Goal: Task Accomplishment & Management: Manage account settings

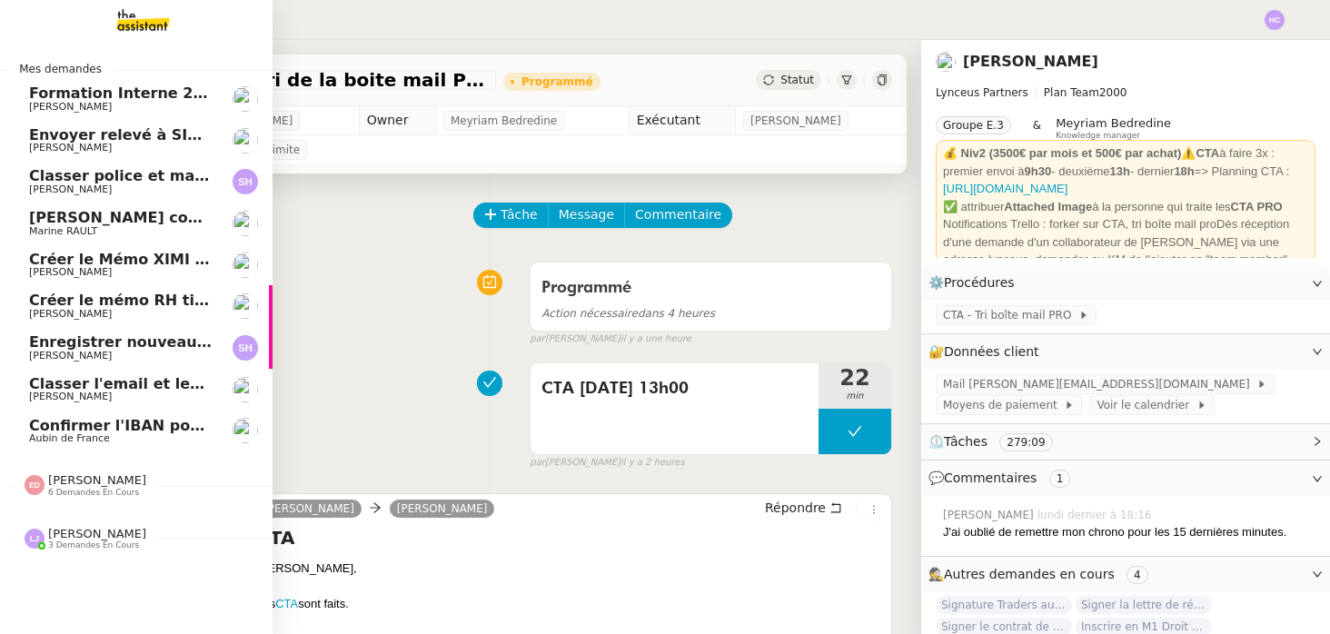
click at [137, 136] on span "Envoyer relevé à SIP pour [PERSON_NAME]" at bounding box center [205, 134] width 353 height 17
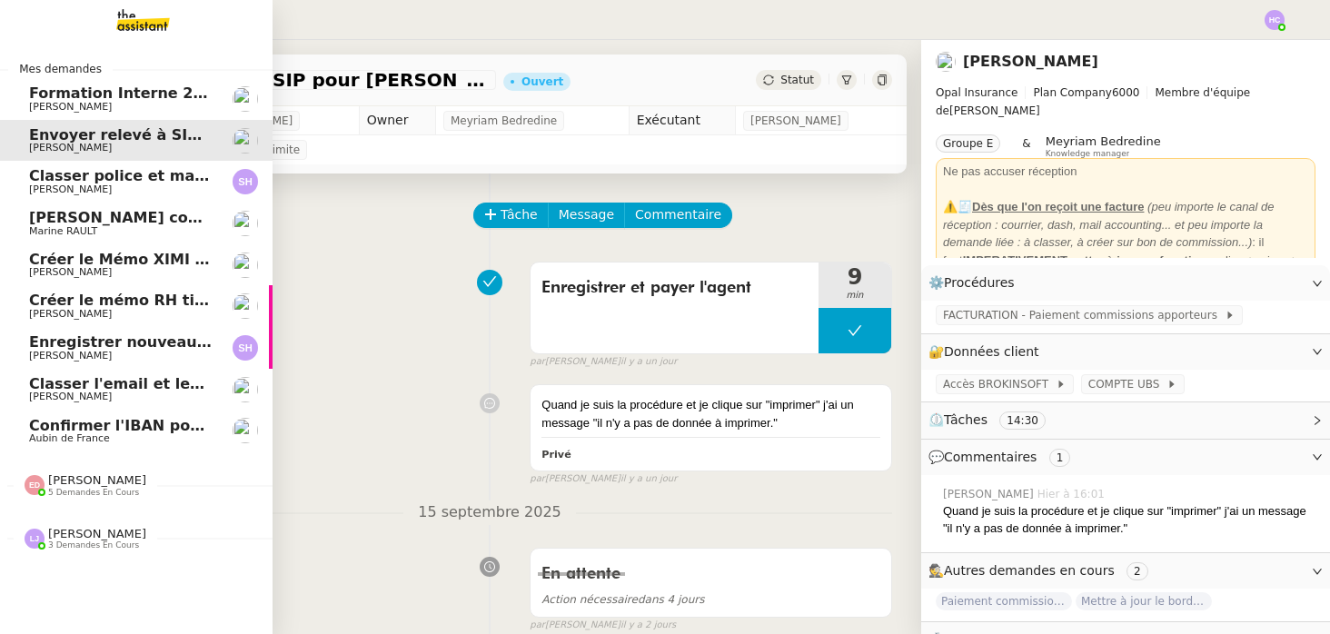
click at [62, 489] on span "5 demandes en cours" at bounding box center [93, 493] width 91 height 10
click at [85, 532] on span "[PERSON_NAME]" at bounding box center [97, 534] width 98 height 14
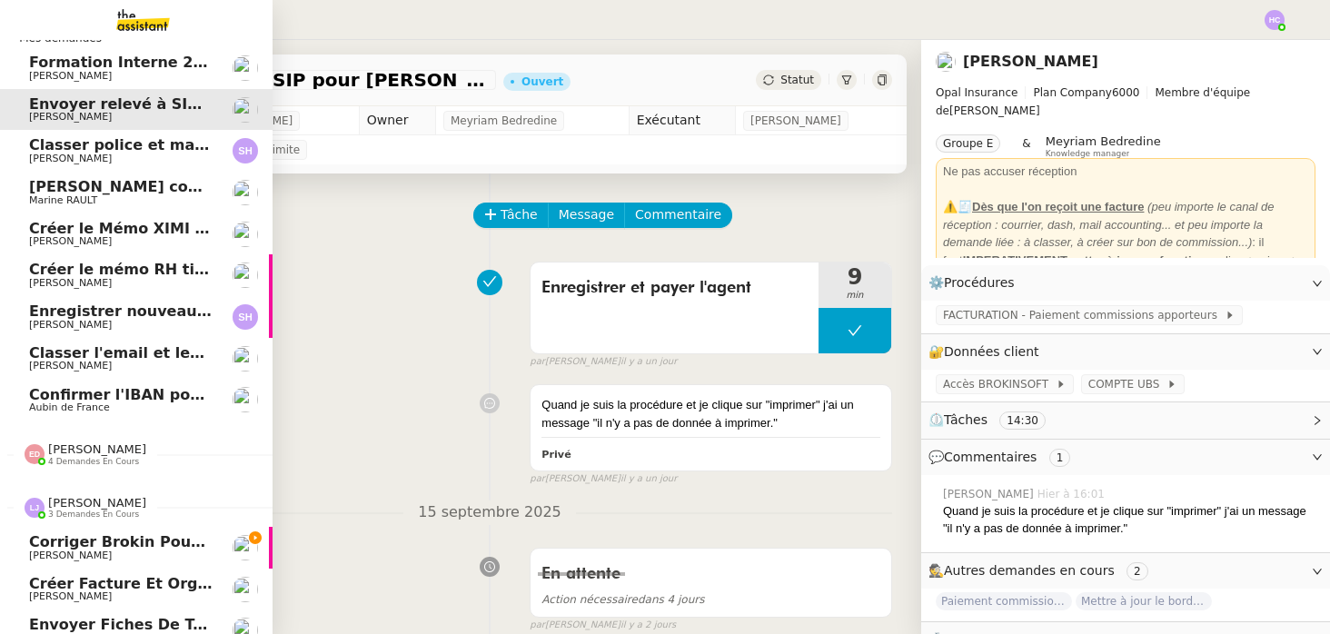
scroll to position [48, 0]
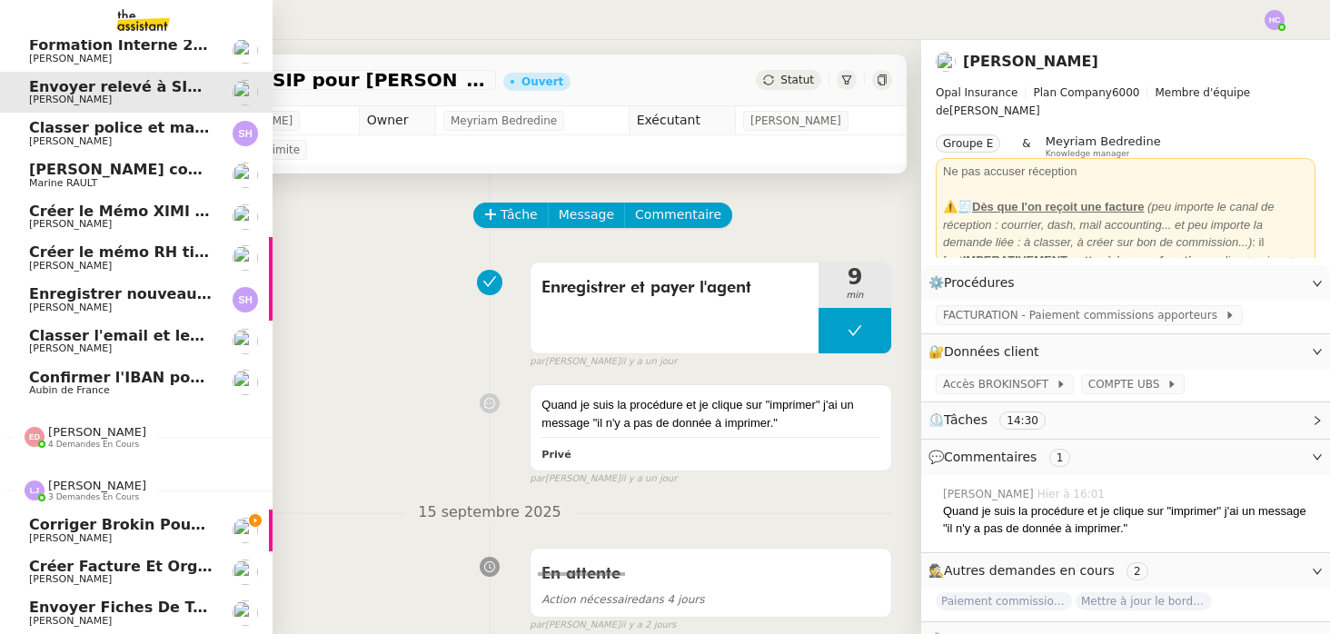
click at [95, 482] on span "[PERSON_NAME]" at bounding box center [97, 486] width 98 height 14
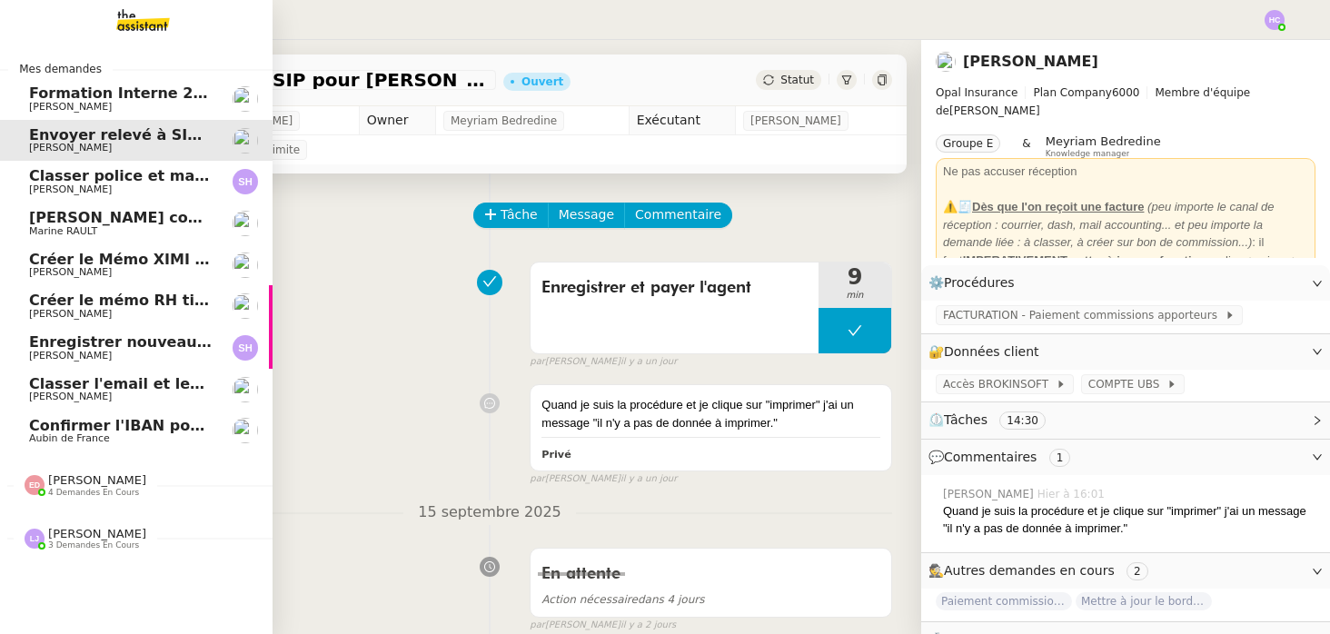
click at [95, 482] on span "[PERSON_NAME]" at bounding box center [97, 480] width 98 height 14
click at [67, 178] on span "Classer police et mandat dans brokin" at bounding box center [181, 175] width 305 height 17
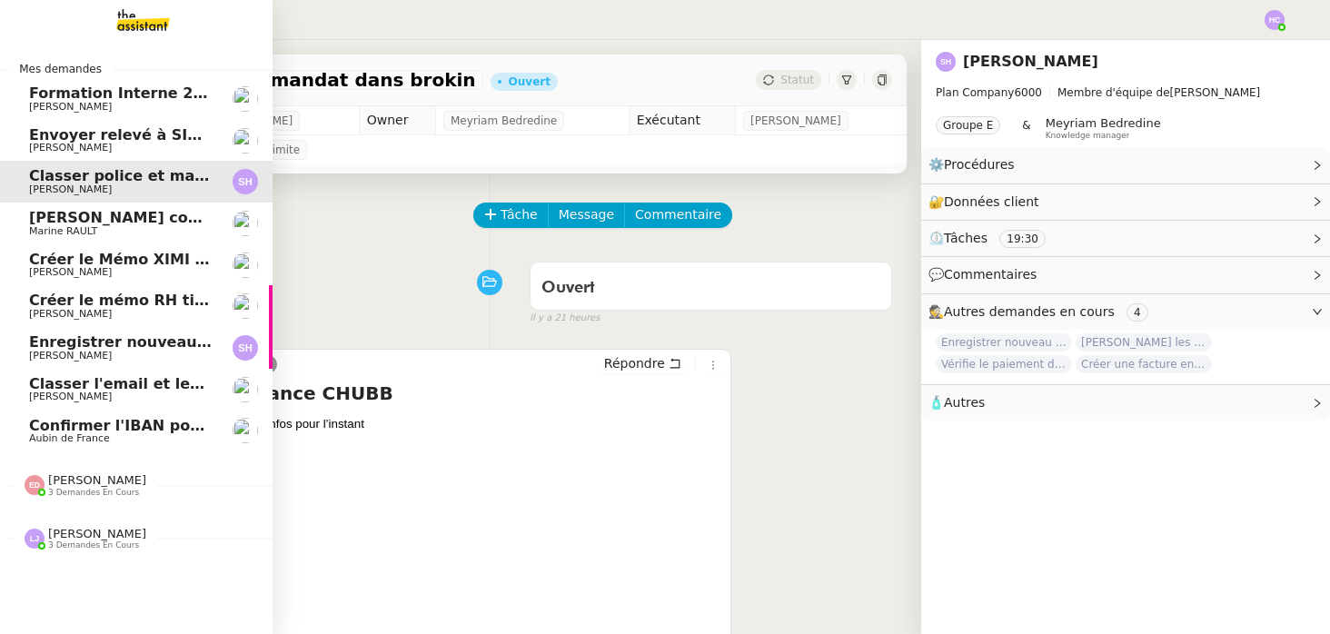
click at [59, 134] on span "Envoyer relevé à SIP pour [PERSON_NAME]" at bounding box center [205, 134] width 353 height 17
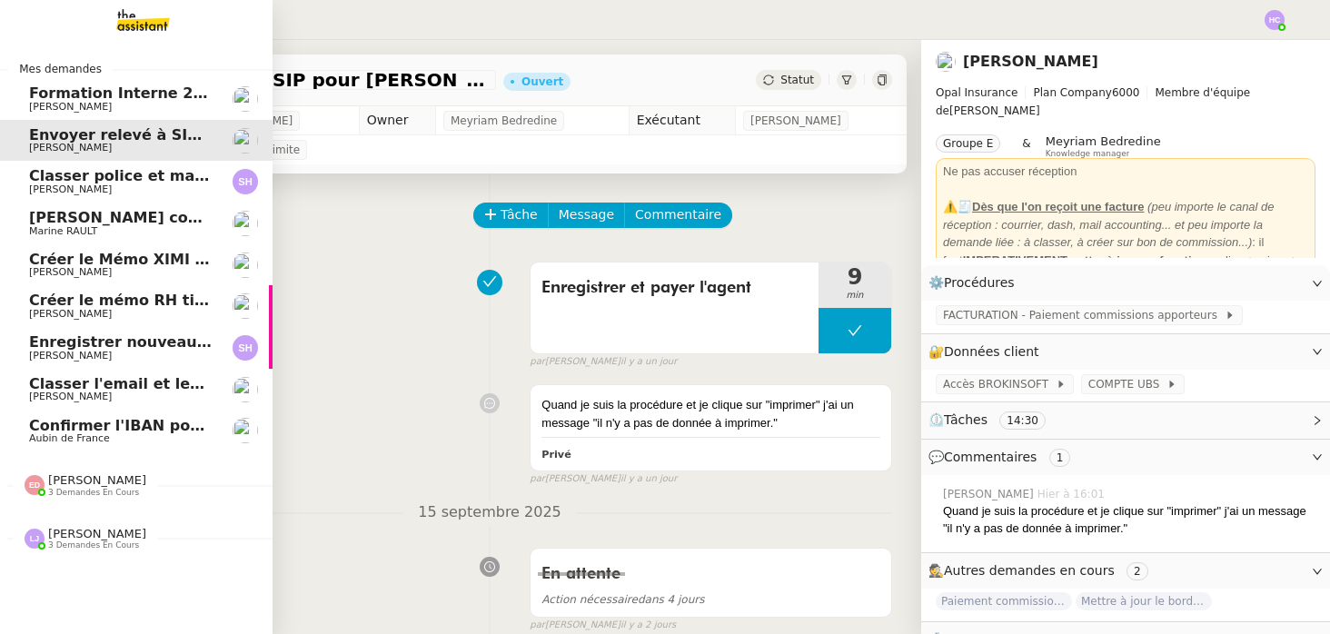
click at [160, 219] on span "[PERSON_NAME] contrat d'archi sur site de l'ordre" at bounding box center [235, 217] width 412 height 17
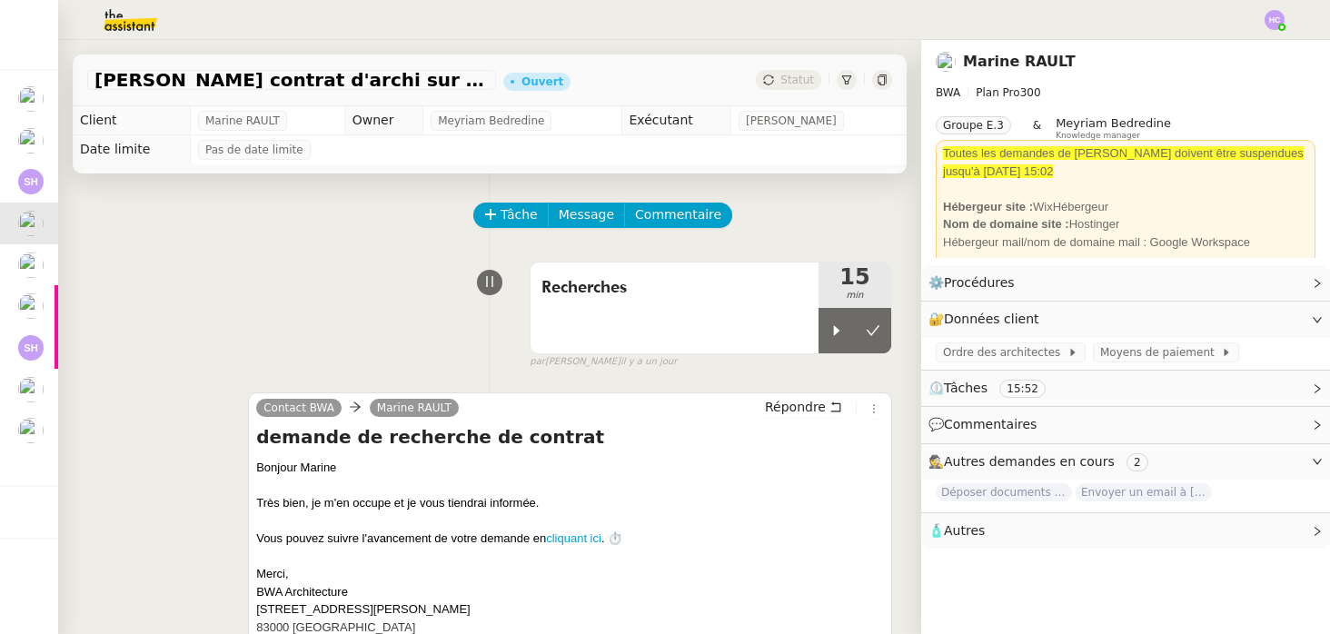
click at [1274, 24] on img at bounding box center [1275, 20] width 20 height 20
click at [1225, 49] on span "Suivi" at bounding box center [1210, 52] width 31 height 15
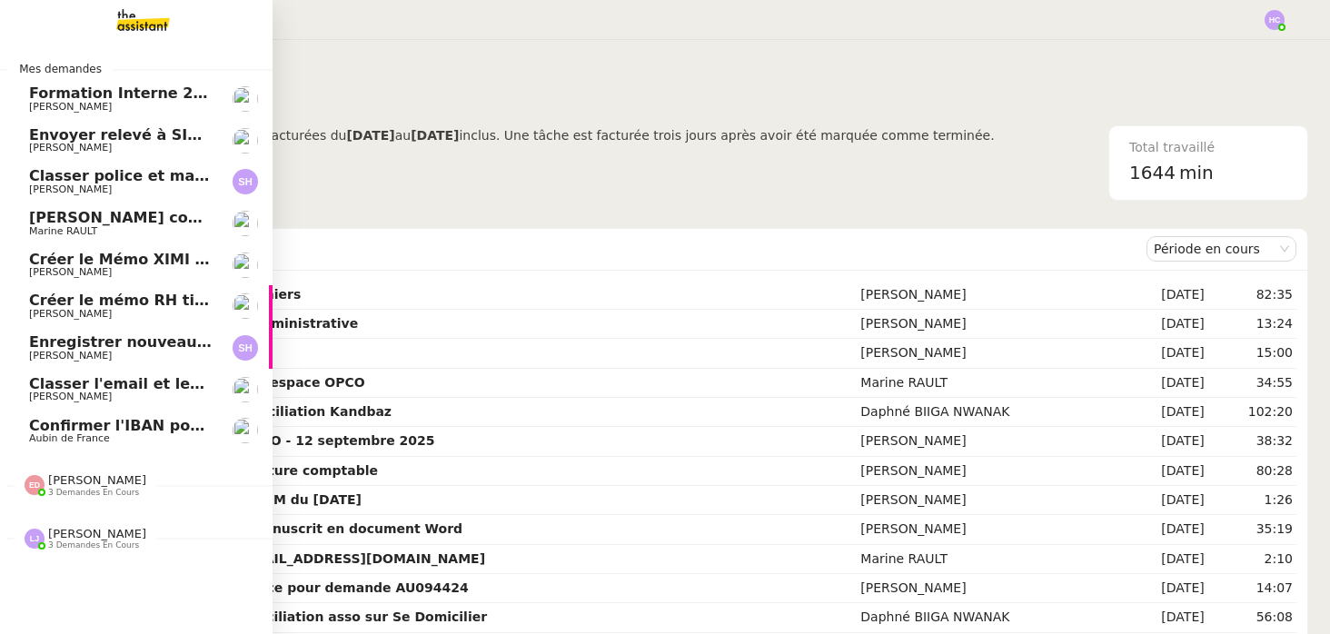
click at [161, 105] on span "[PERSON_NAME]" at bounding box center [121, 107] width 184 height 11
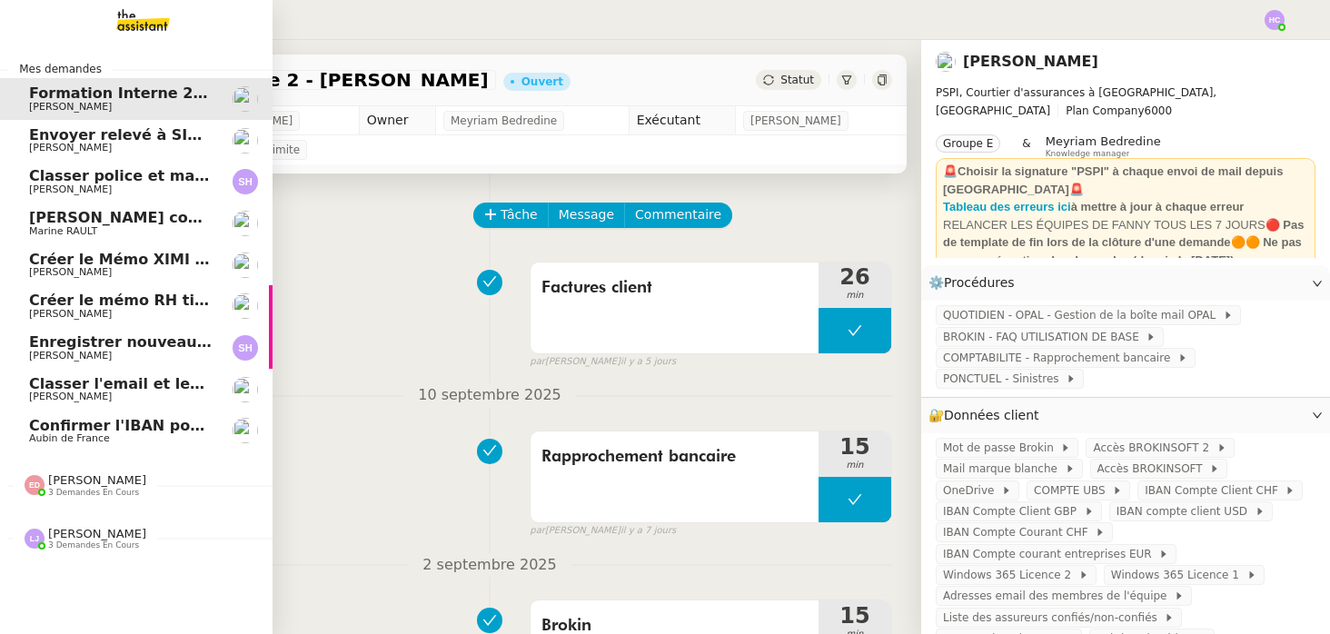
click at [73, 138] on span "Envoyer relevé à SIP pour [PERSON_NAME]" at bounding box center [205, 134] width 353 height 17
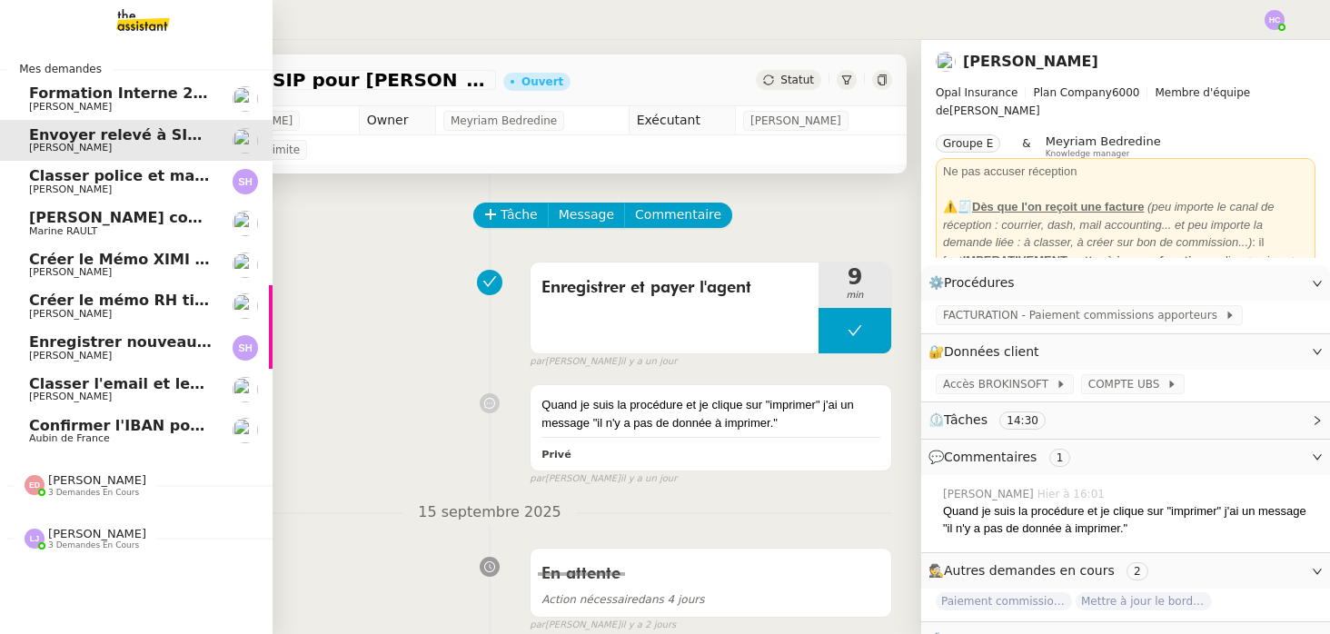
click at [83, 182] on span "Classer police et mandat dans brokin" at bounding box center [181, 175] width 305 height 17
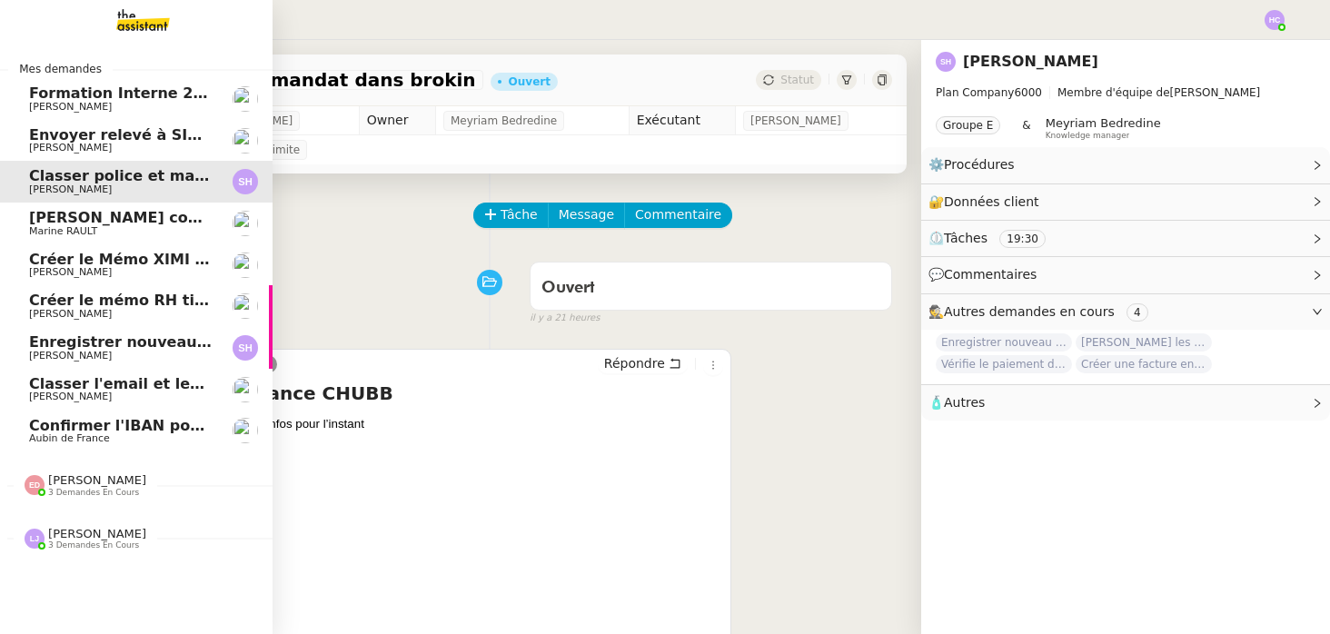
click at [70, 479] on span "[PERSON_NAME]" at bounding box center [97, 480] width 98 height 14
click at [82, 472] on span "[PERSON_NAME] 3 demandes en cours" at bounding box center [143, 478] width 273 height 38
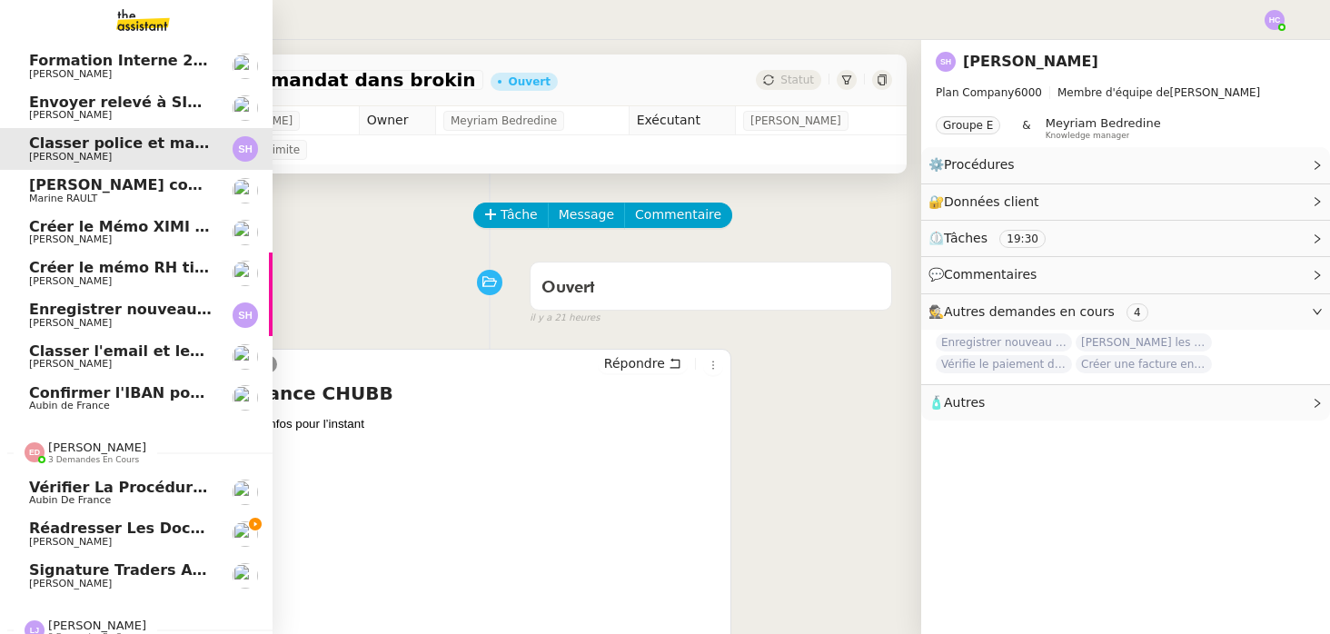
scroll to position [48, 0]
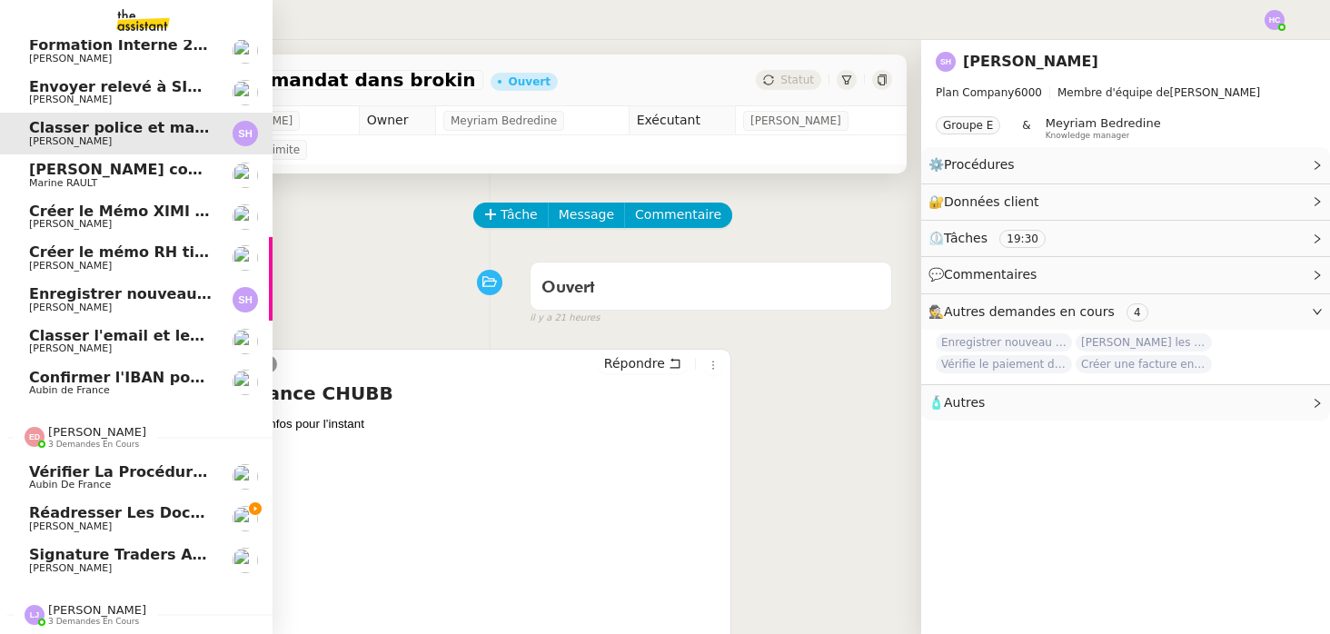
click at [58, 512] on span "Réadresser les documents à PSPI" at bounding box center [169, 512] width 281 height 17
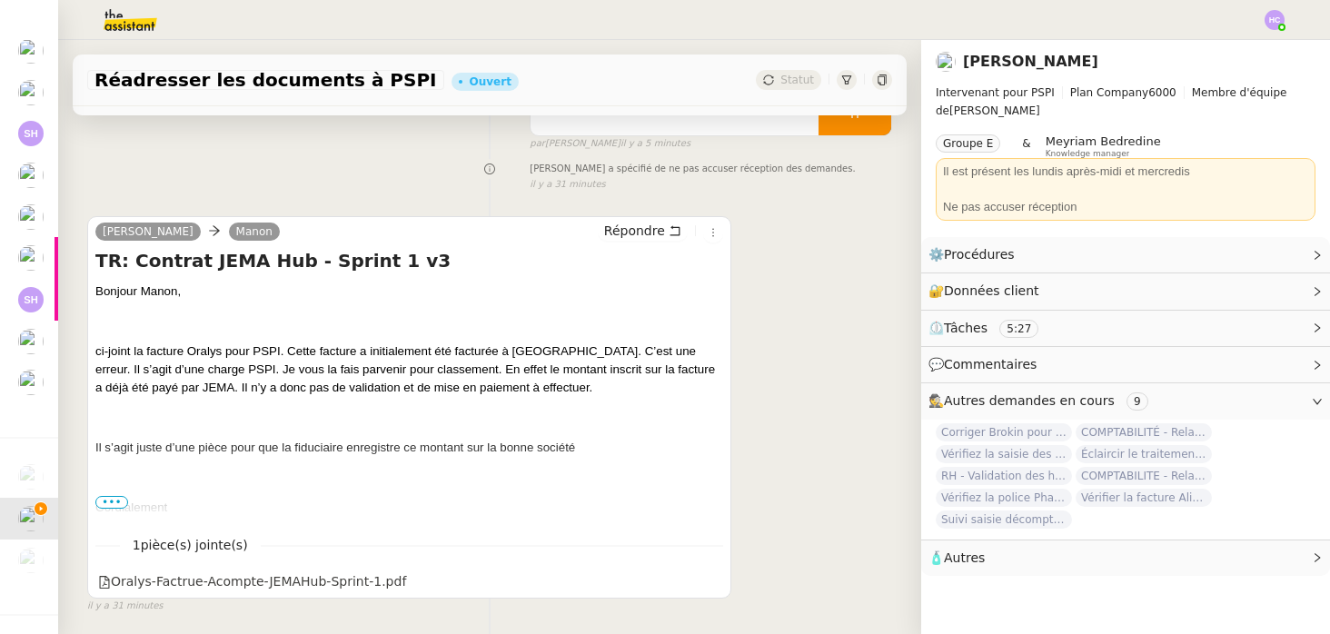
scroll to position [285, 0]
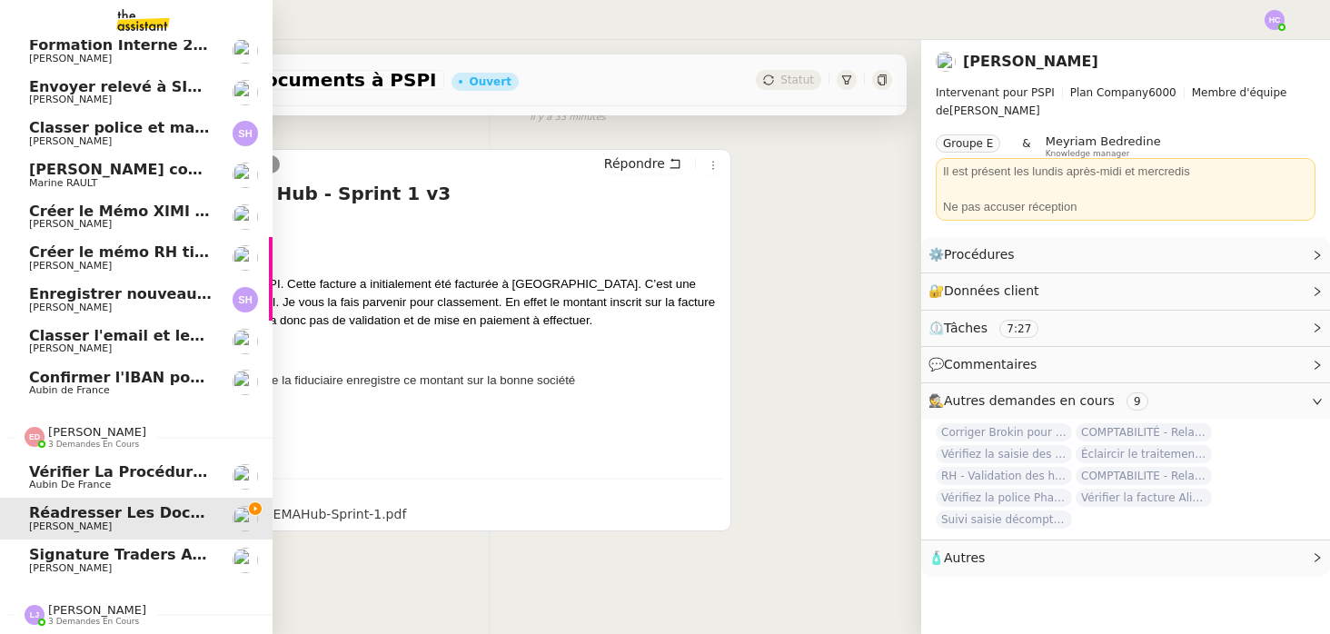
click at [80, 515] on span "Réadresser les documents à PSPI" at bounding box center [169, 512] width 281 height 17
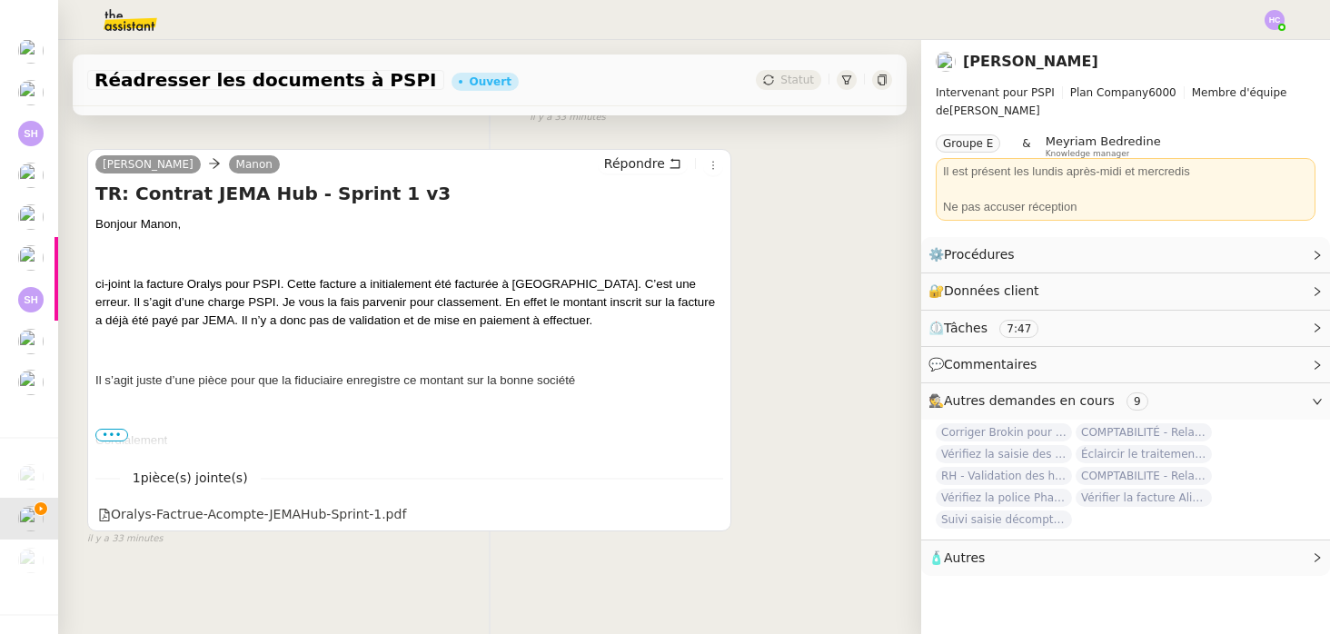
click at [104, 432] on span "•••" at bounding box center [111, 435] width 33 height 13
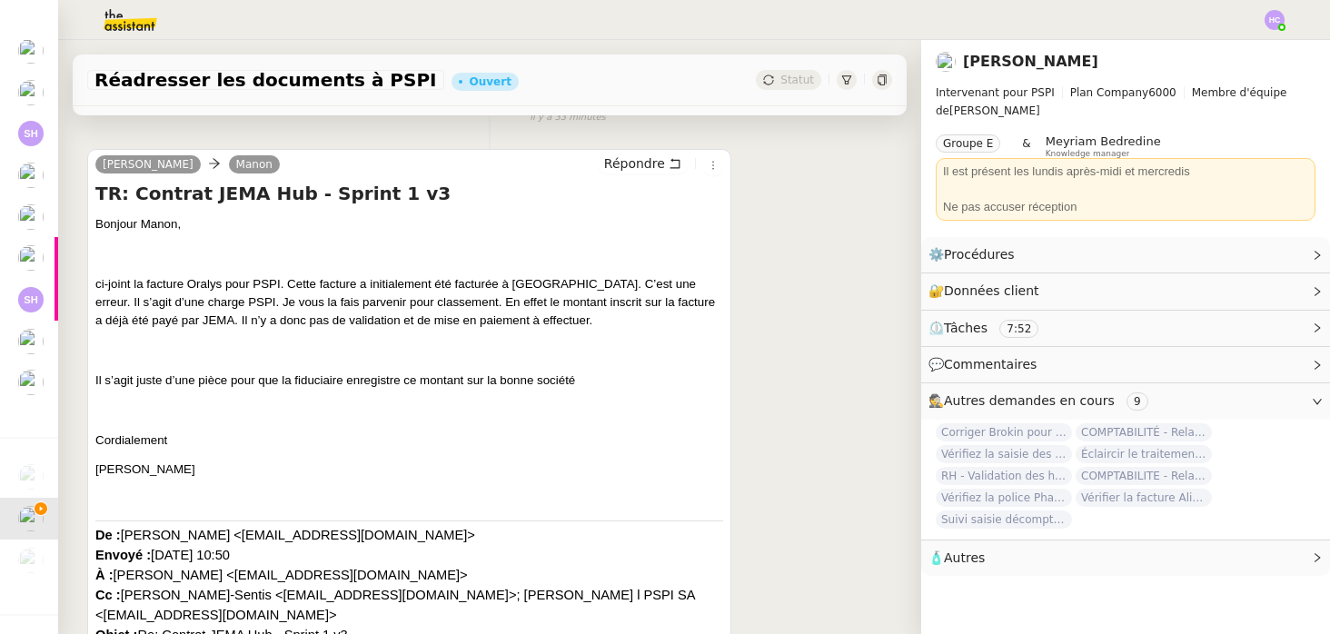
scroll to position [0, 0]
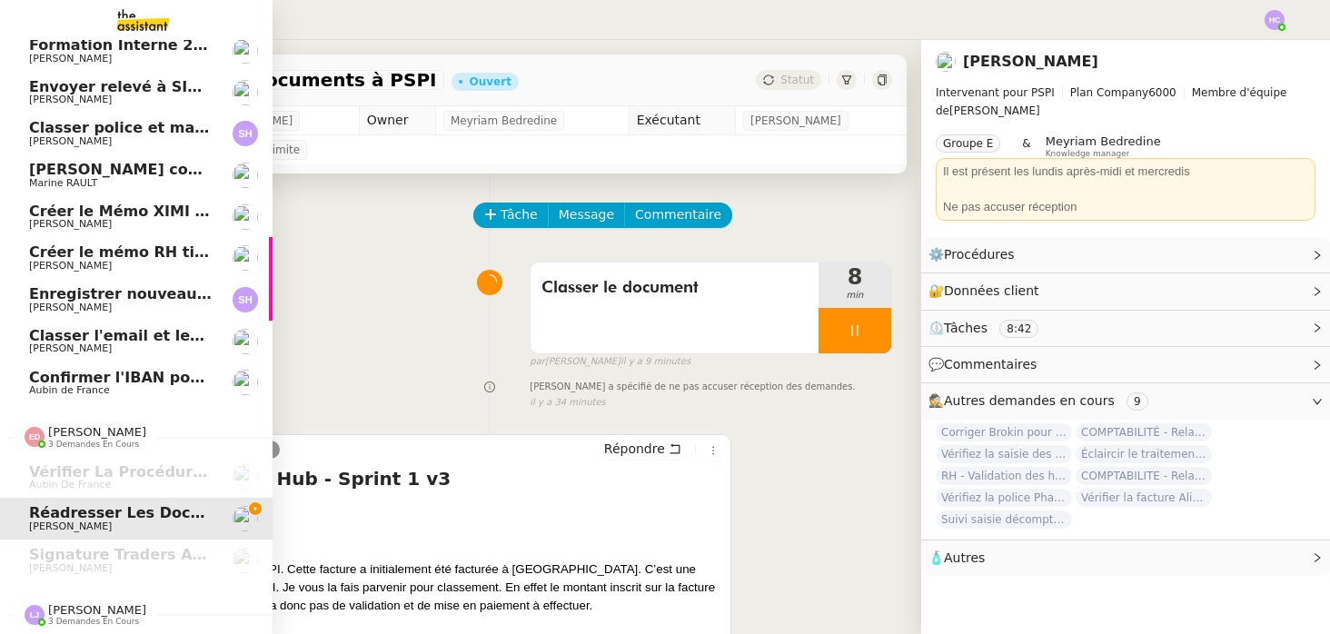
click at [155, 87] on span "Envoyer relevé à SIP pour [PERSON_NAME]" at bounding box center [205, 86] width 353 height 17
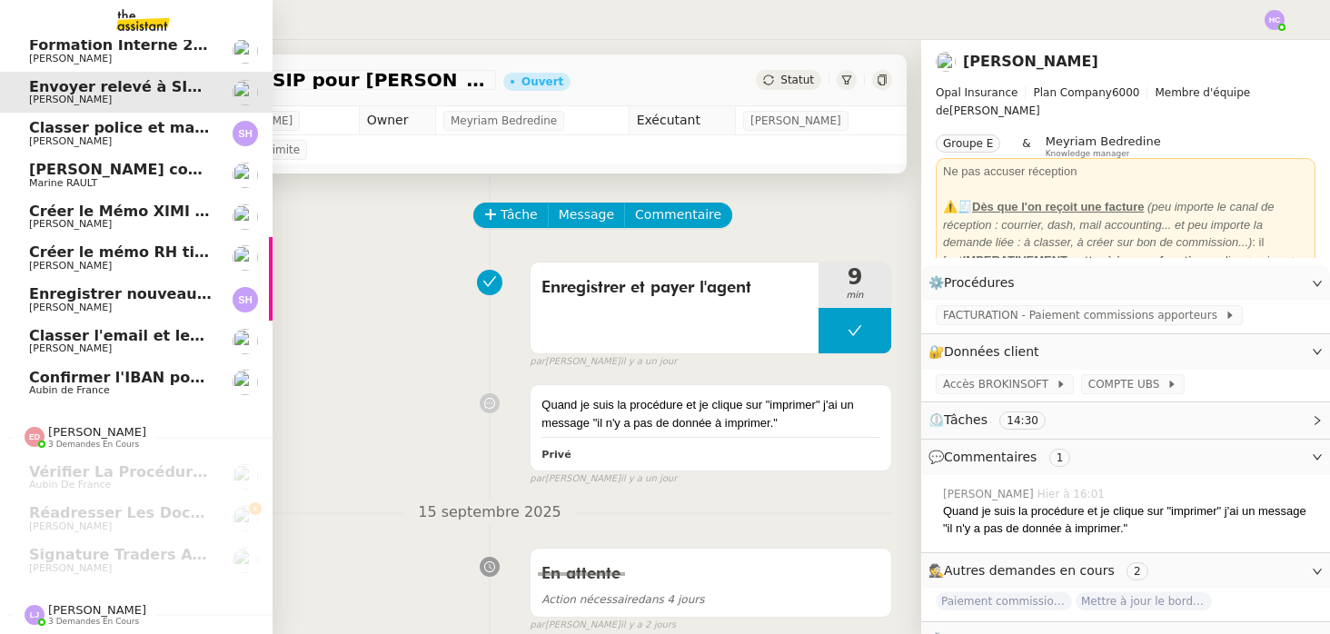
click at [65, 134] on span "Classer police et mandat dans brokin" at bounding box center [181, 127] width 305 height 17
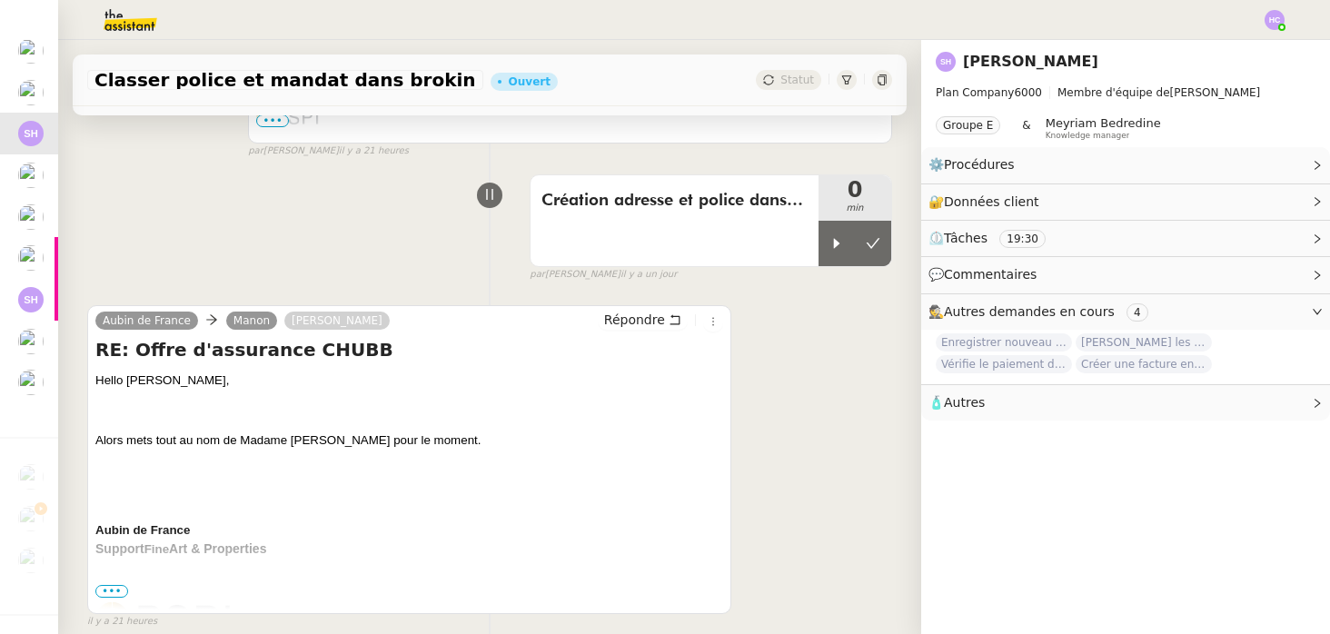
scroll to position [870, 0]
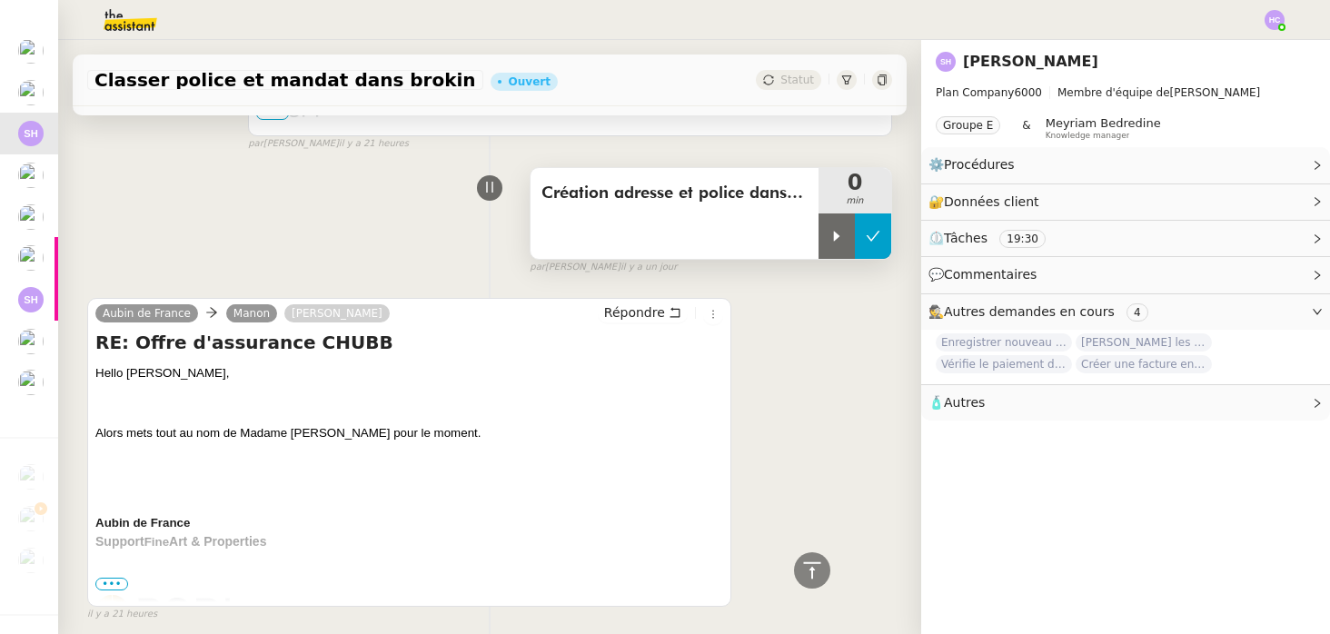
click at [874, 245] on button at bounding box center [873, 236] width 36 height 45
click at [874, 245] on button at bounding box center [855, 236] width 73 height 45
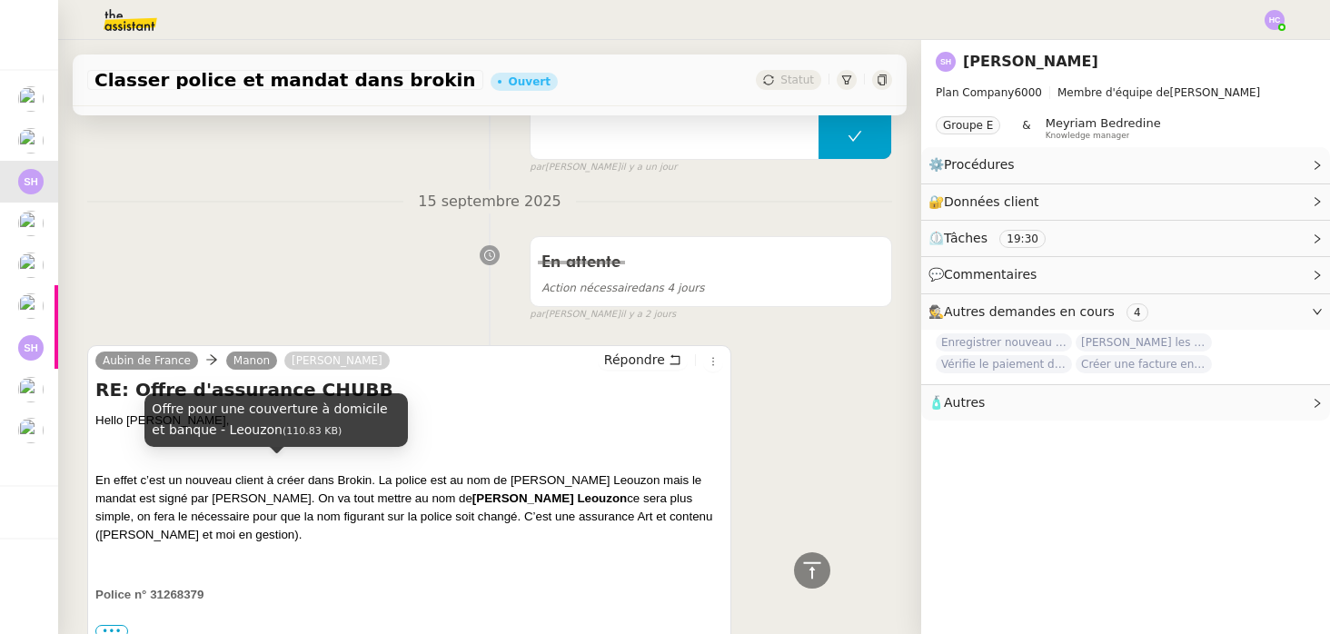
scroll to position [2611, 0]
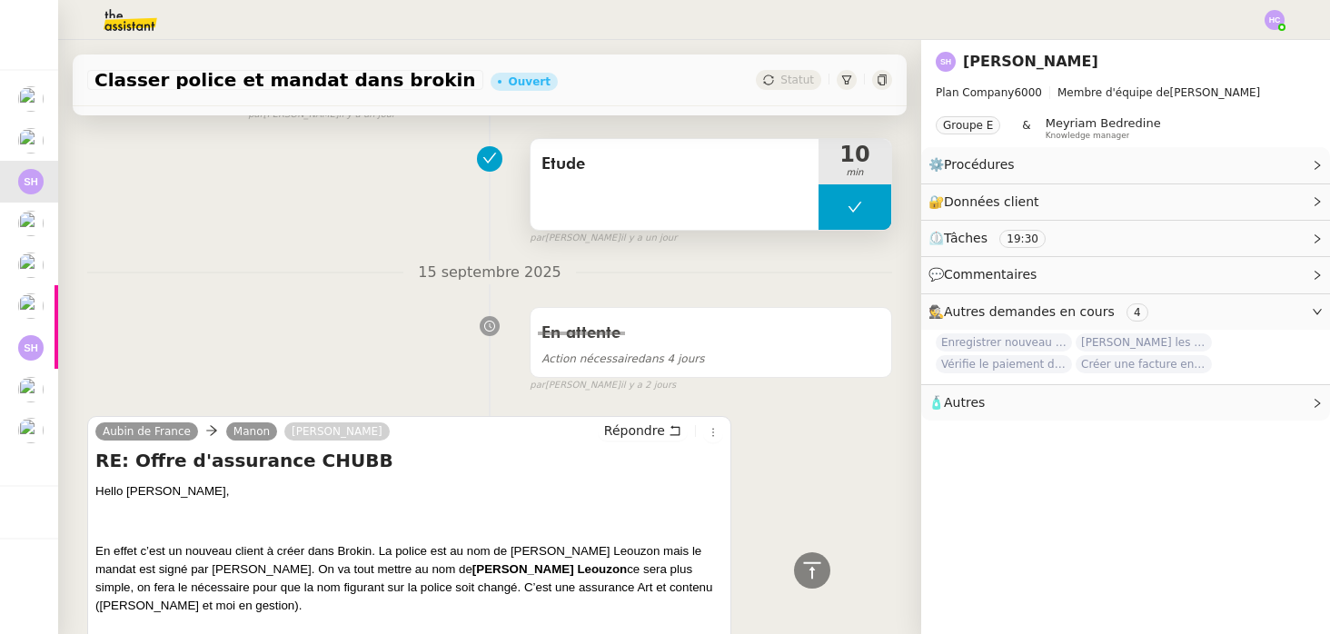
click at [606, 174] on span "Etude" at bounding box center [675, 164] width 266 height 27
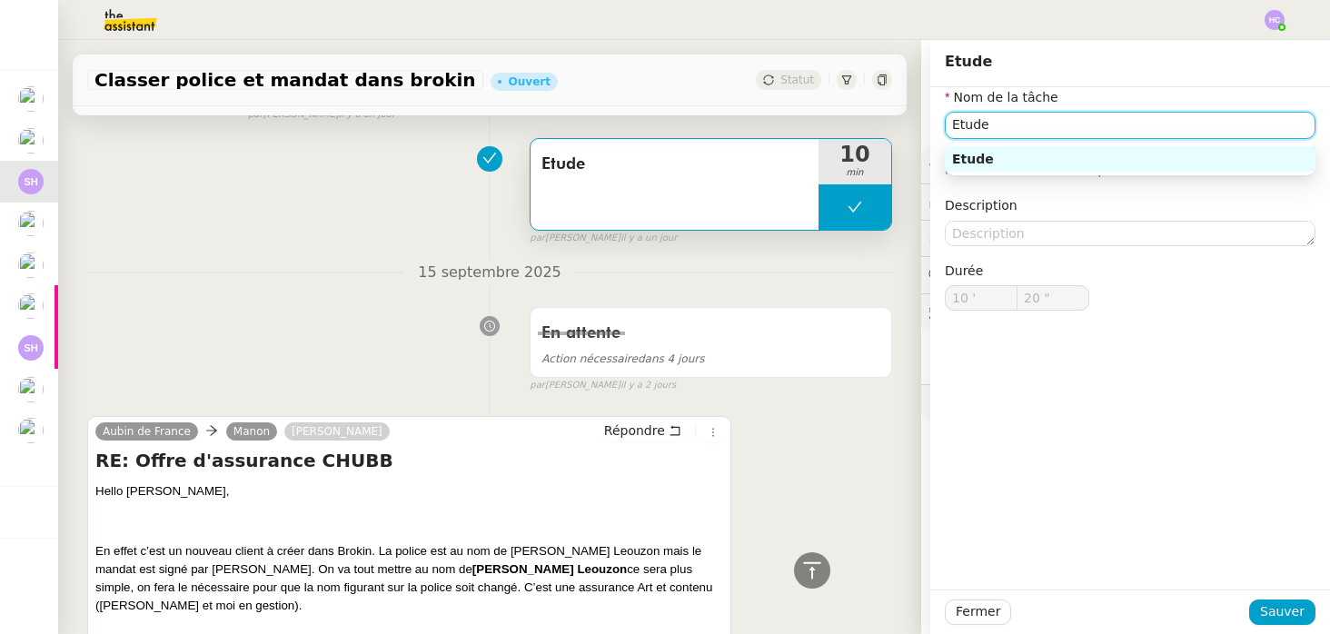
drag, startPoint x: 1007, startPoint y: 124, endPoint x: 873, endPoint y: 122, distance: 133.6
click at [873, 122] on app-ticket "Classer police et mandat dans brokin Ouvert Statut Client [PERSON_NAME] Owner M…" at bounding box center [694, 337] width 1272 height 594
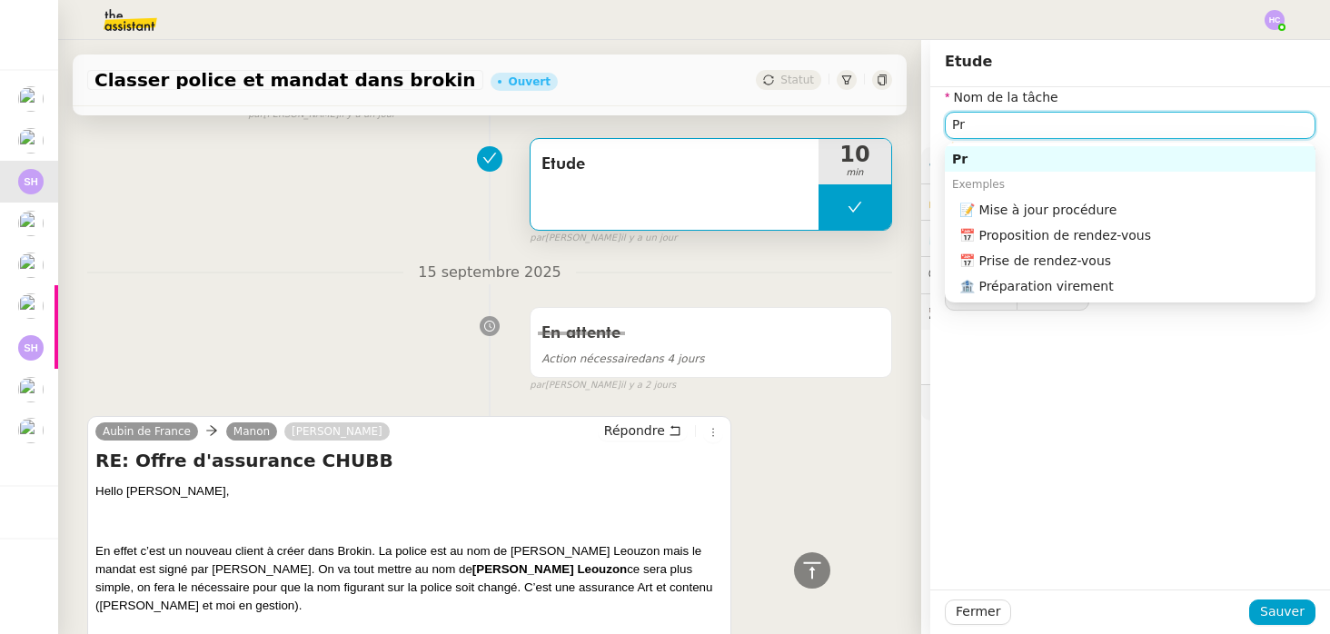
type input "P"
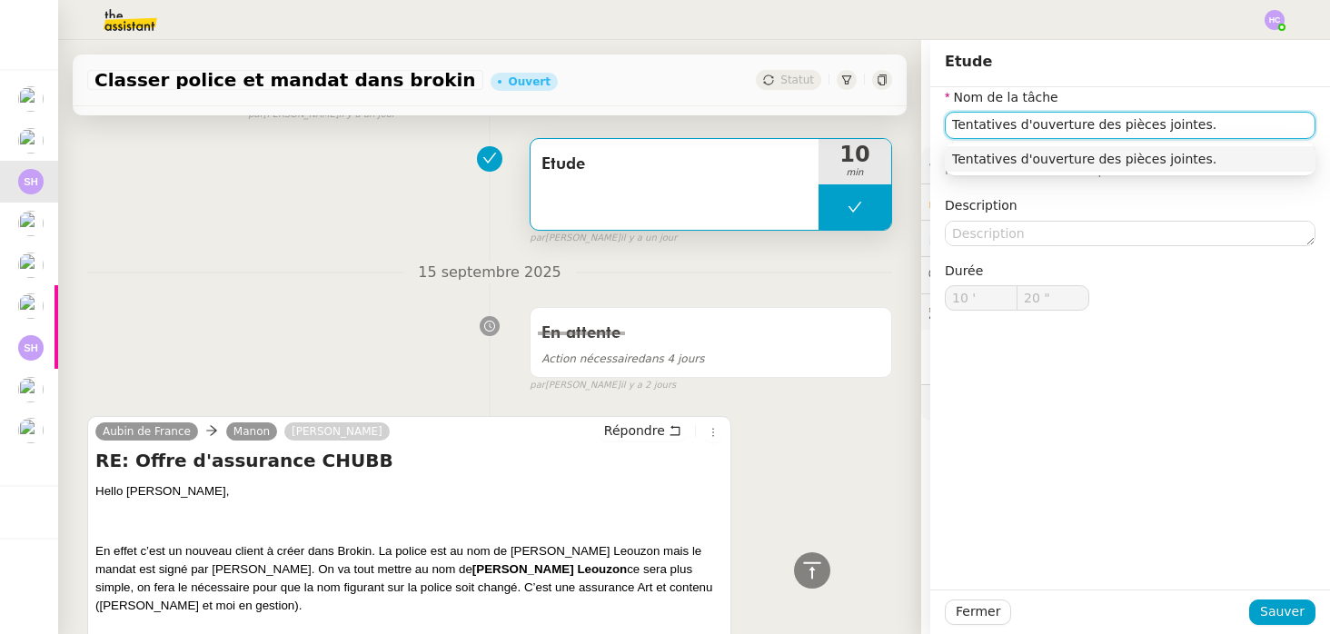
click at [986, 161] on div "Tentatives d'ouverture des pièces jointes." at bounding box center [1130, 159] width 356 height 16
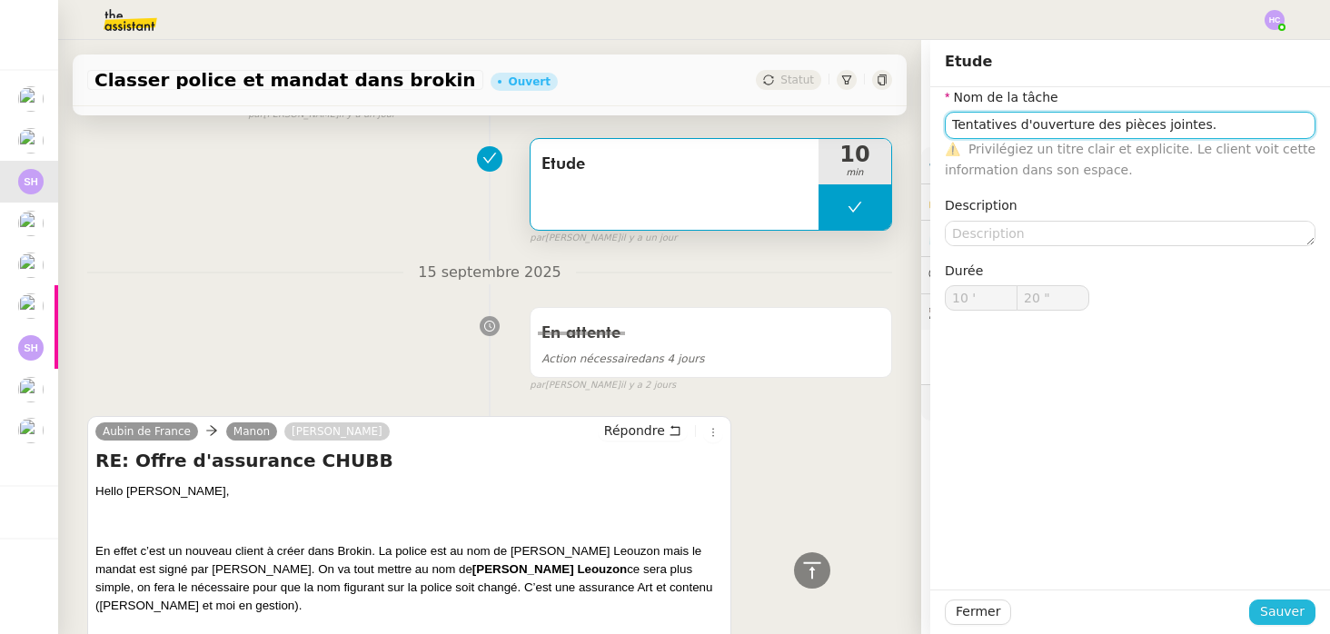
type input "Tentatives d'ouverture des pièces jointes."
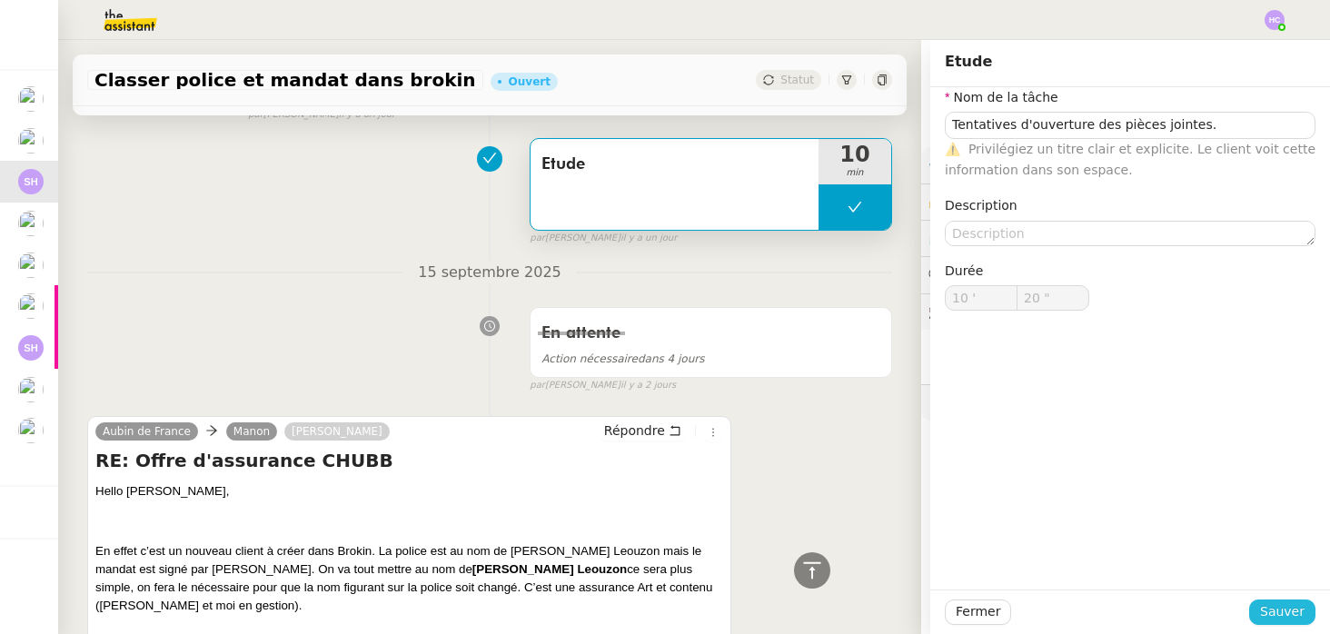
click at [1280, 607] on span "Sauver" at bounding box center [1282, 611] width 45 height 21
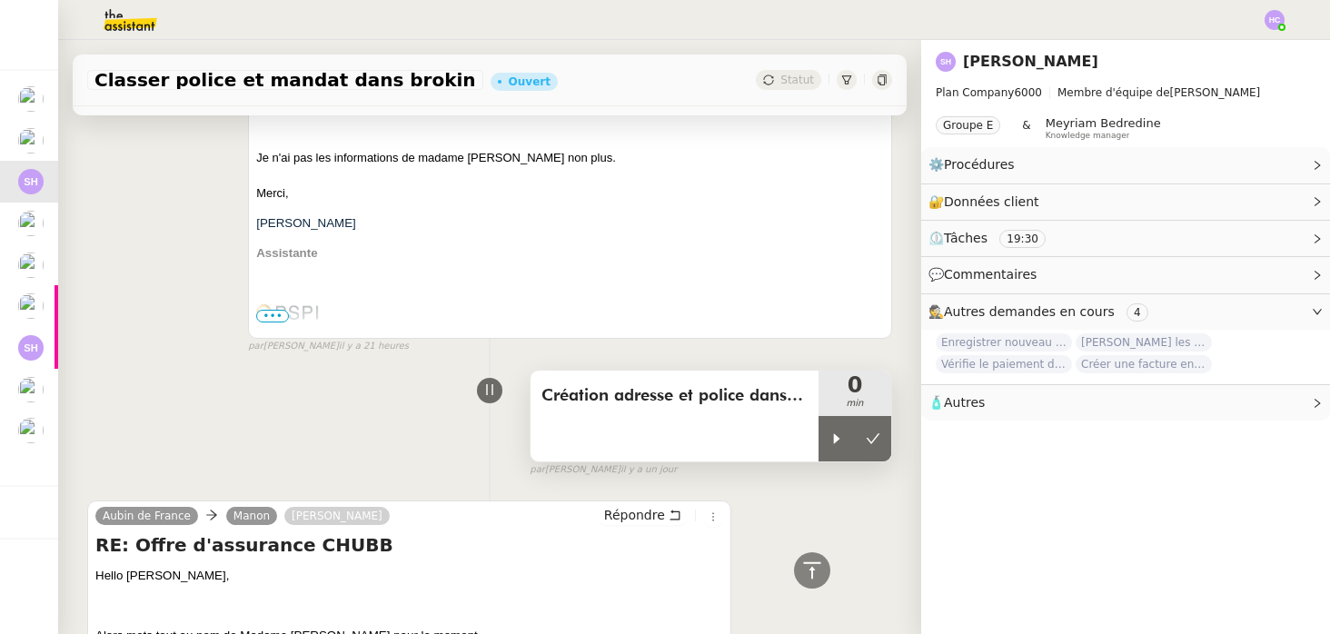
scroll to position [622, 0]
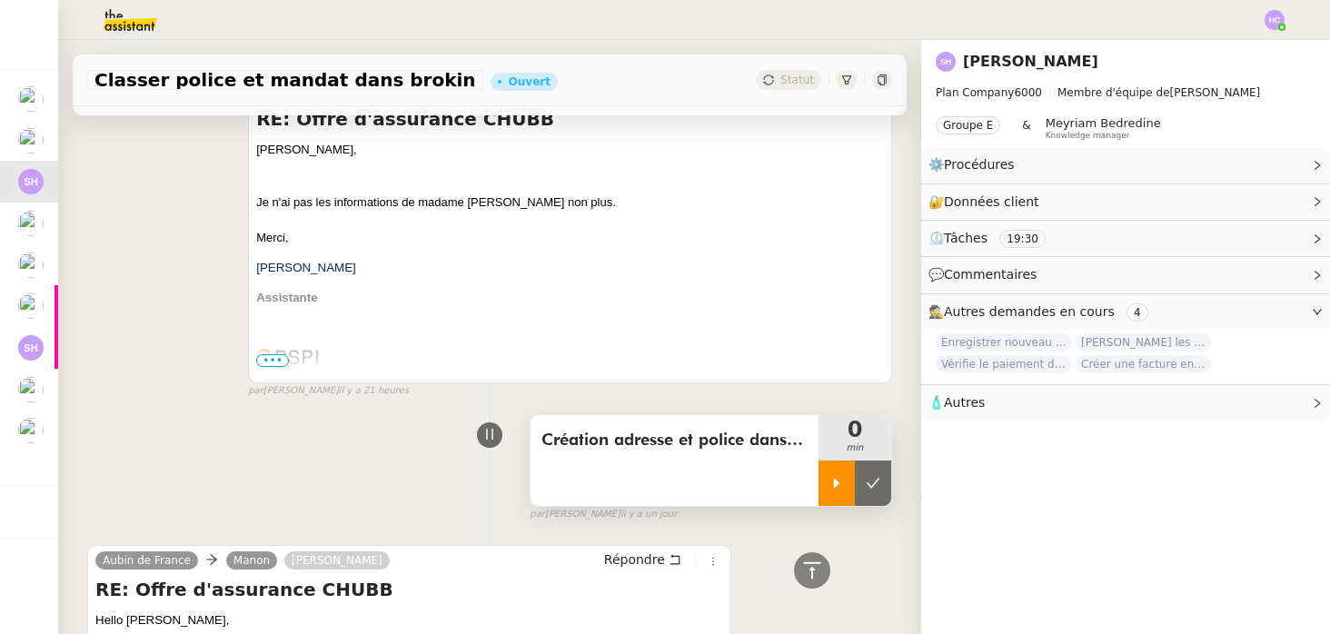
click at [840, 467] on div at bounding box center [837, 483] width 36 height 45
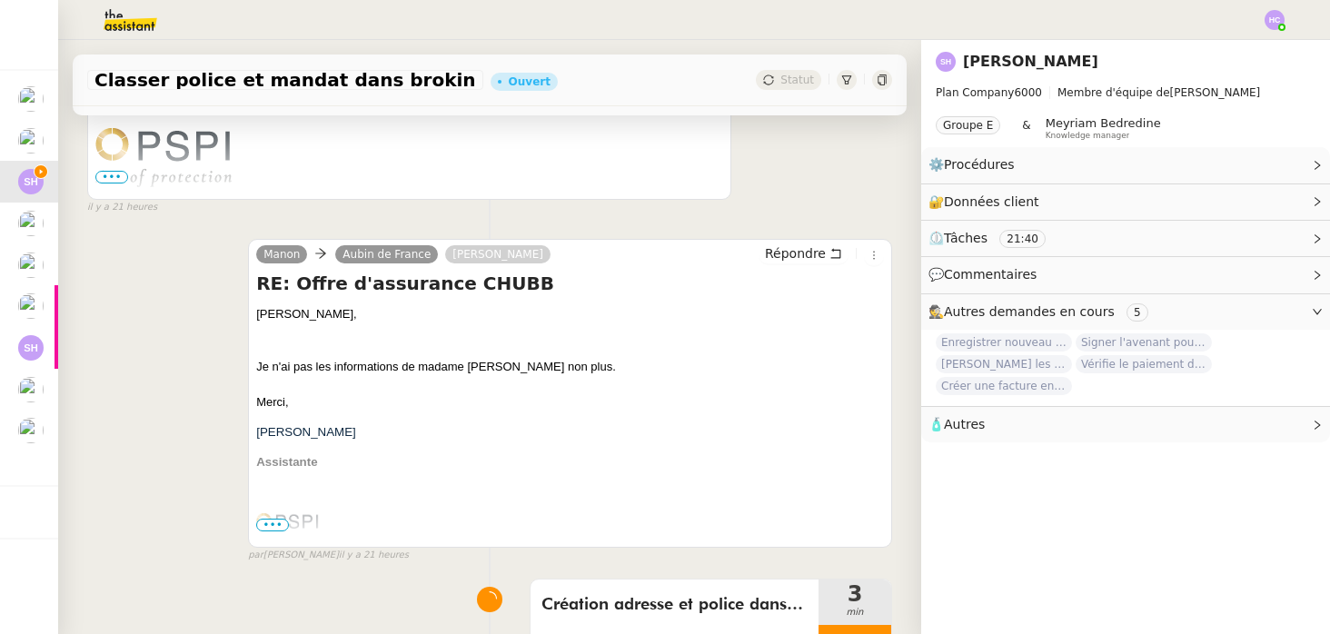
scroll to position [746, 0]
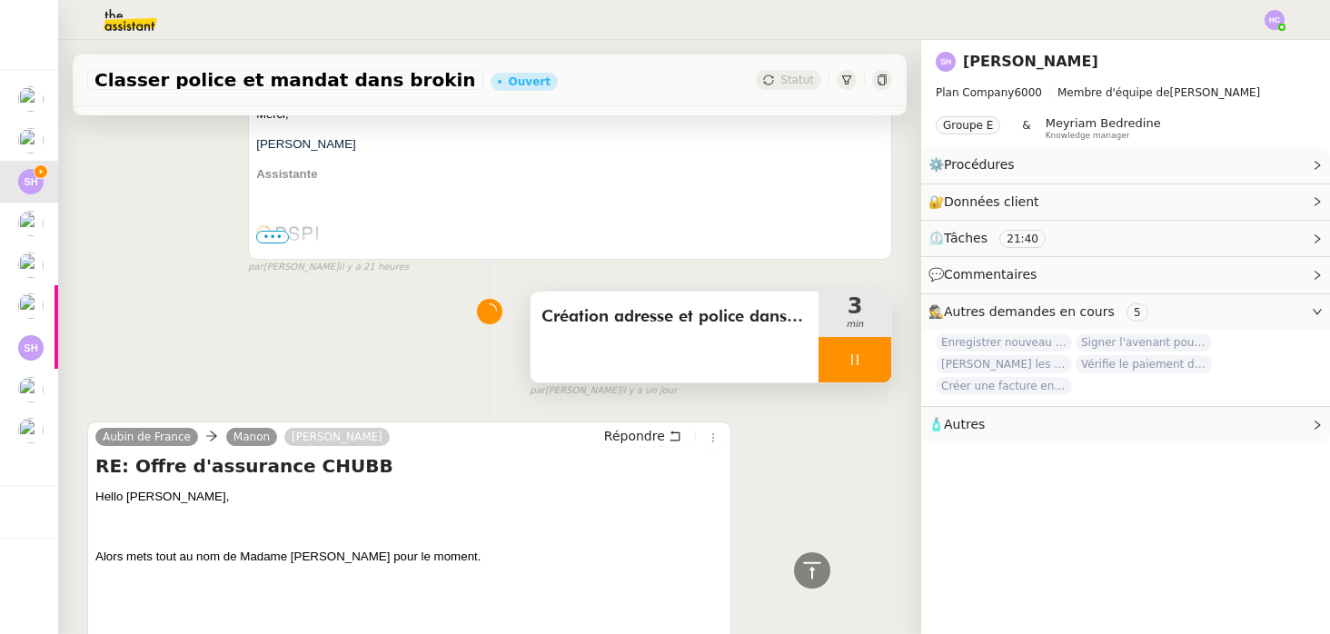
click at [860, 372] on div at bounding box center [855, 359] width 73 height 45
click at [830, 355] on icon at bounding box center [837, 360] width 15 height 15
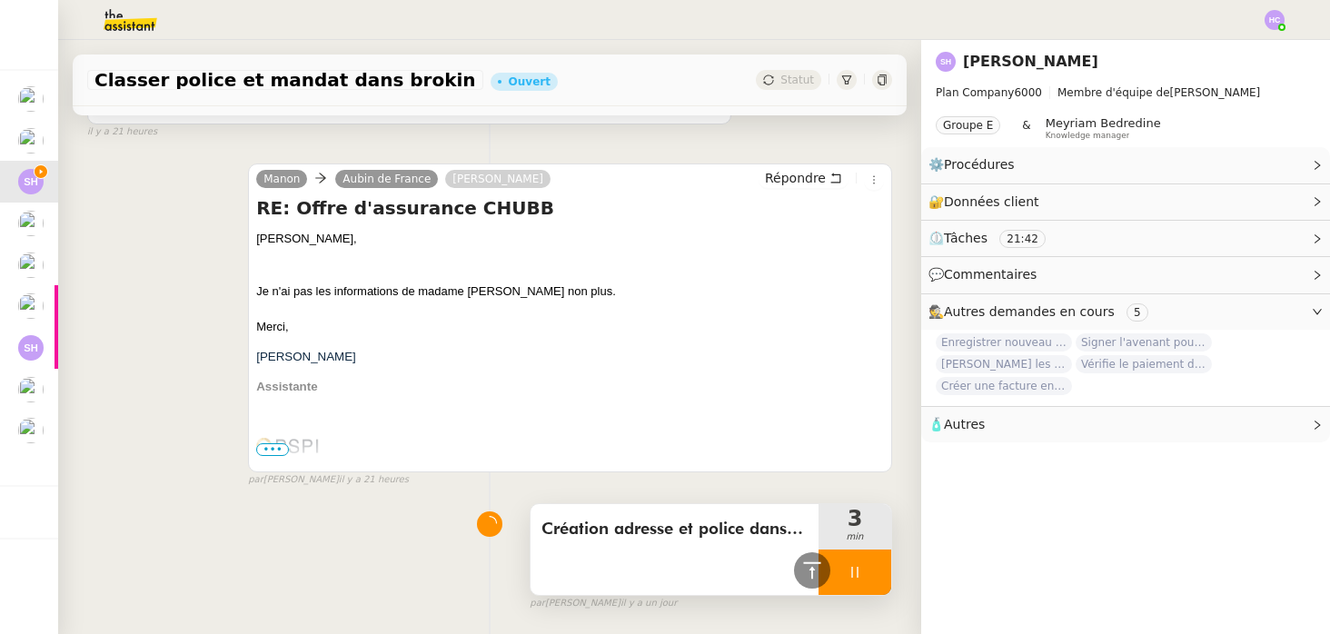
scroll to position [504, 0]
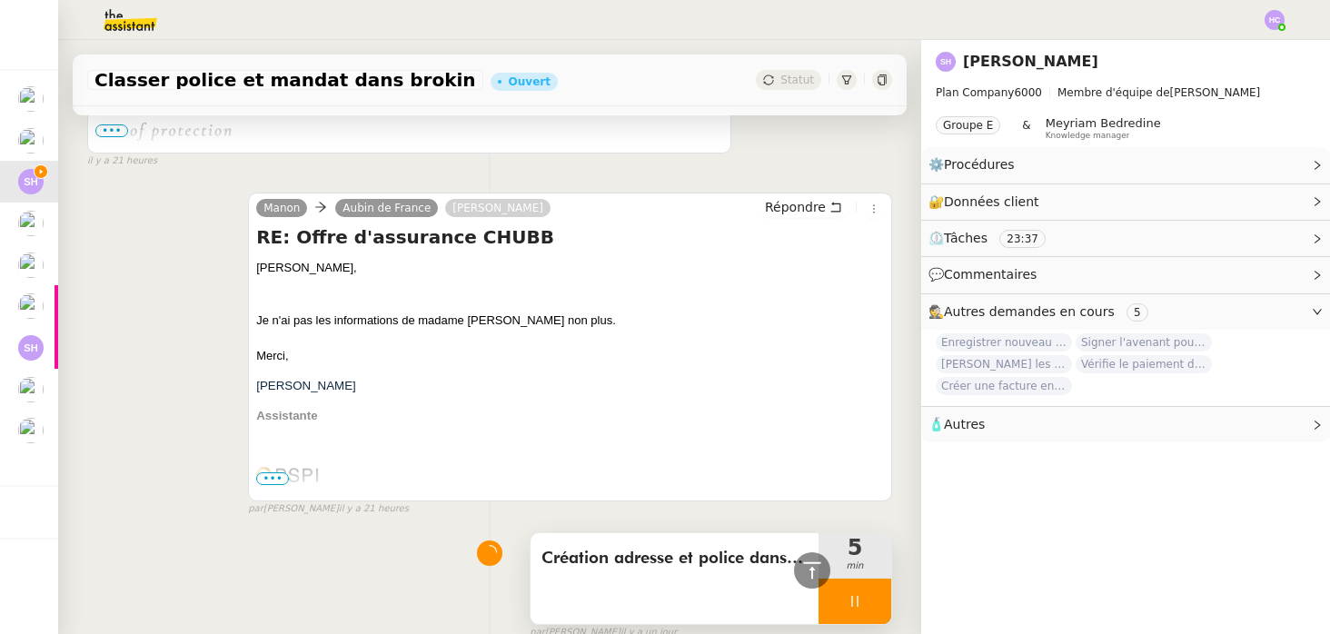
click at [858, 601] on icon at bounding box center [855, 601] width 15 height 15
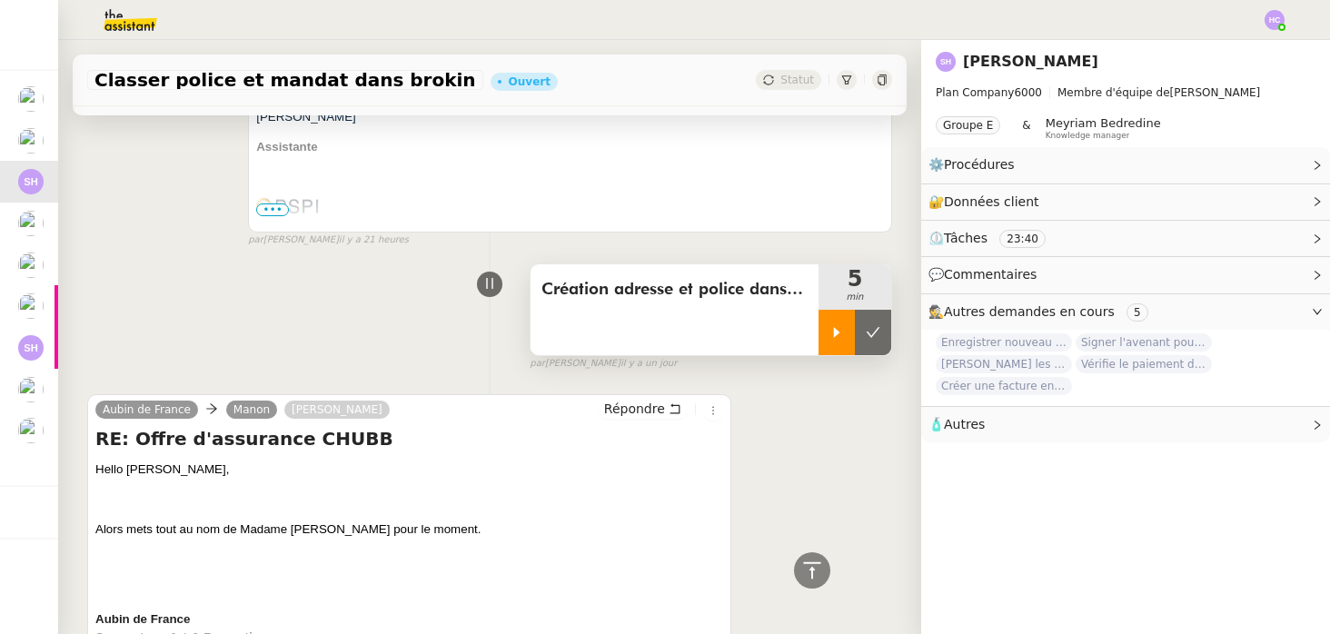
scroll to position [732, 0]
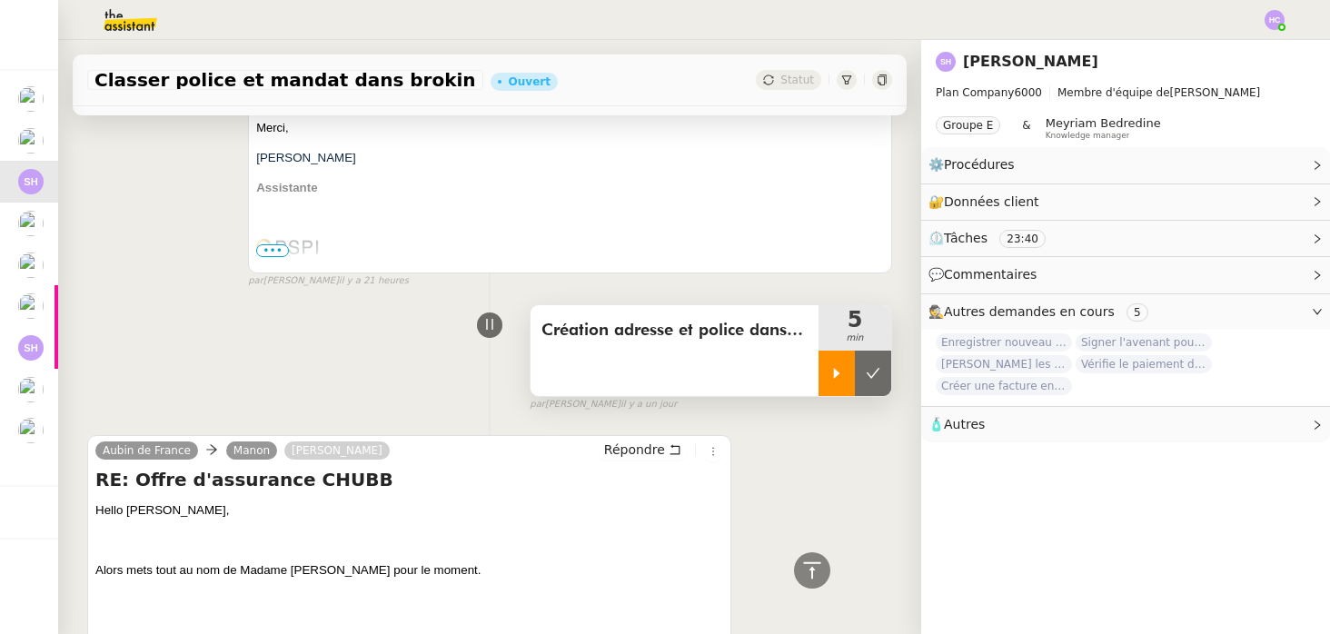
click at [838, 366] on icon at bounding box center [837, 373] width 15 height 15
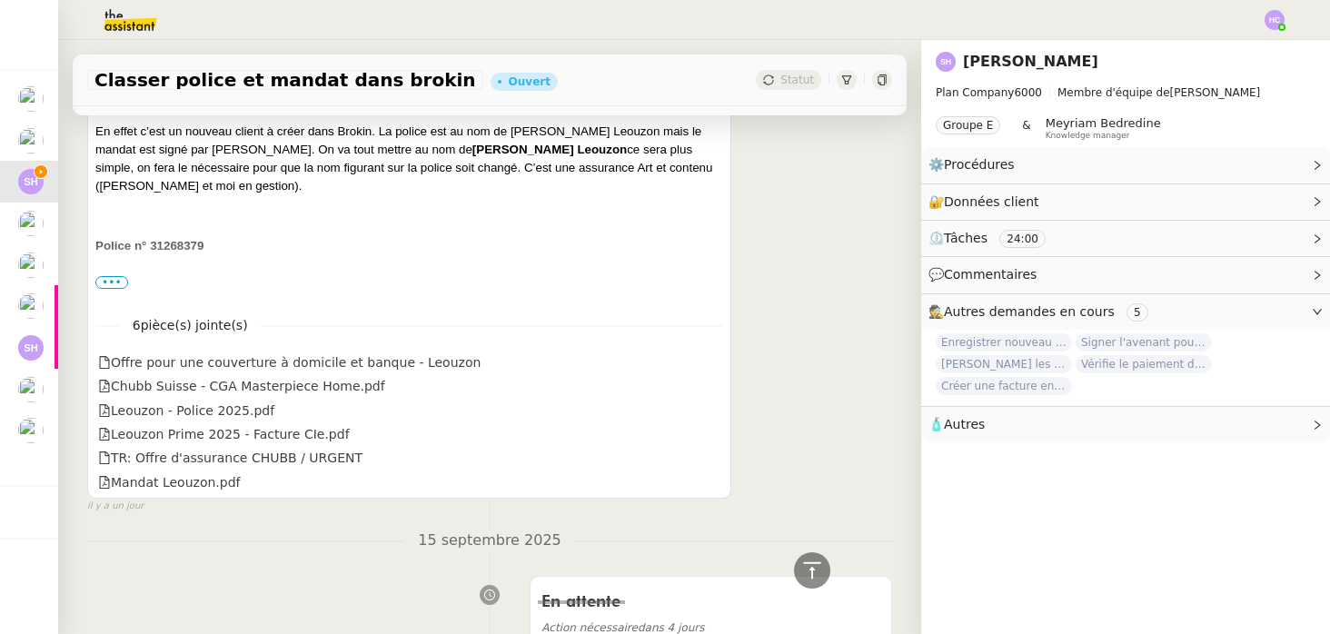
scroll to position [3006, 0]
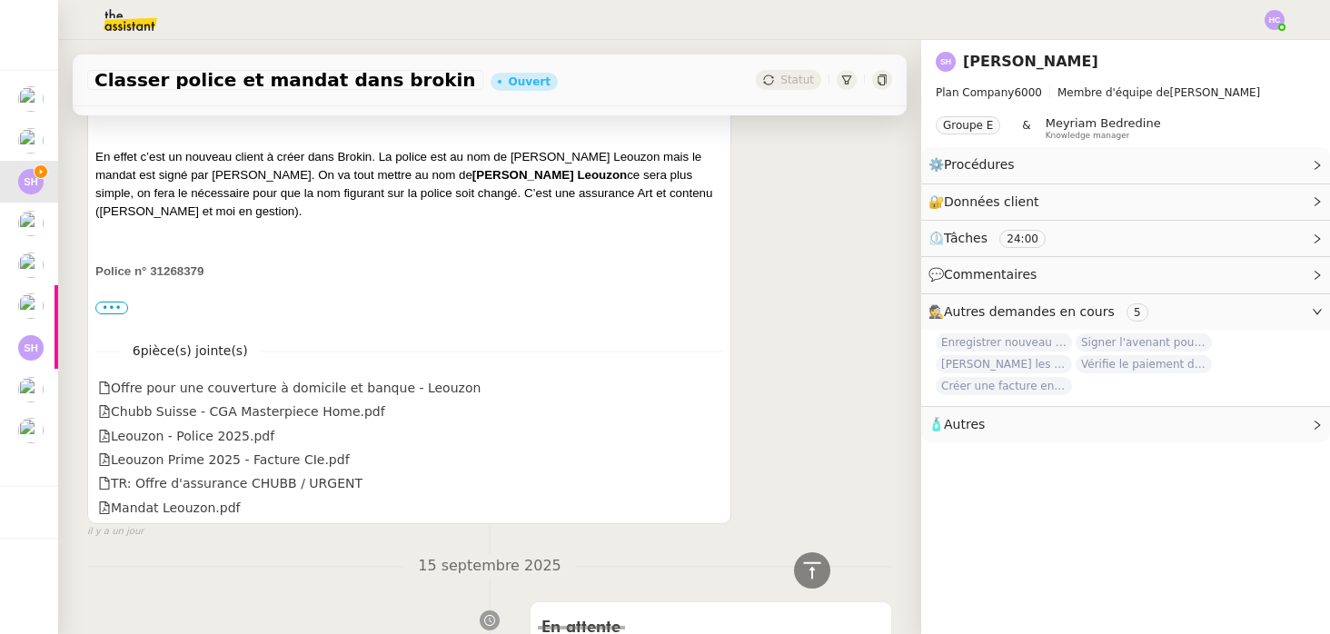
click at [118, 311] on span "•••" at bounding box center [111, 308] width 33 height 13
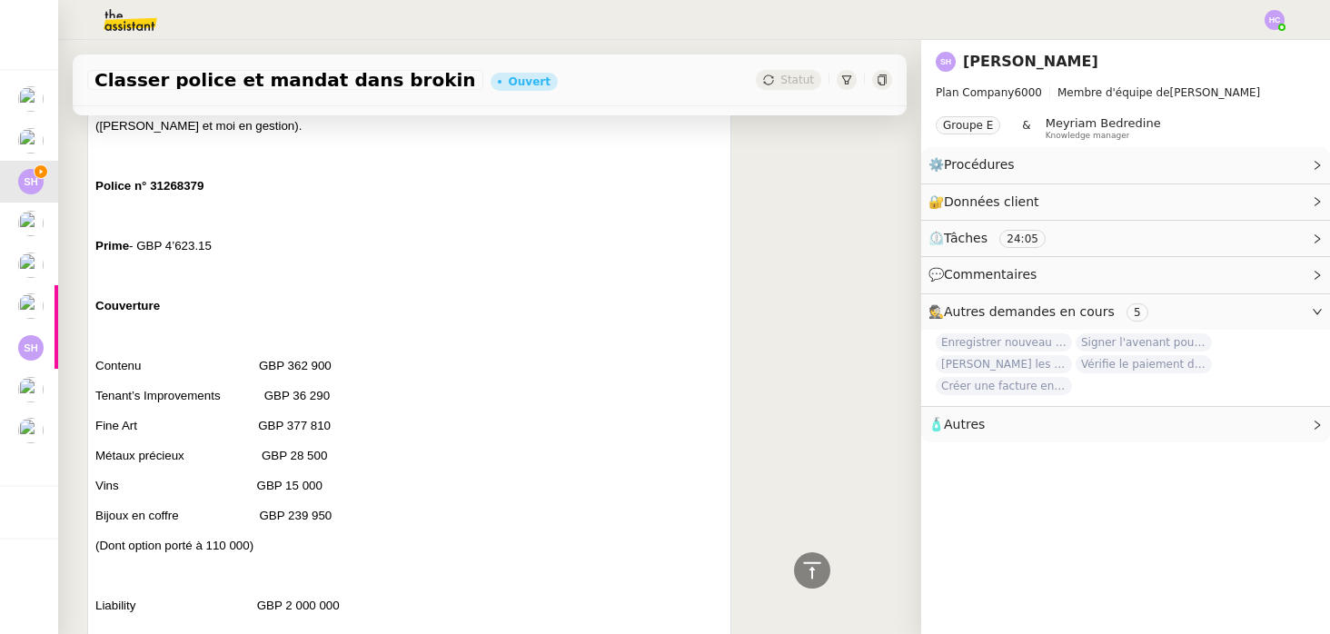
scroll to position [3089, 0]
click at [179, 184] on span "Police n° 31268379" at bounding box center [149, 188] width 108 height 14
copy span "31268379"
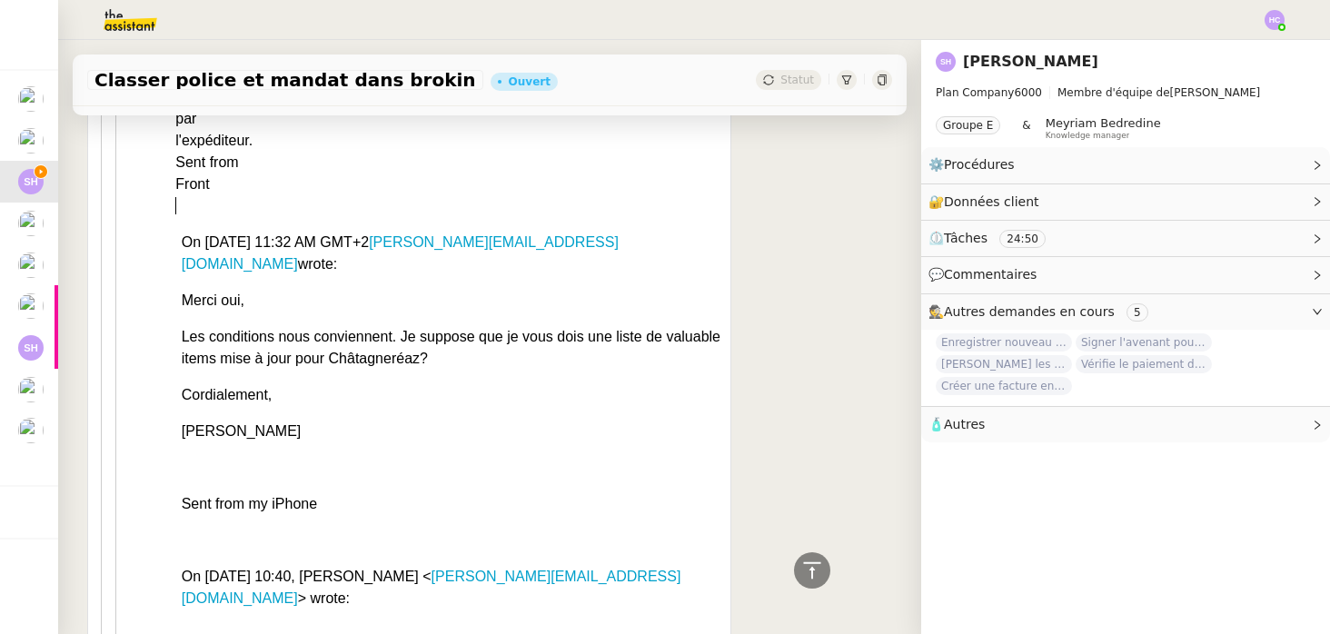
scroll to position [23506, 0]
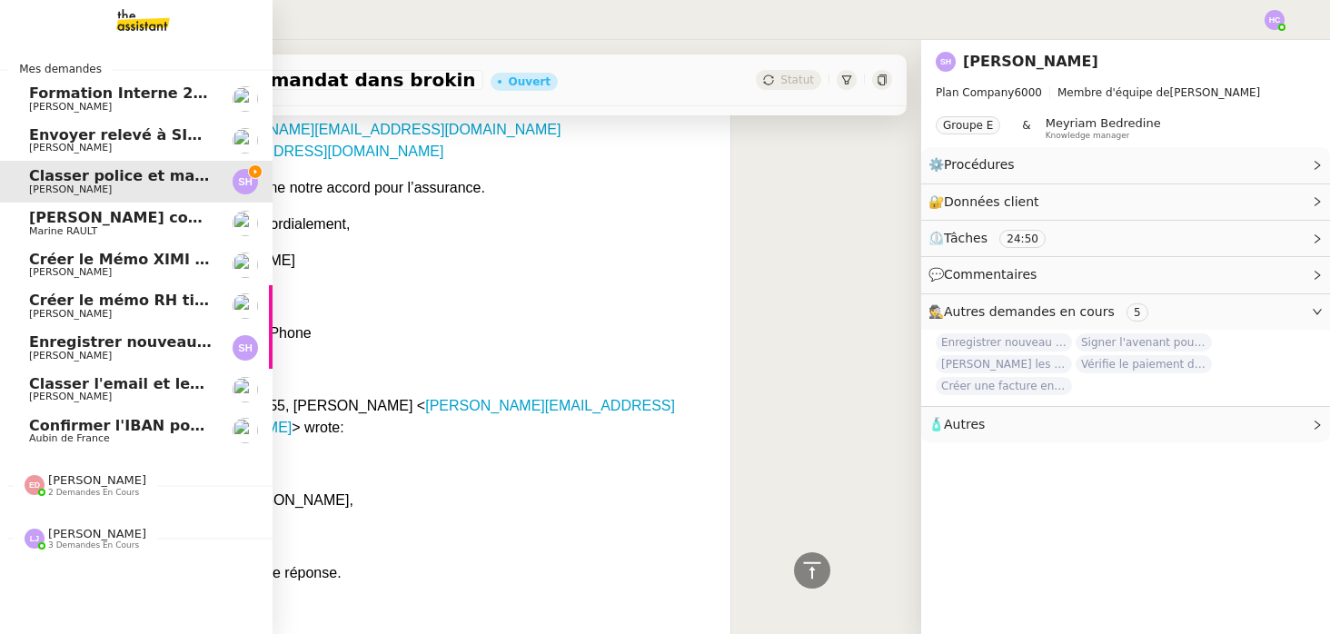
click at [84, 224] on span "[PERSON_NAME] contrat d'archi sur site de l'ordre" at bounding box center [235, 217] width 412 height 17
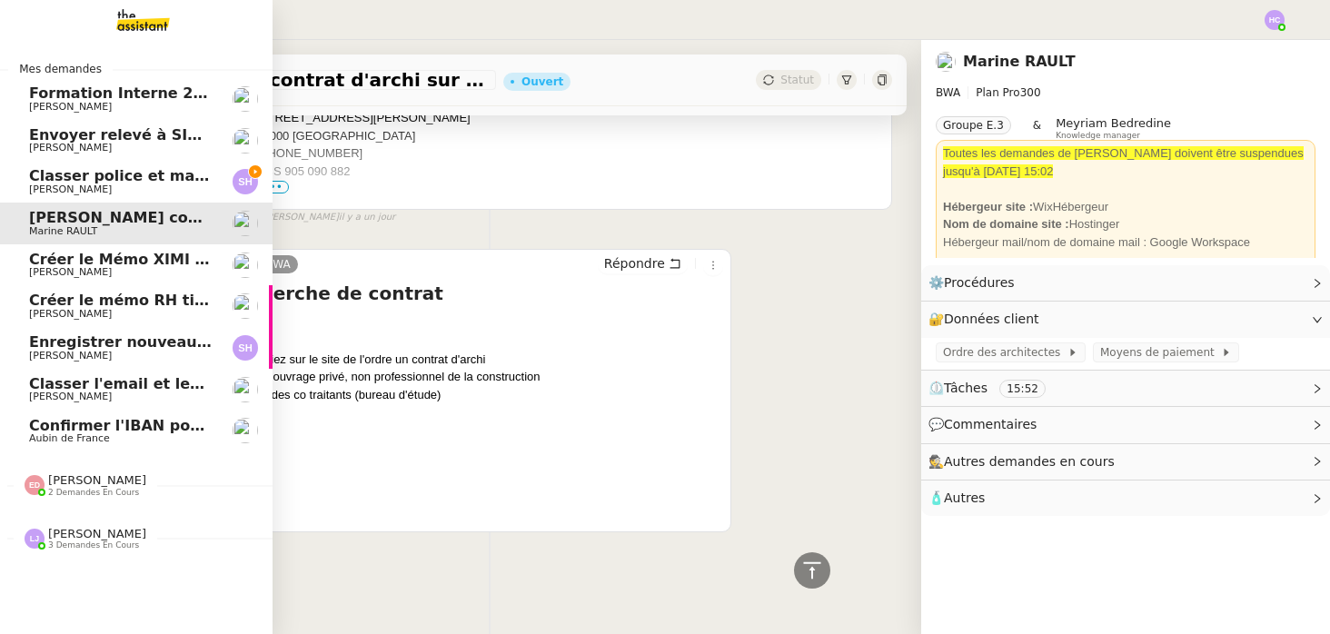
scroll to position [492, 0]
click at [105, 185] on span "[PERSON_NAME]" at bounding box center [121, 189] width 184 height 11
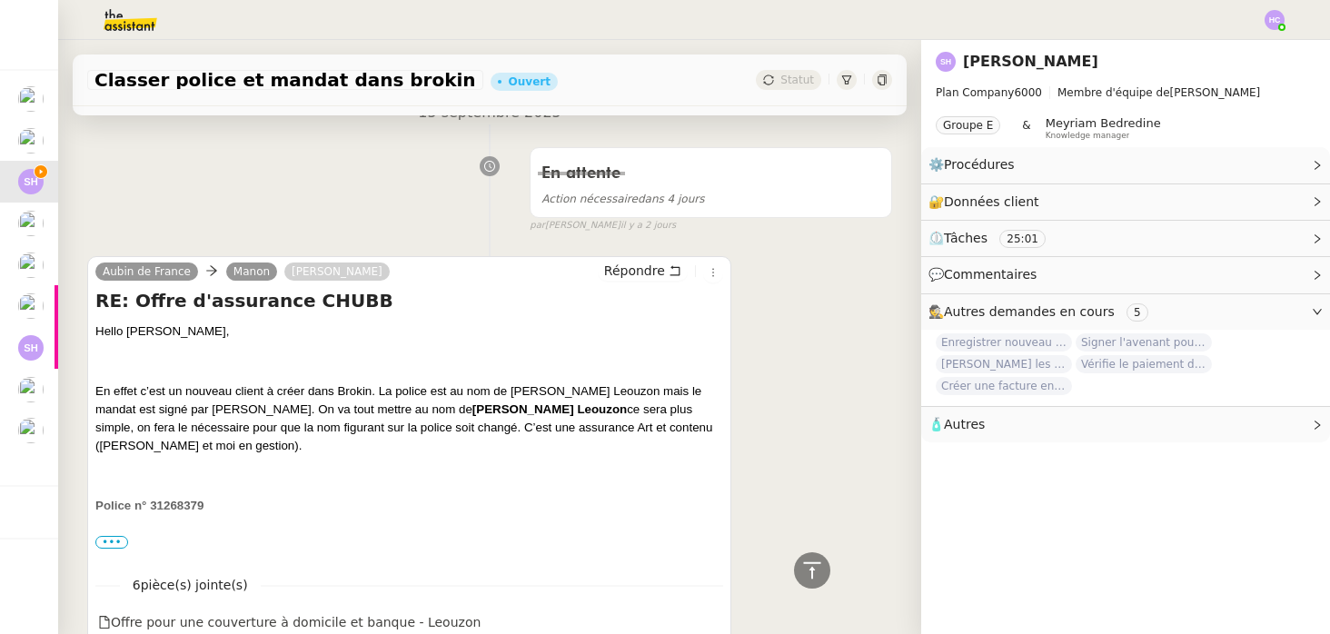
scroll to position [3003, 0]
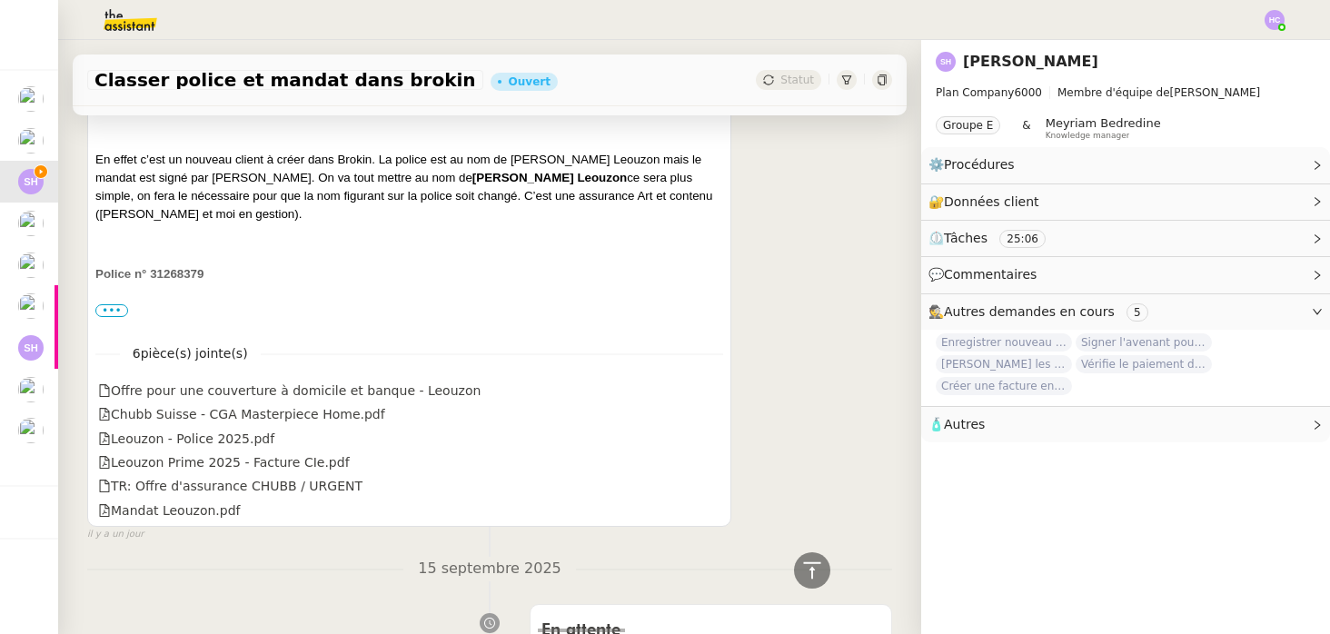
click at [116, 310] on span "•••" at bounding box center [111, 310] width 33 height 13
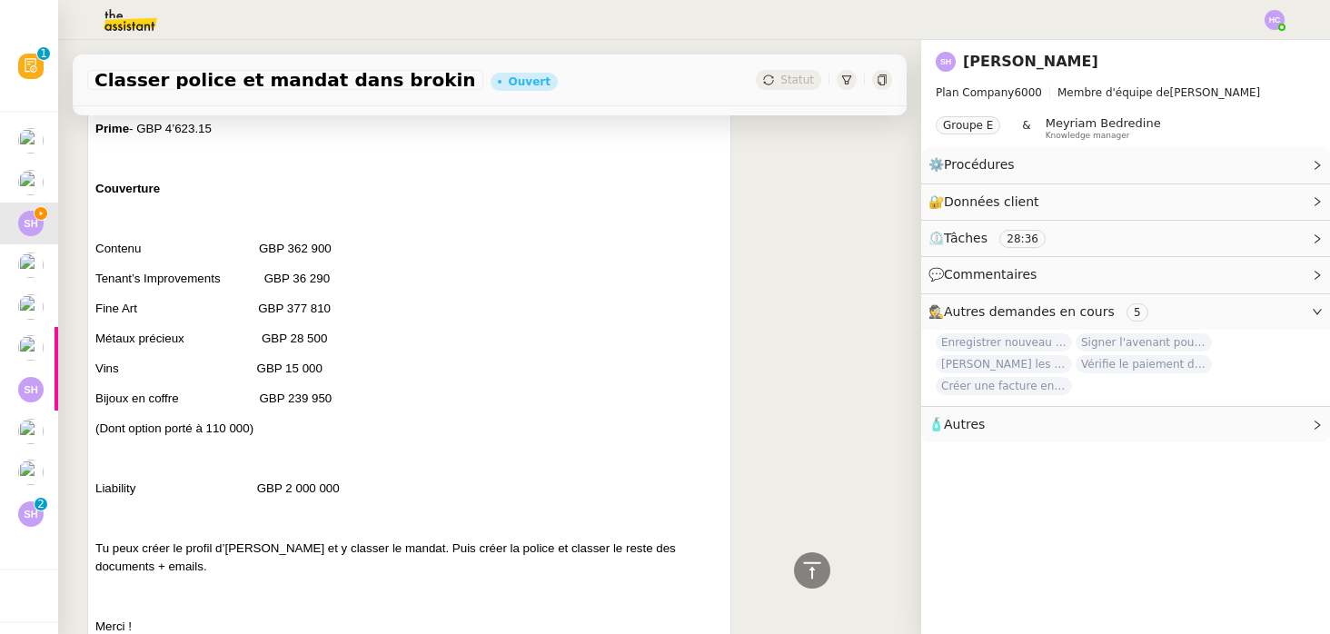
scroll to position [3209, 0]
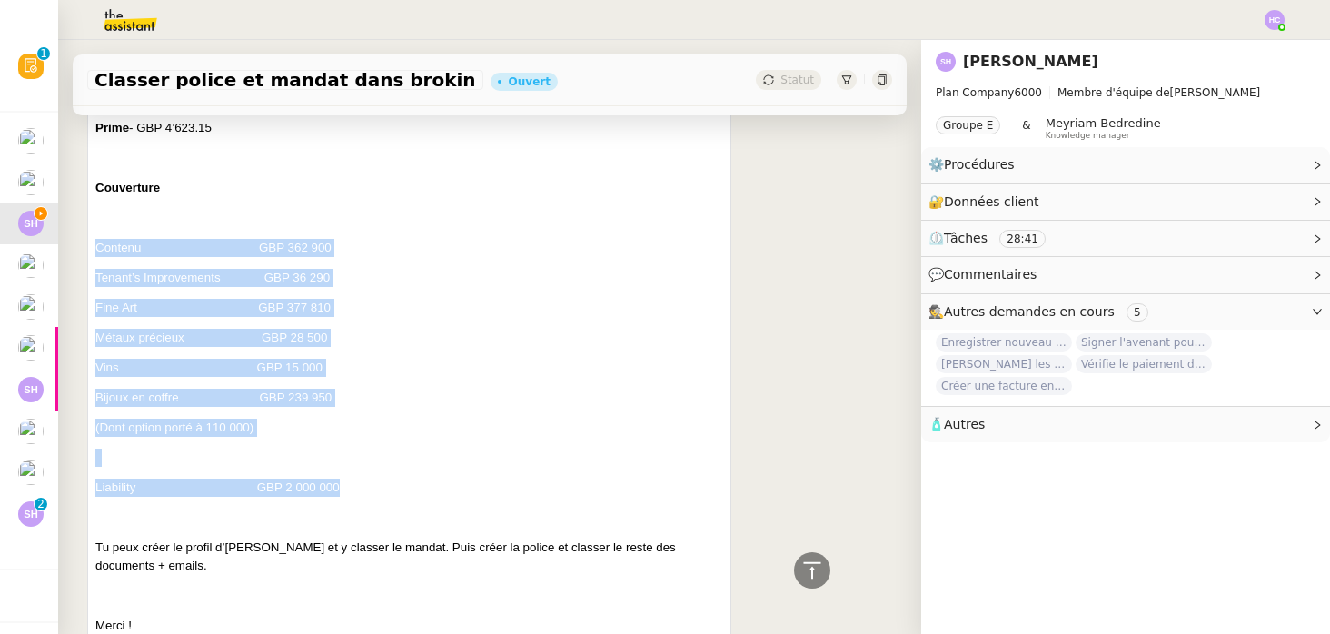
drag, startPoint x: 98, startPoint y: 224, endPoint x: 353, endPoint y: 488, distance: 367.5
copy div "Contenu GBP 362 900 Tenant’s Improvements GBP 36 290 Fine Art GBP 377 810 Métau…"
click at [260, 210] on p at bounding box center [409, 218] width 628 height 18
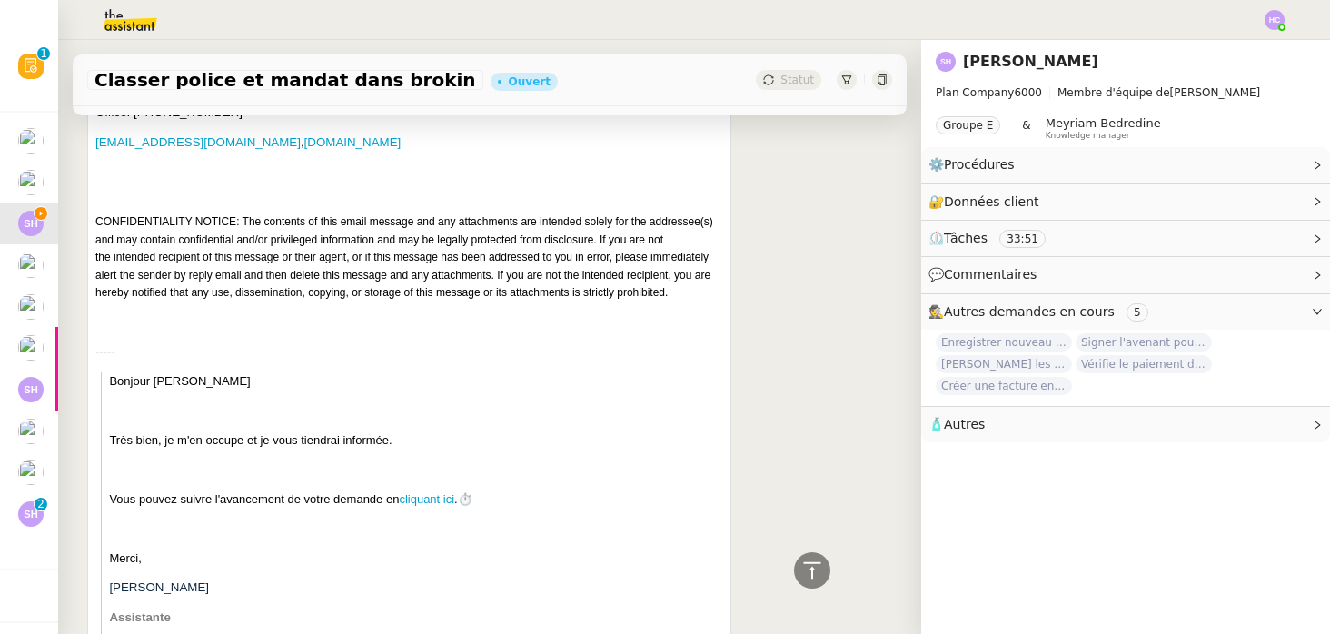
scroll to position [5140, 0]
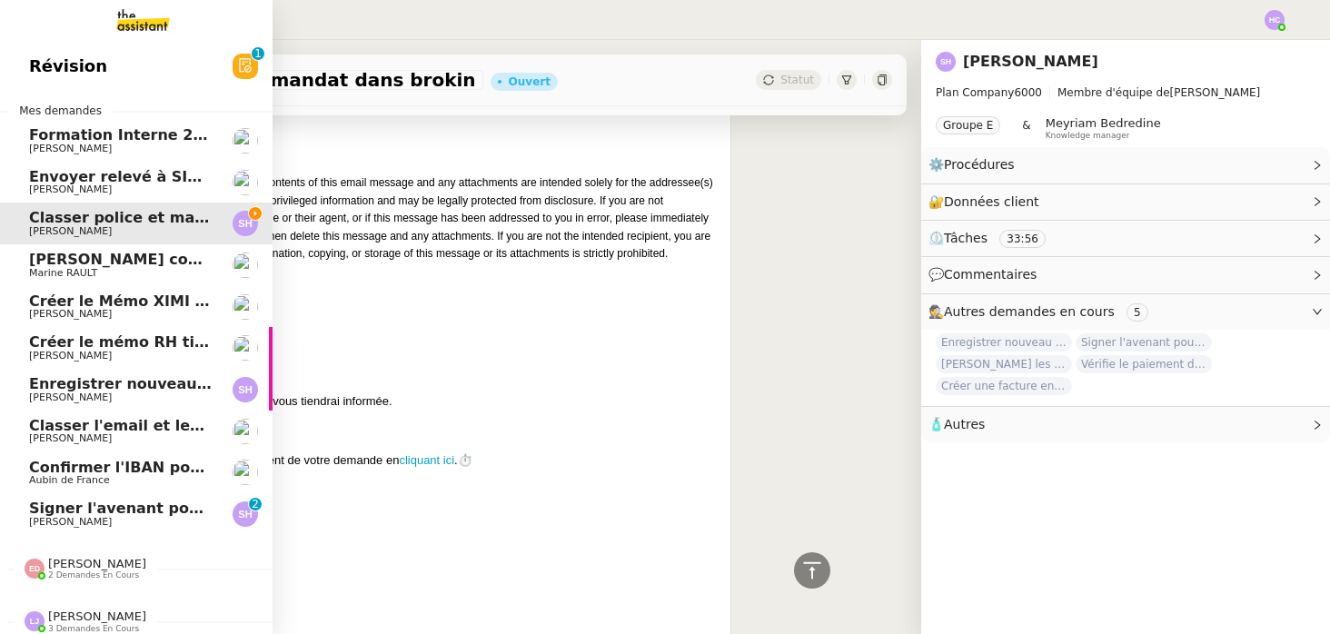
click at [98, 273] on span "Marine RAULT" at bounding box center [121, 273] width 184 height 11
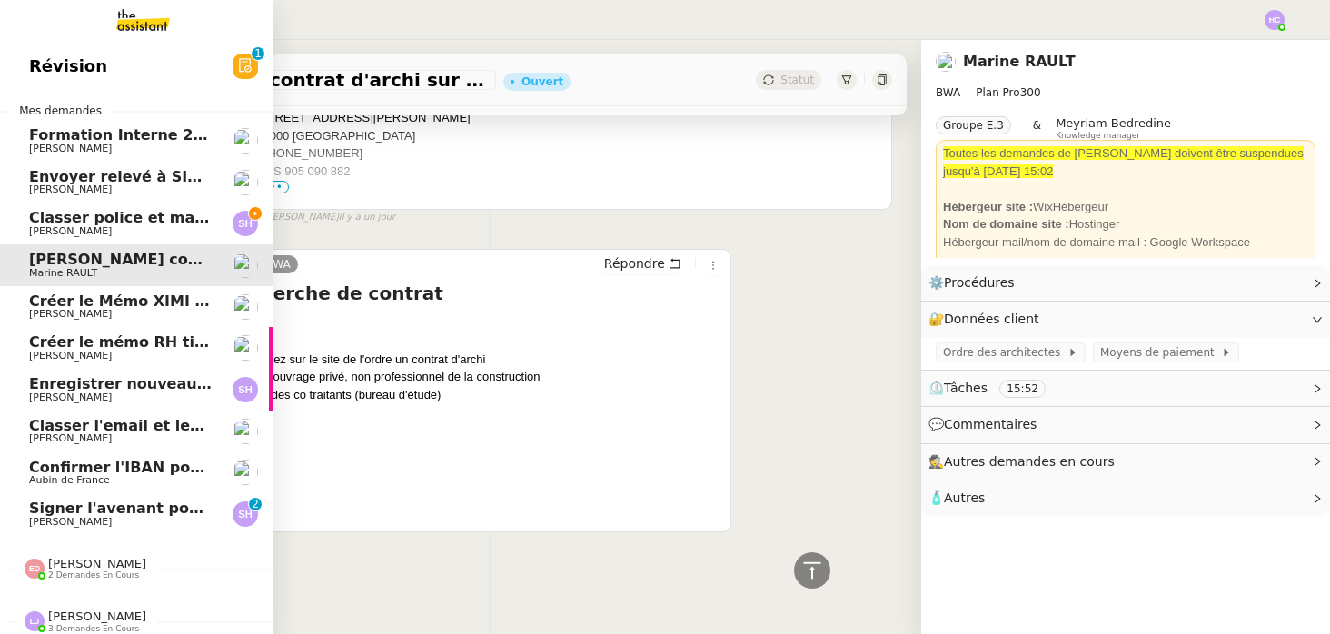
scroll to position [492, 0]
click at [126, 218] on span "Classer police et mandat dans brokin" at bounding box center [181, 217] width 305 height 17
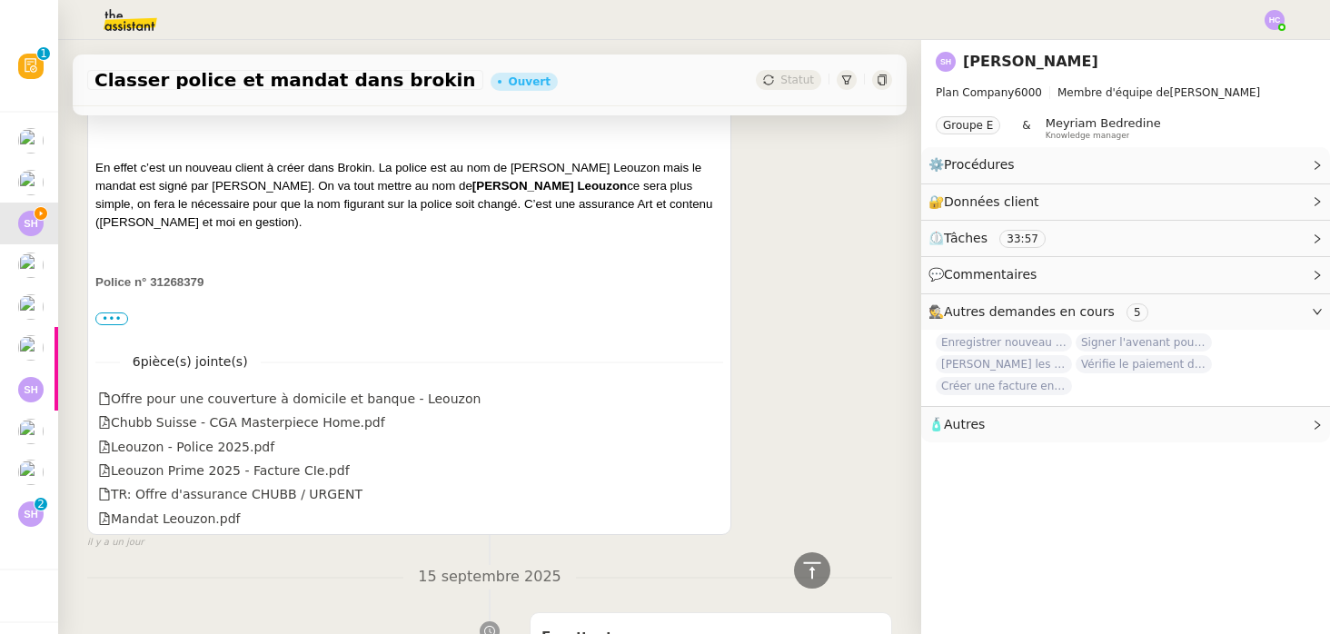
scroll to position [3014, 0]
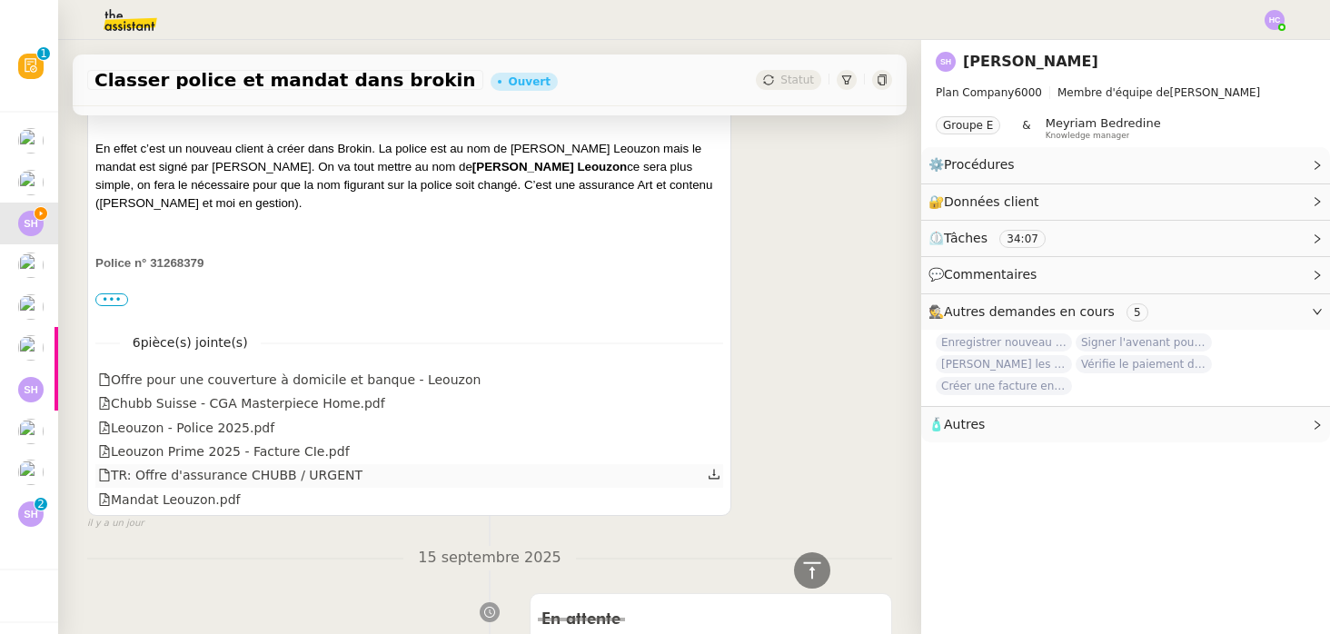
click at [715, 474] on icon at bounding box center [714, 474] width 13 height 13
click at [196, 383] on div "Offre pour une couverture à domicile et banque - Leouzon" at bounding box center [289, 380] width 383 height 21
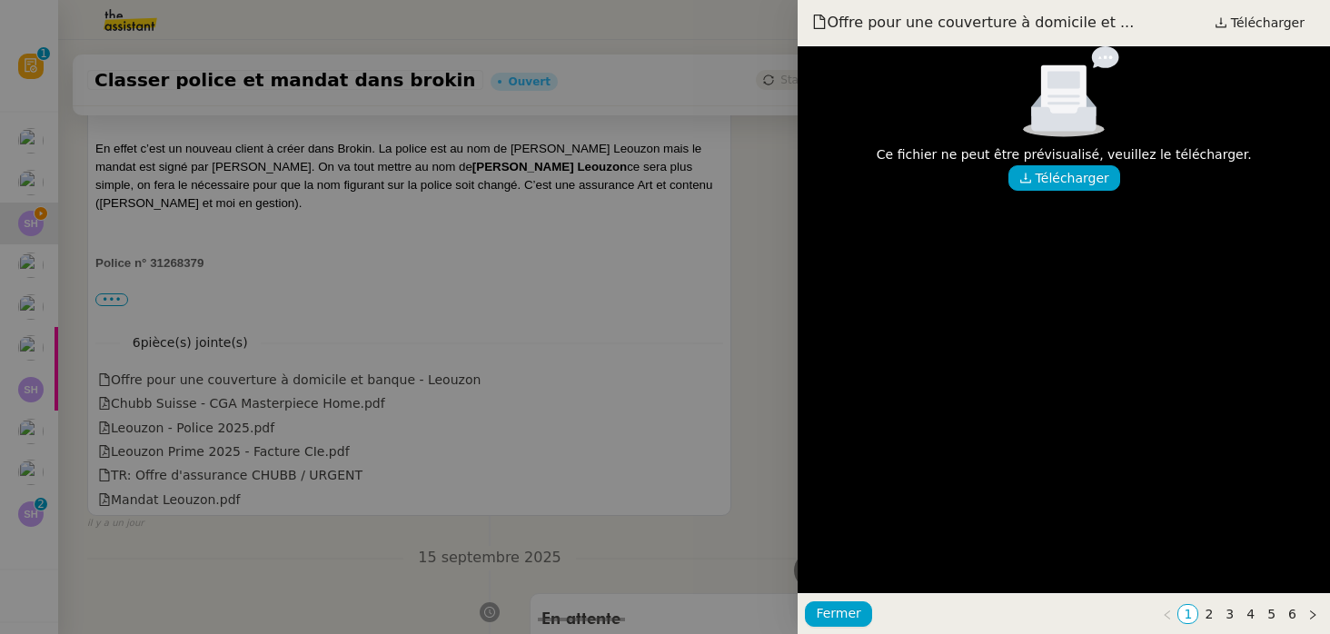
click at [515, 393] on div at bounding box center [665, 317] width 1330 height 634
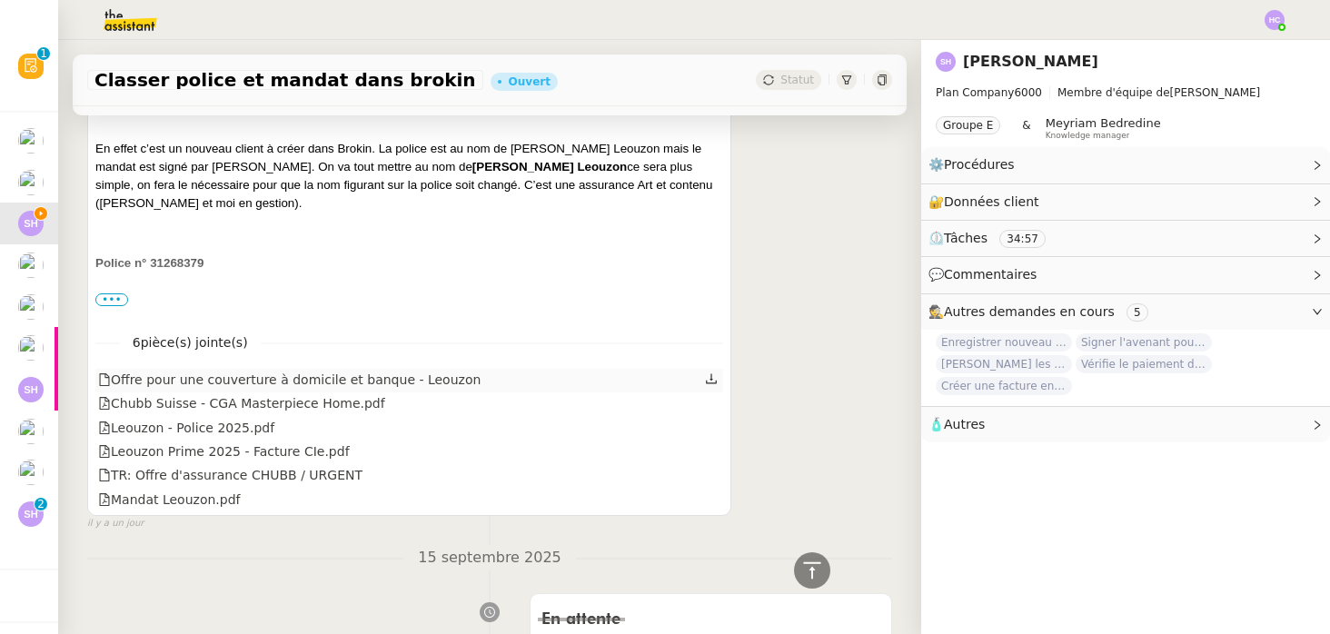
click at [714, 378] on icon at bounding box center [711, 379] width 13 height 13
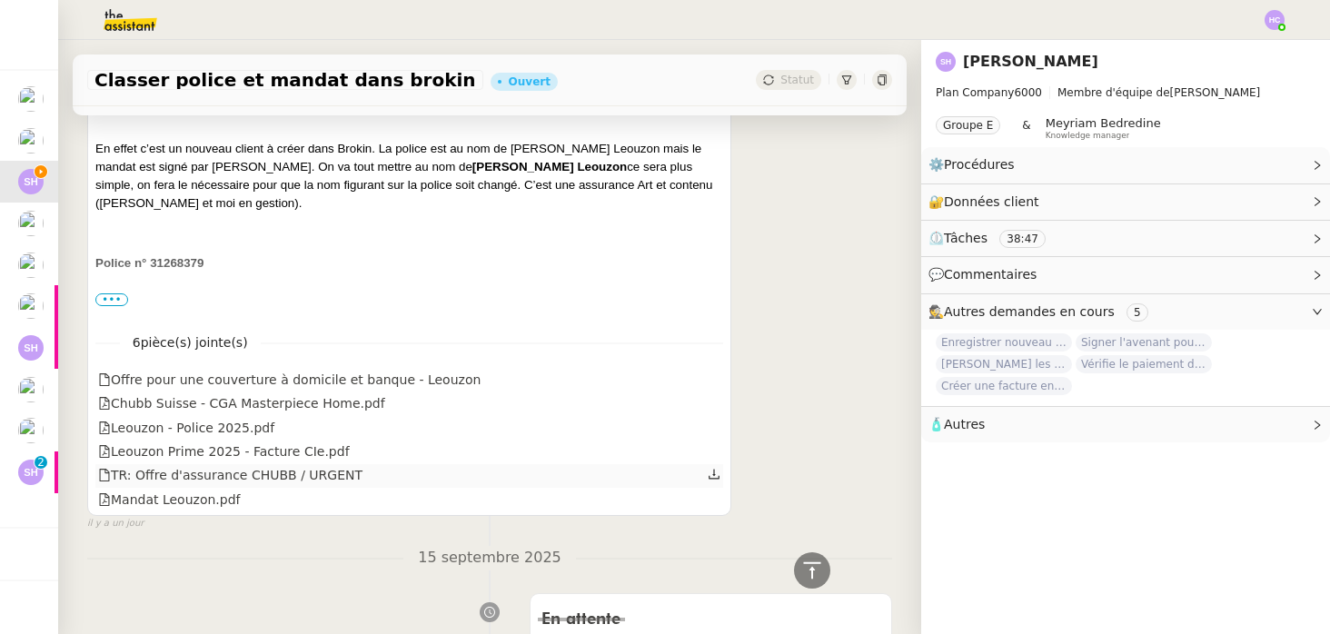
click at [714, 473] on icon at bounding box center [714, 474] width 13 height 13
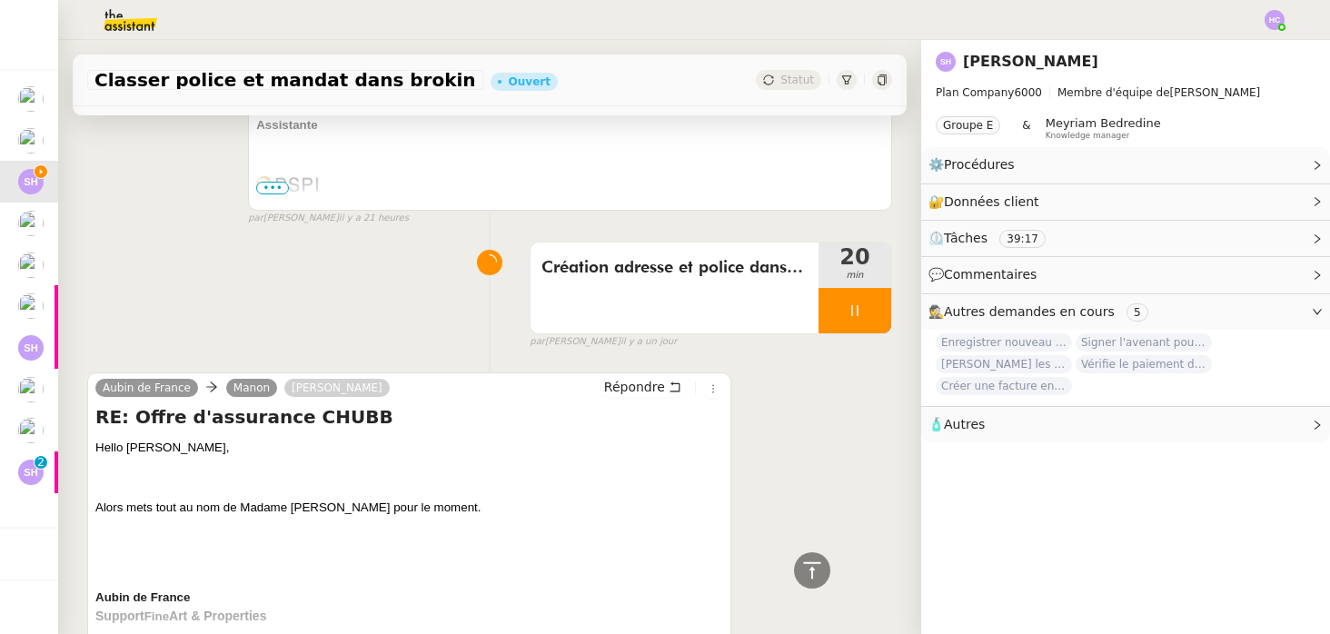
scroll to position [786, 0]
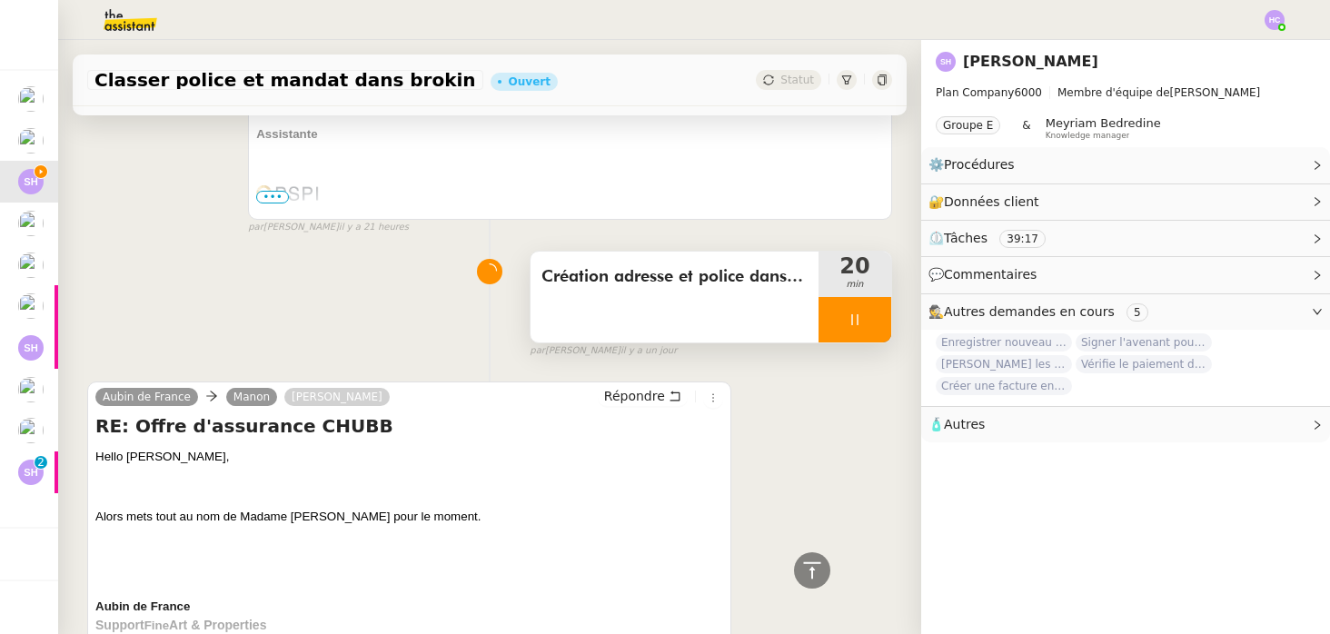
click at [853, 328] on div at bounding box center [855, 319] width 73 height 45
click at [875, 326] on icon at bounding box center [873, 320] width 15 height 15
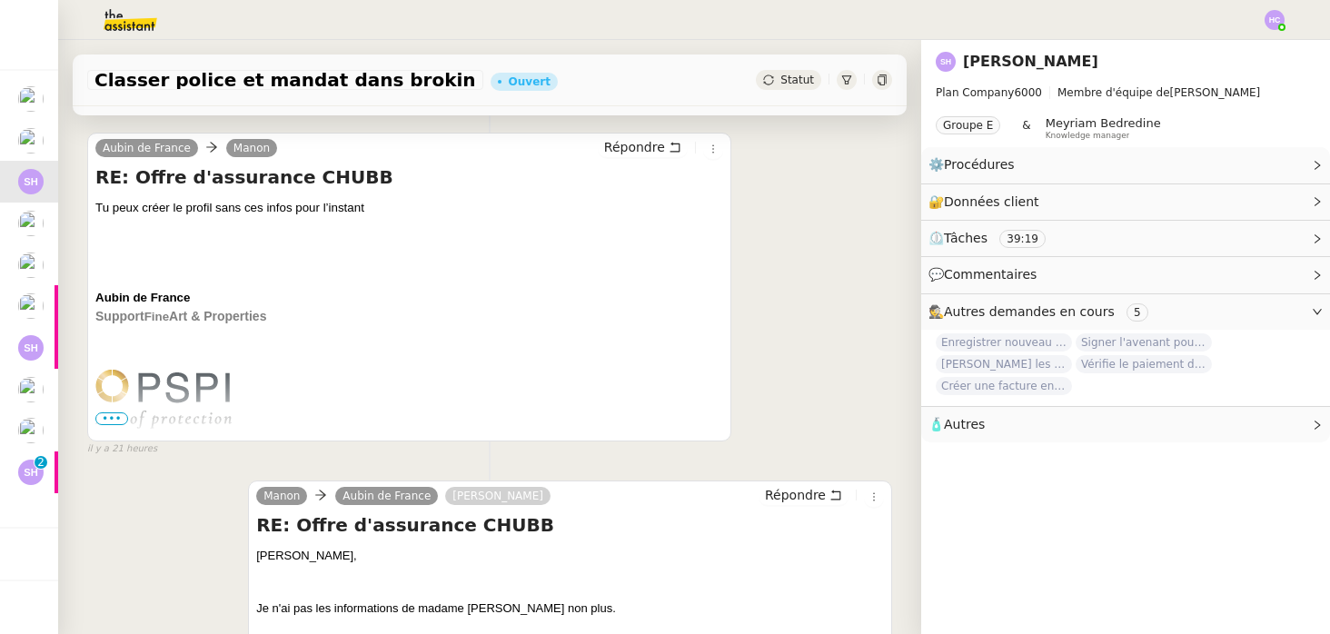
scroll to position [0, 0]
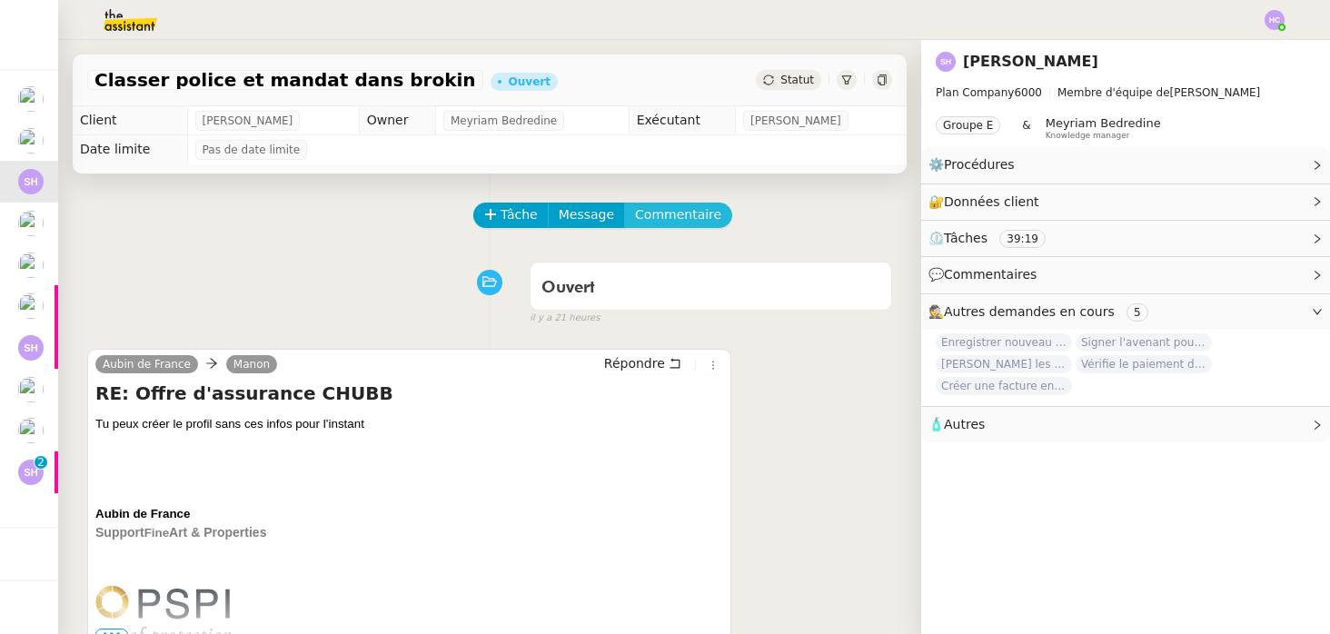
click at [675, 212] on span "Commentaire" at bounding box center [678, 214] width 86 height 21
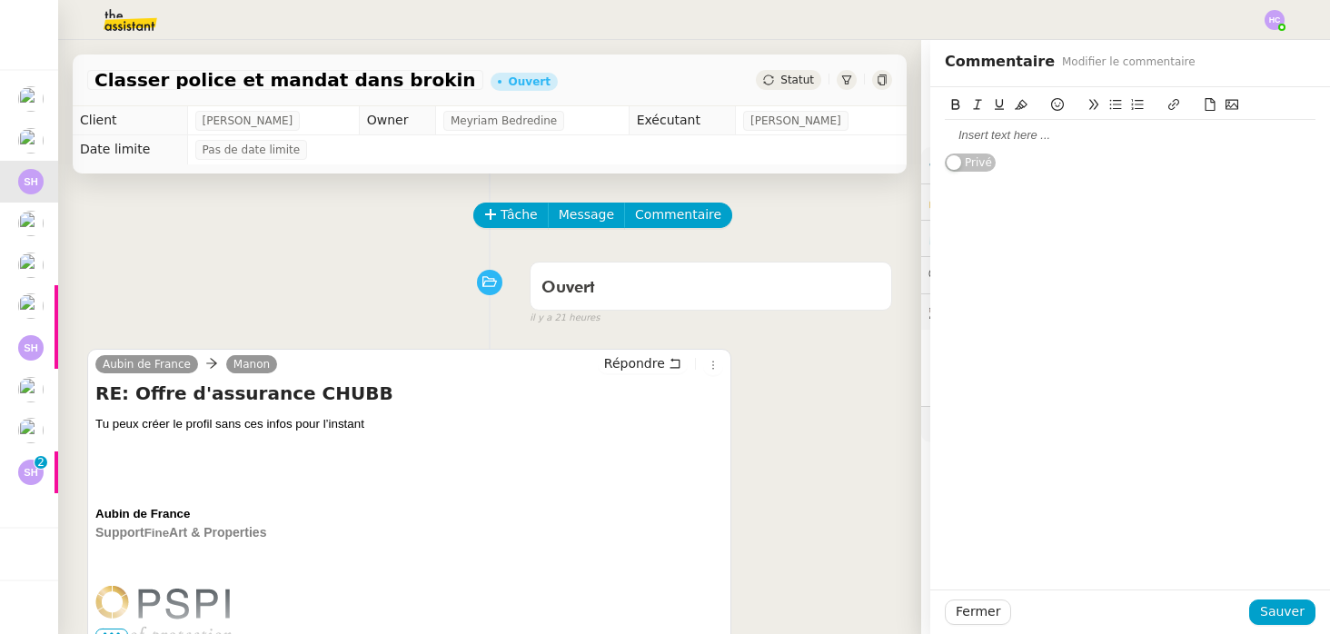
click at [983, 136] on div at bounding box center [1130, 135] width 371 height 16
click at [960, 134] on div "VOir avec [PERSON_NAME] si je dois créer les factures ou pas." at bounding box center [1130, 135] width 371 height 16
click at [1215, 134] on div "Voir avec [PERSON_NAME] si je dois créer les factures ou pas." at bounding box center [1130, 135] width 371 height 16
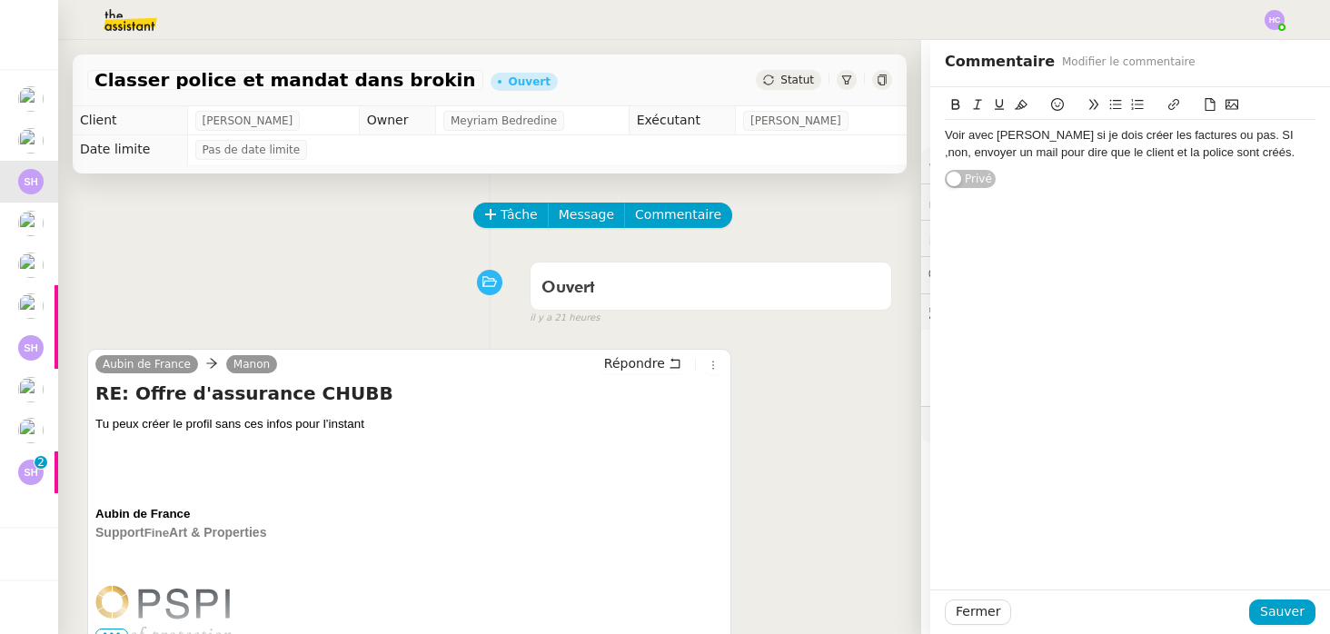
click at [1220, 141] on div "Voir avec [PERSON_NAME] si je dois créer les factures ou pas. SI ,non, envoyer …" at bounding box center [1130, 144] width 371 height 34
click at [1206, 139] on div "Voir avec [PERSON_NAME] si je dois créer les factures ou pas. Si,non, envoyer u…" at bounding box center [1130, 144] width 371 height 34
click at [1269, 609] on span "Sauver" at bounding box center [1282, 611] width 45 height 21
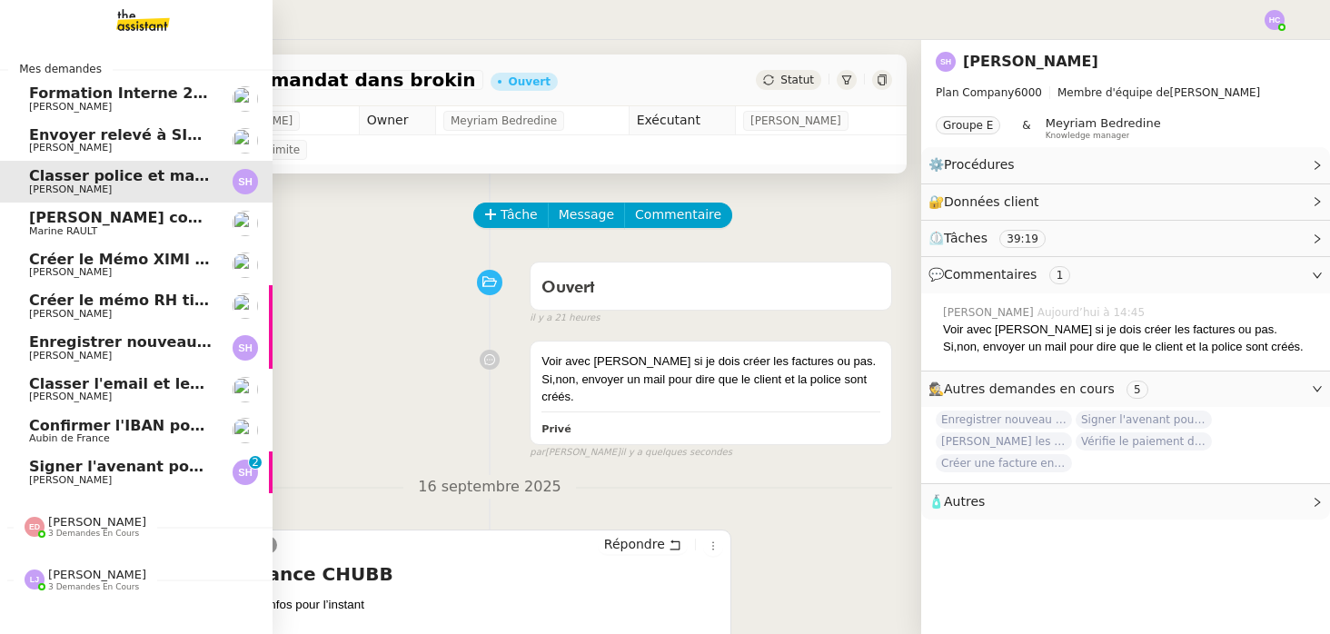
click at [94, 138] on span "Envoyer relevé à SIP pour [PERSON_NAME]" at bounding box center [205, 134] width 353 height 17
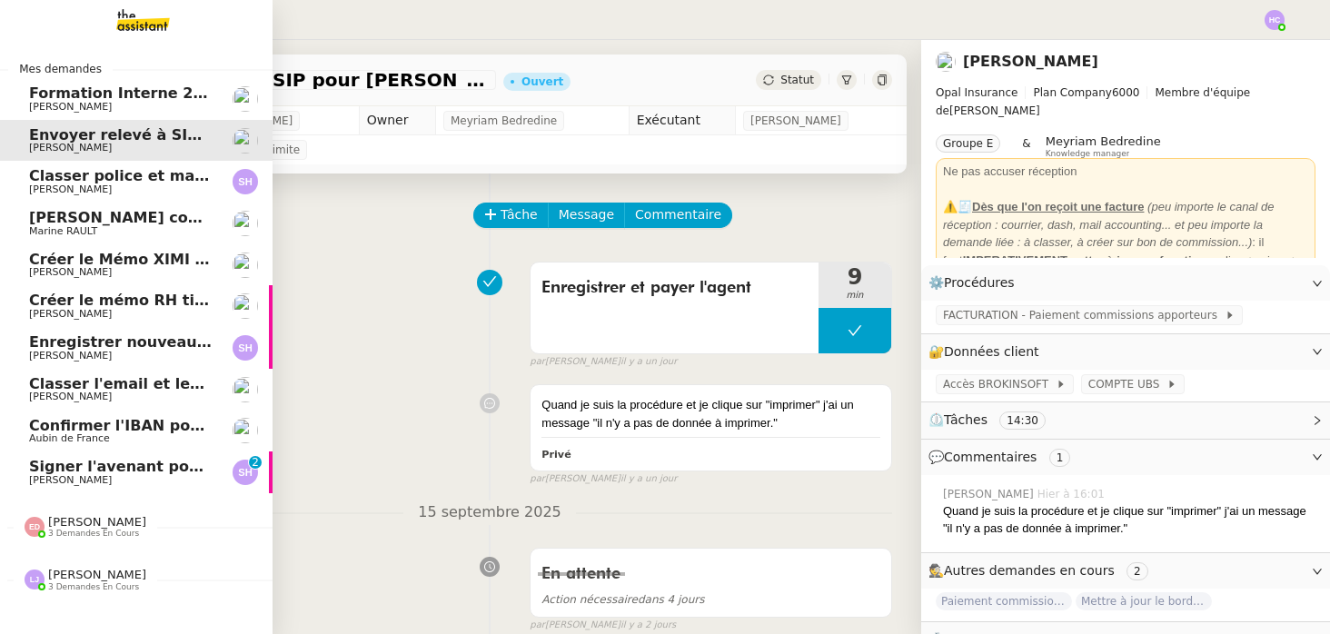
click at [166, 183] on span "Classer police et mandat dans brokin" at bounding box center [181, 175] width 305 height 17
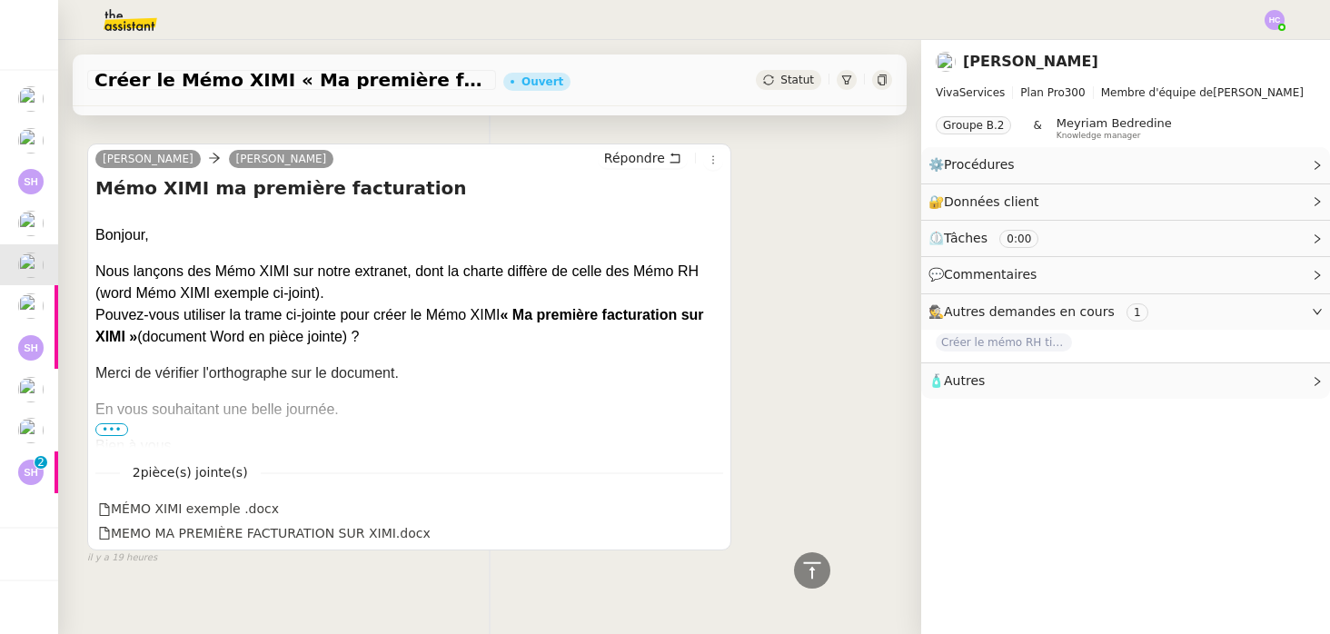
scroll to position [601, 0]
click at [108, 429] on span "•••" at bounding box center [111, 428] width 33 height 13
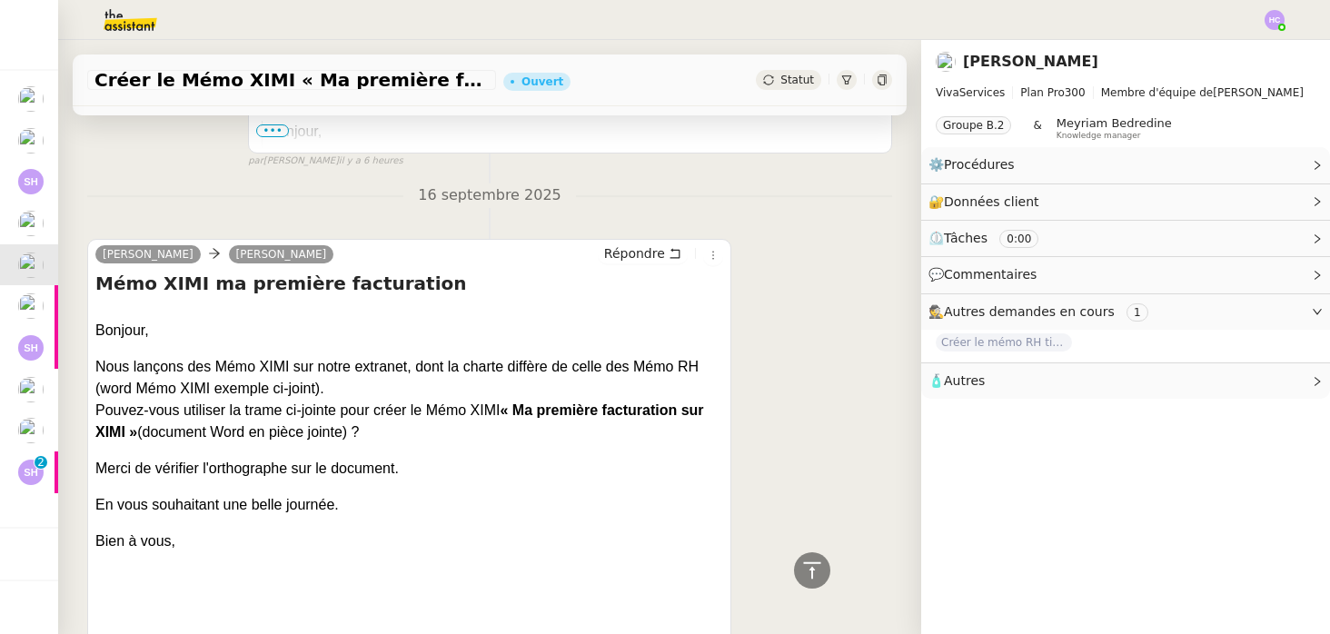
scroll to position [1005, 0]
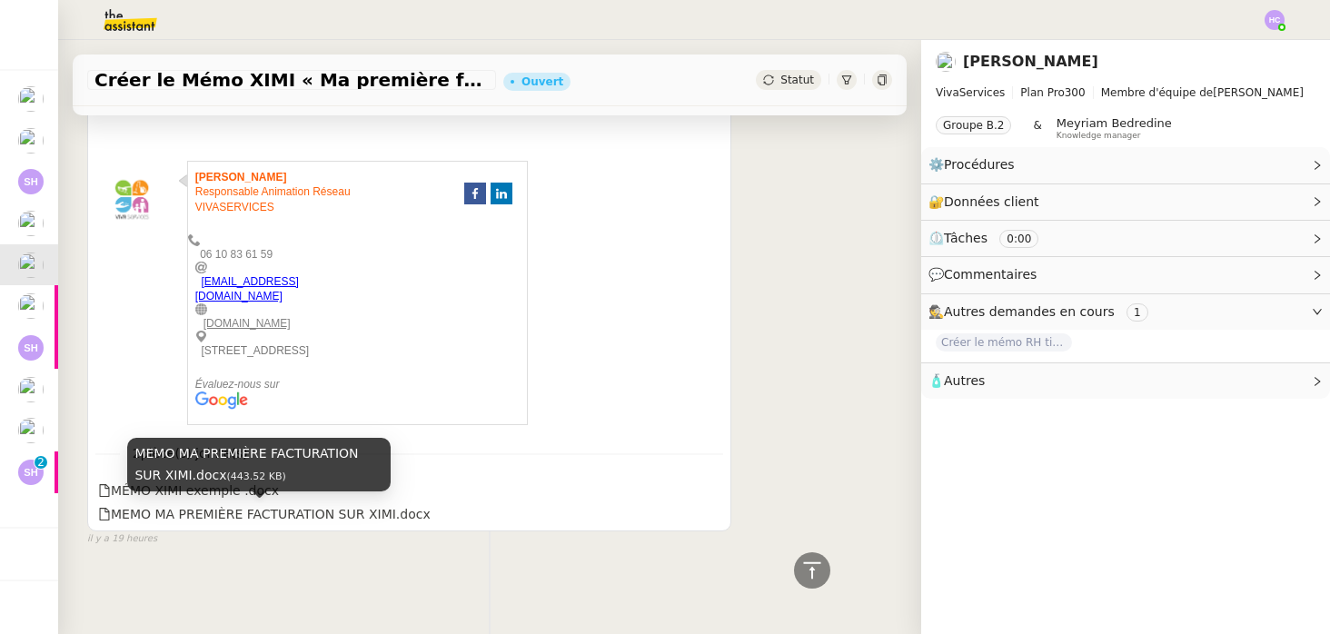
click at [148, 490] on div "MEMO MA PREMIÈRE FACTURATION SUR XIMI.docx (443.52 KB)" at bounding box center [258, 465] width 263 height 54
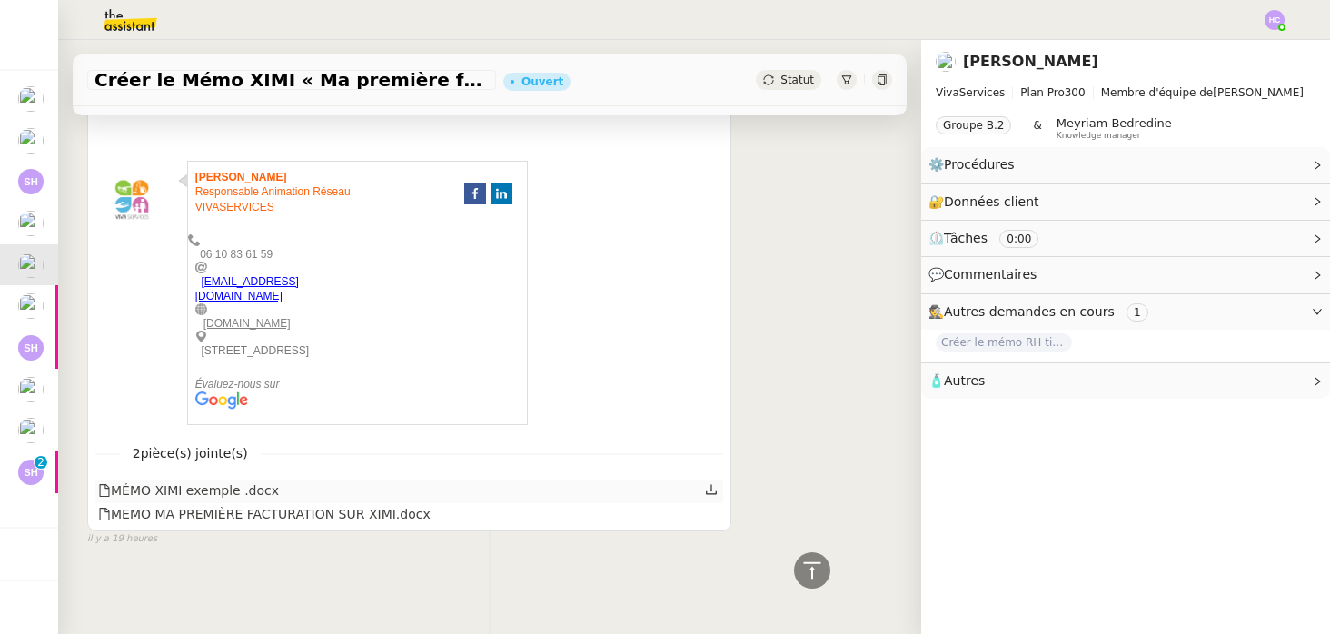
click at [707, 486] on icon at bounding box center [711, 489] width 13 height 13
click at [711, 514] on icon at bounding box center [711, 513] width 11 height 10
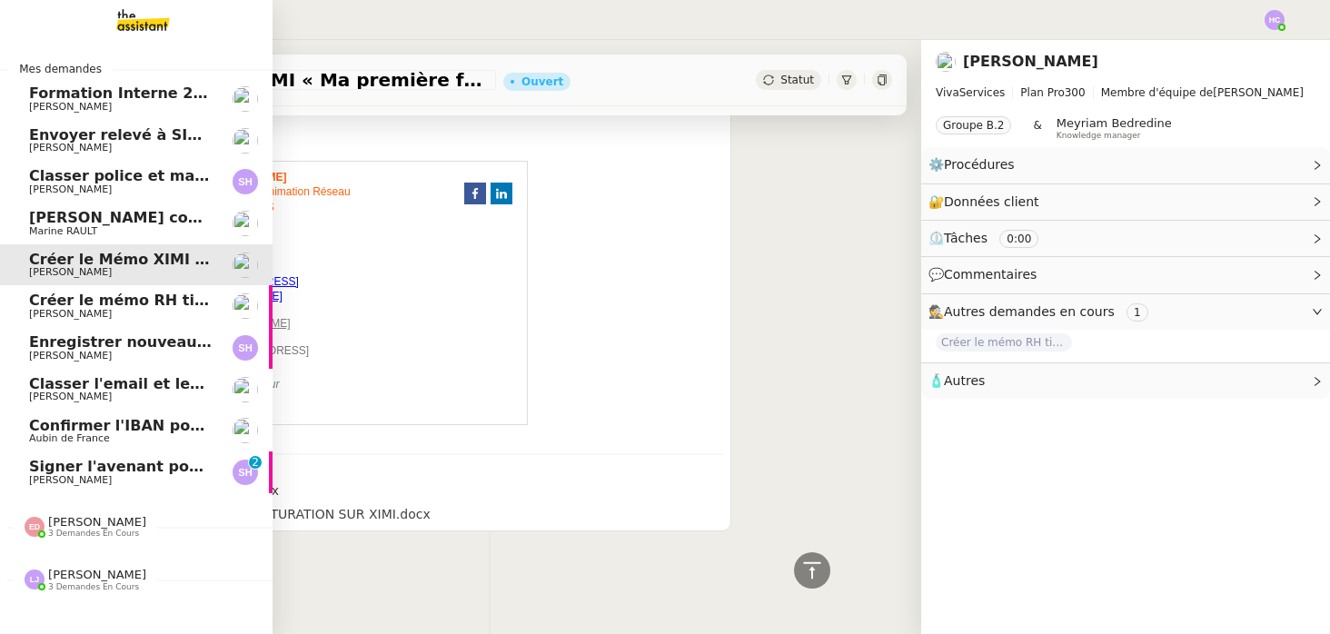
click at [127, 299] on span "Créer le mémo RH tickets restaurant" at bounding box center [179, 300] width 301 height 17
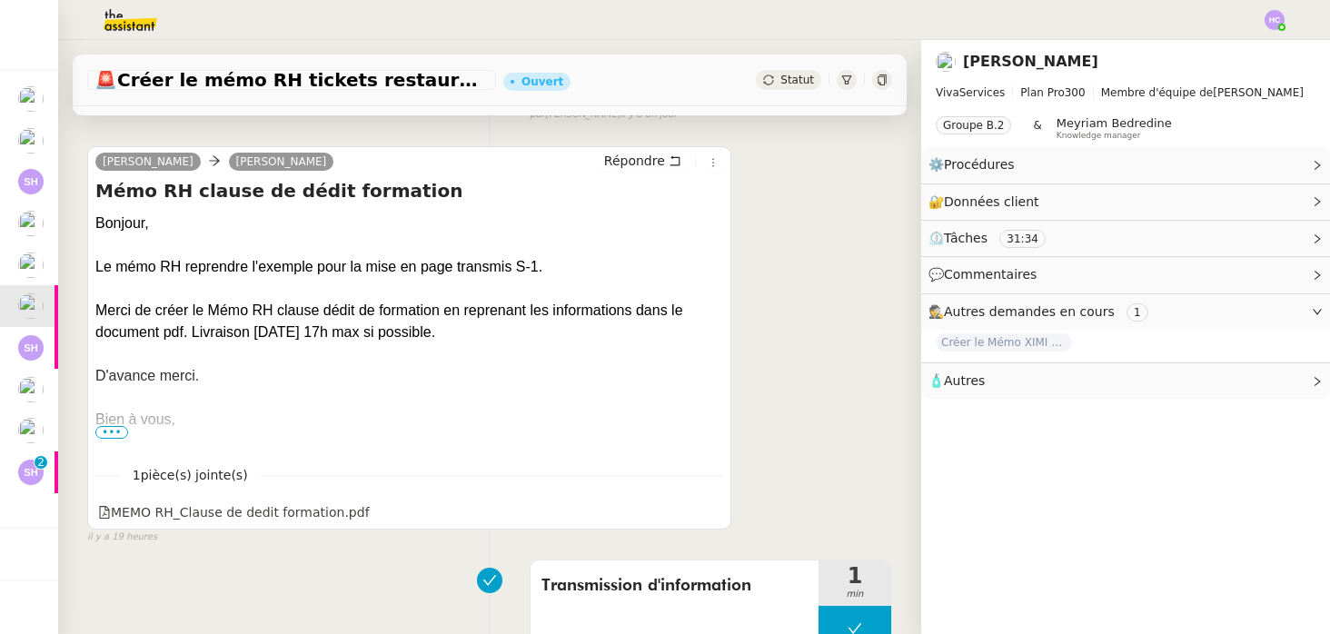
scroll to position [281, 0]
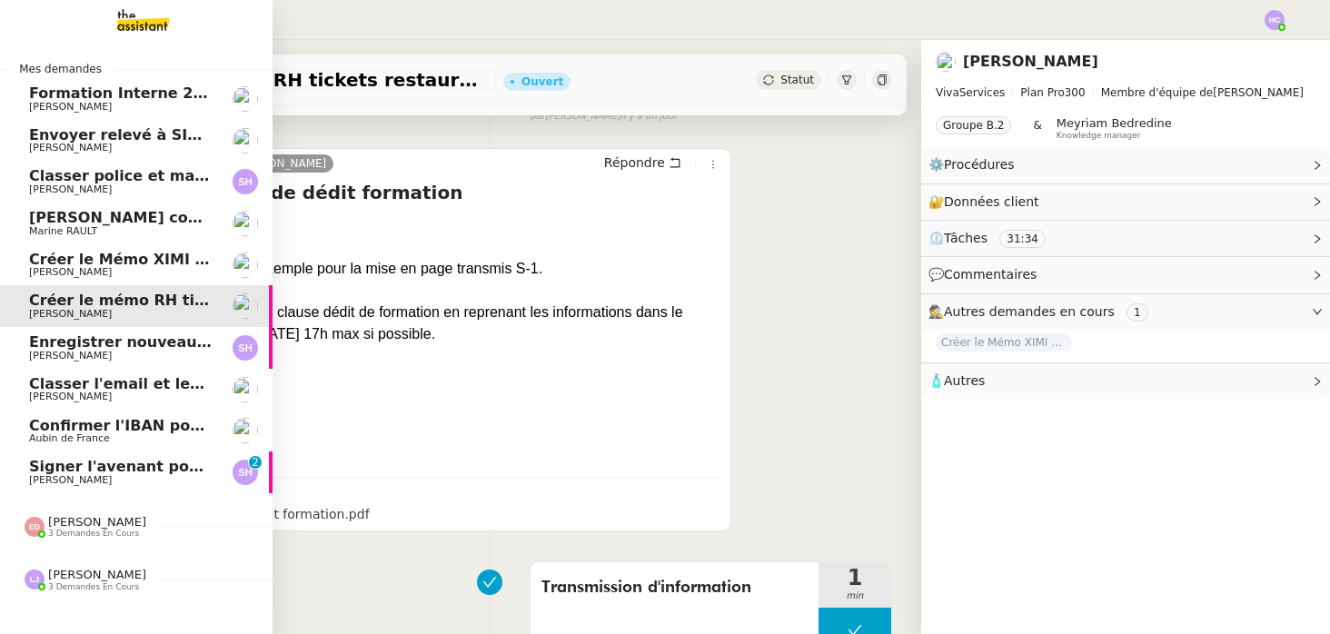
click at [65, 350] on span "[PERSON_NAME]" at bounding box center [70, 356] width 83 height 12
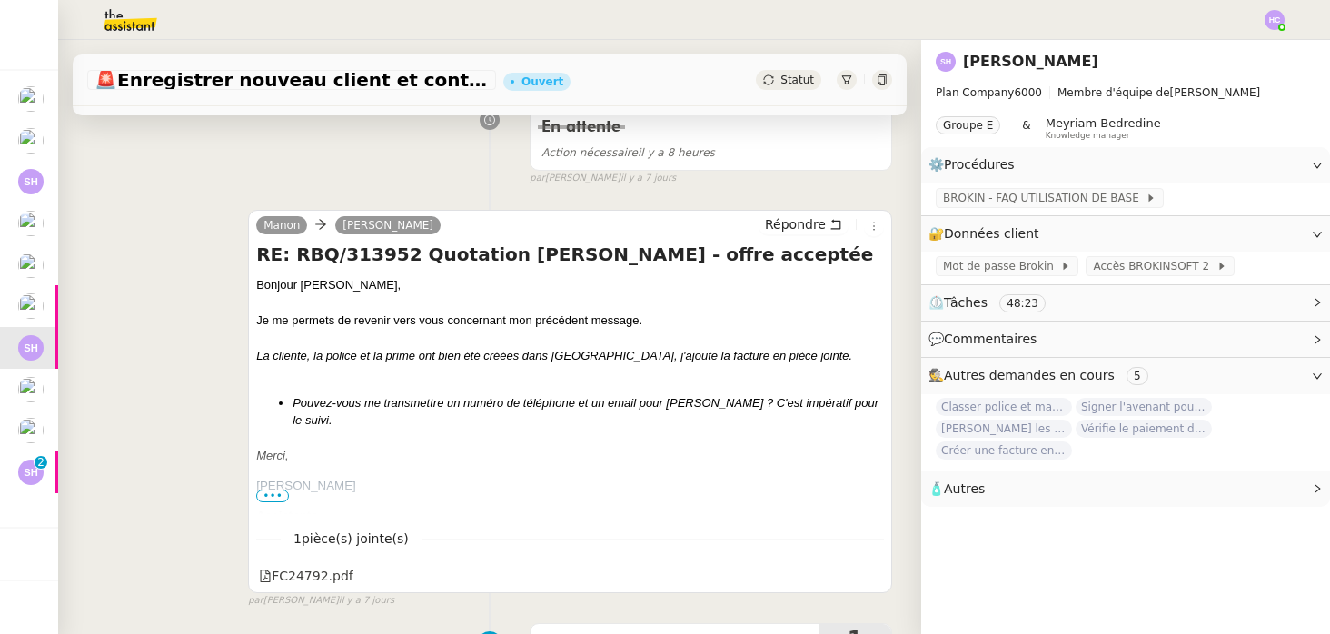
scroll to position [357, 0]
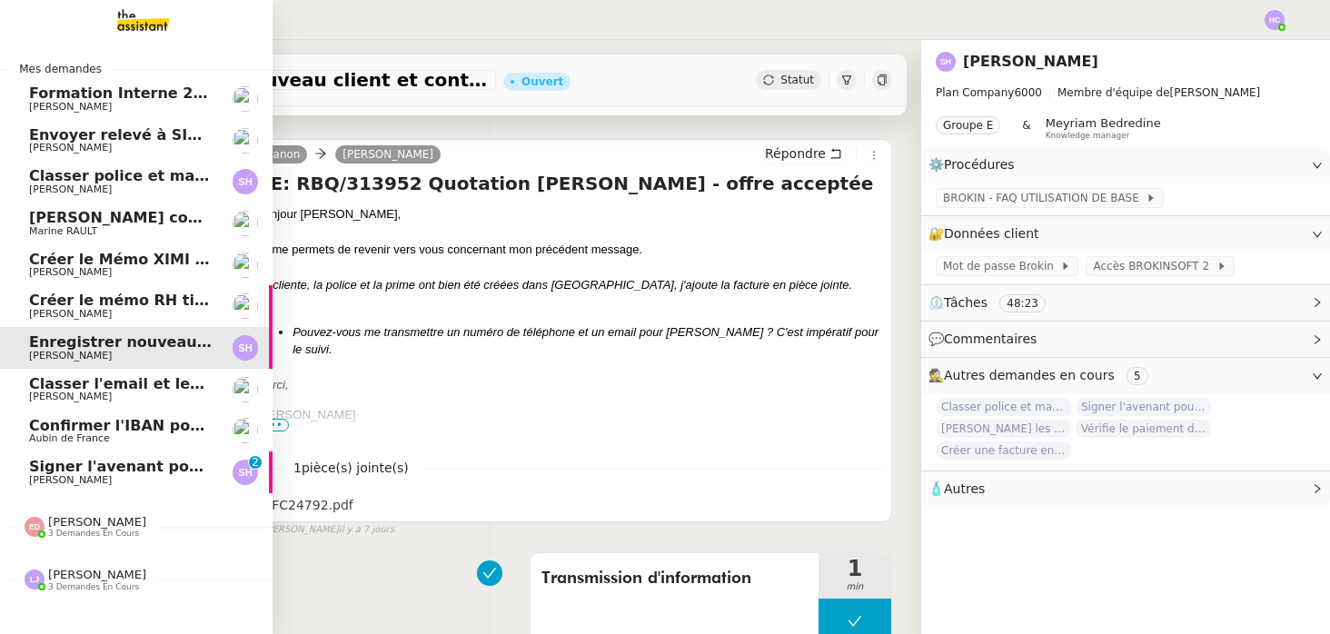
click at [66, 387] on span "Classer l'email et les fichiers" at bounding box center [146, 383] width 235 height 17
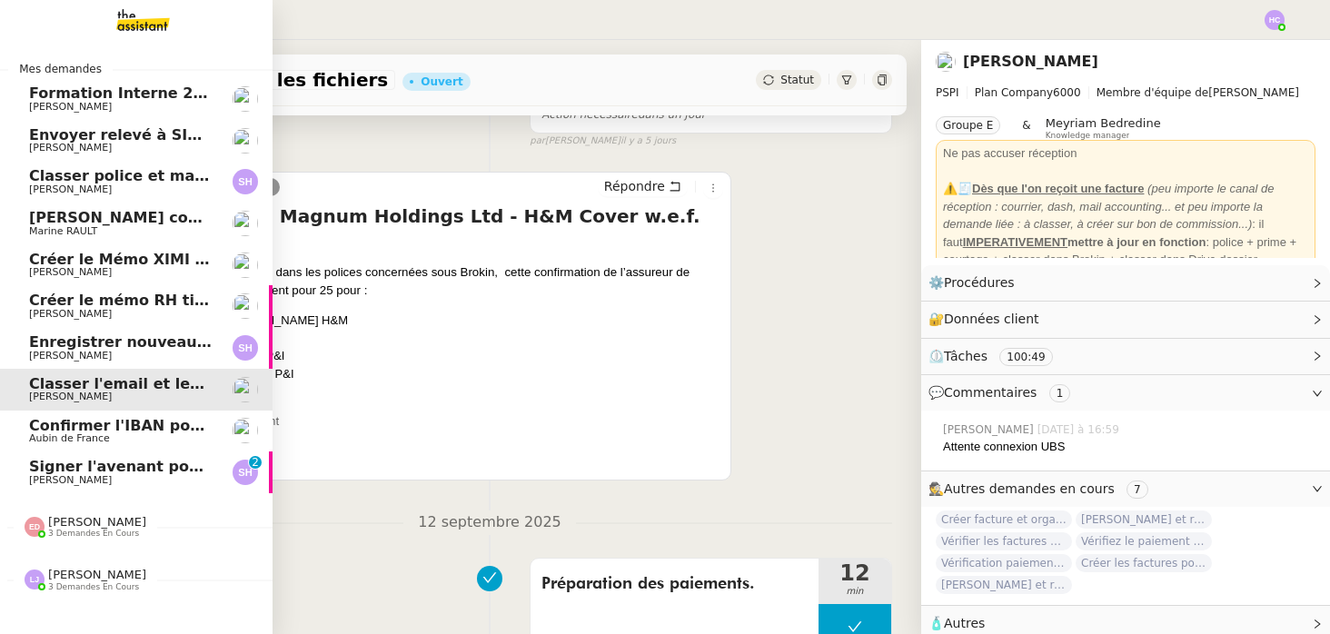
click at [75, 434] on span "Aubin de France" at bounding box center [69, 438] width 81 height 12
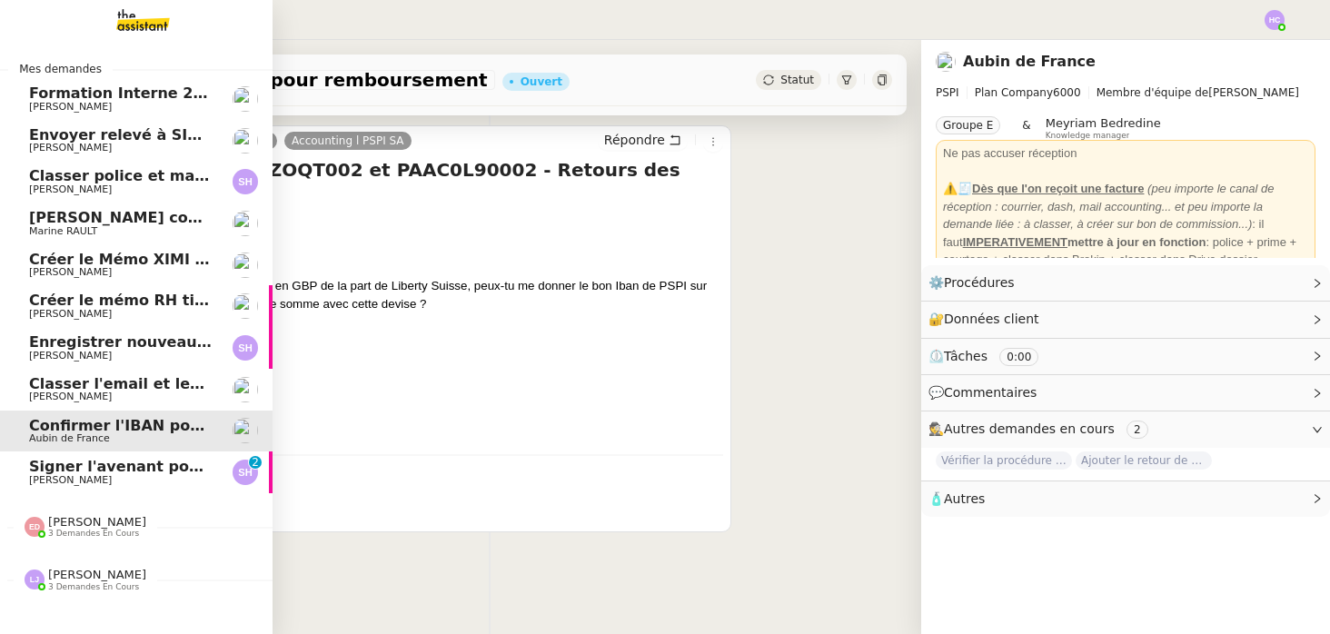
scroll to position [265, 0]
click at [121, 470] on span "Signer l'avenant pour le client" at bounding box center [153, 466] width 248 height 17
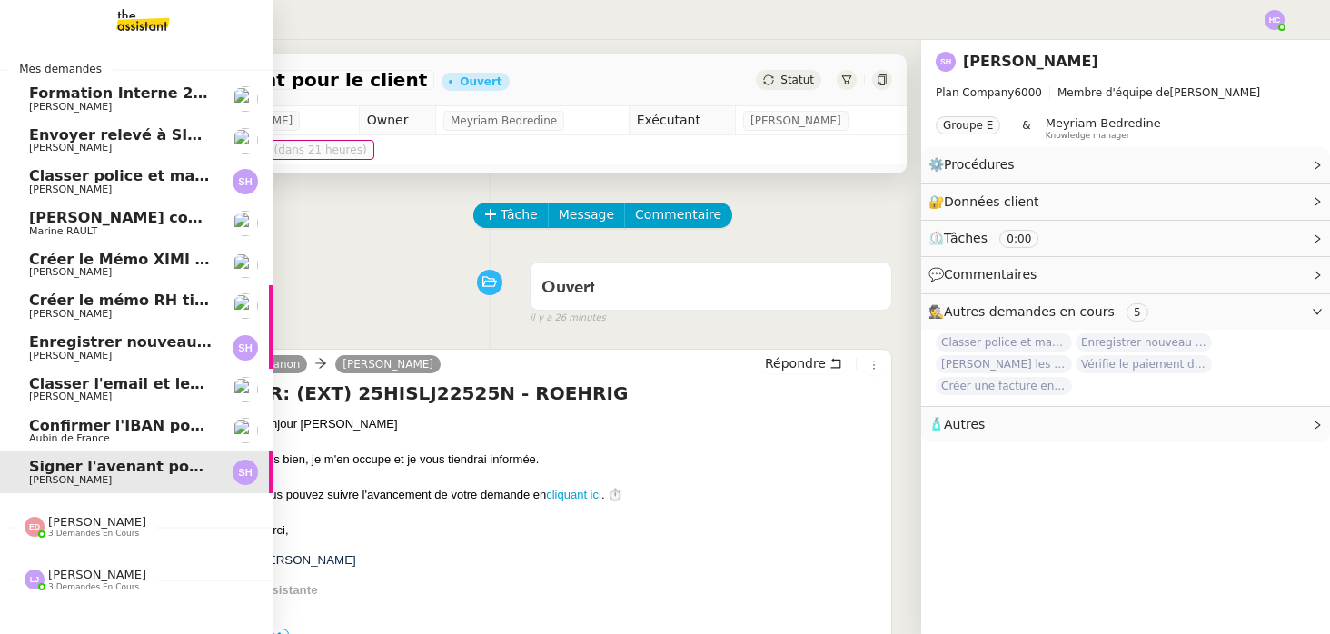
click at [102, 430] on span "Confirmer l'IBAN pour remboursement" at bounding box center [186, 425] width 314 height 17
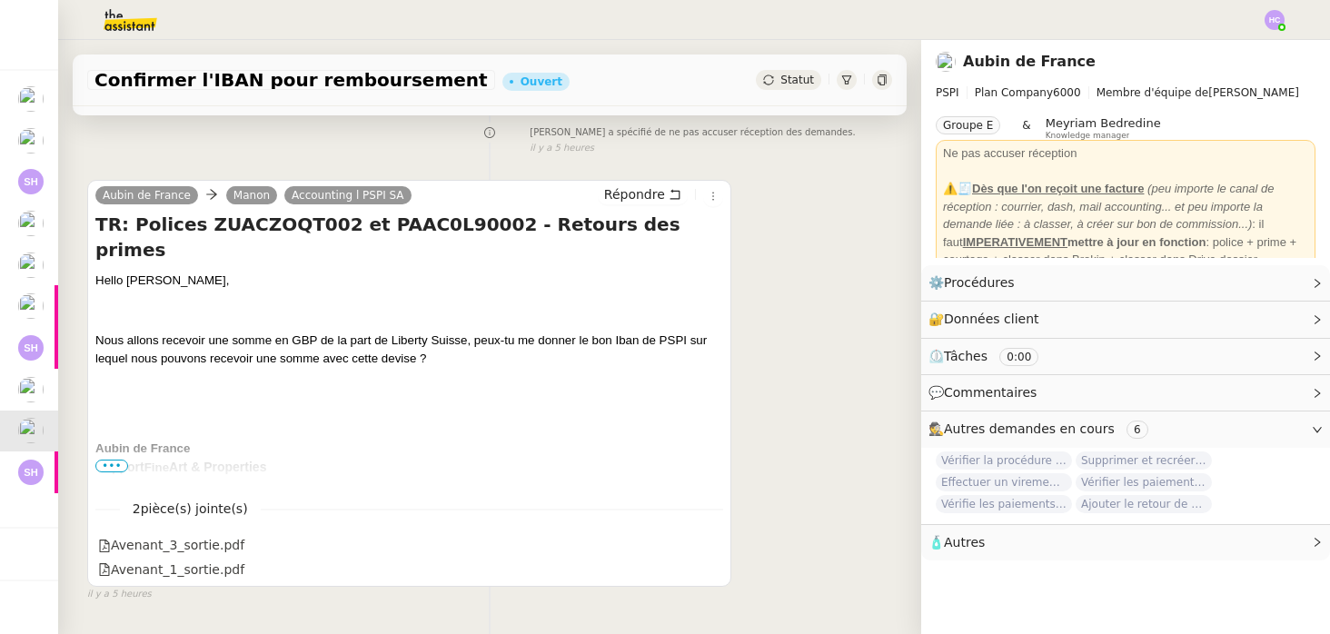
scroll to position [265, 0]
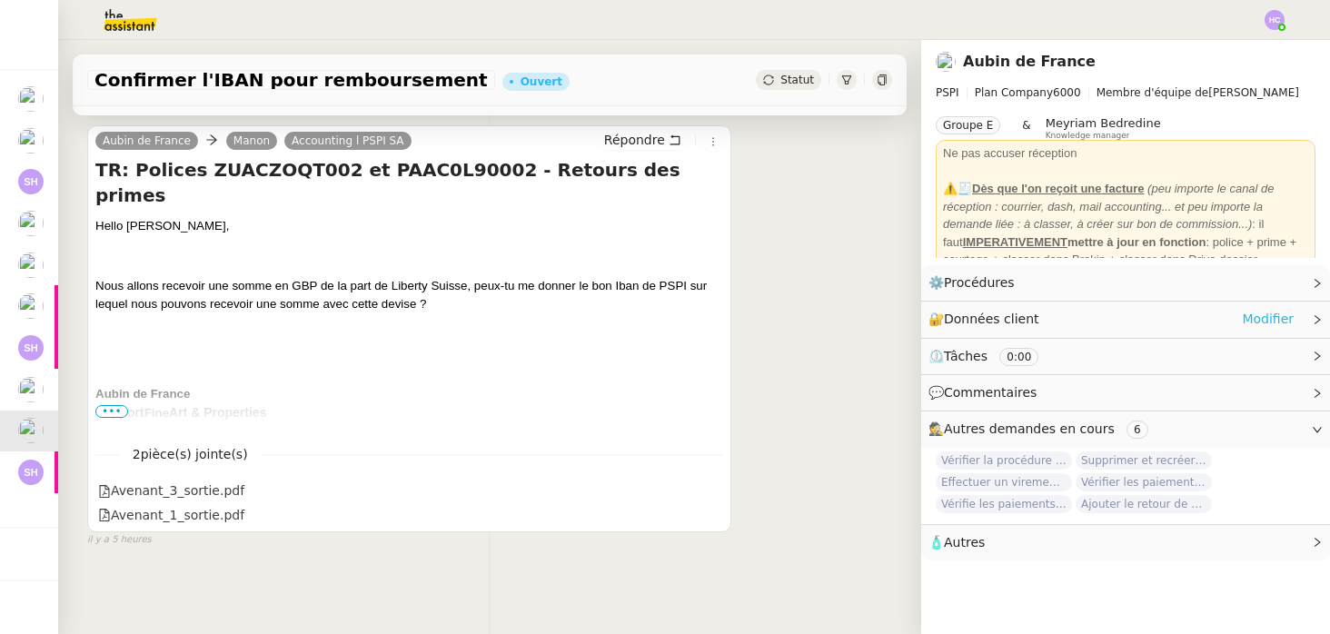
click at [1286, 321] on link "Modifier" at bounding box center [1268, 319] width 52 height 21
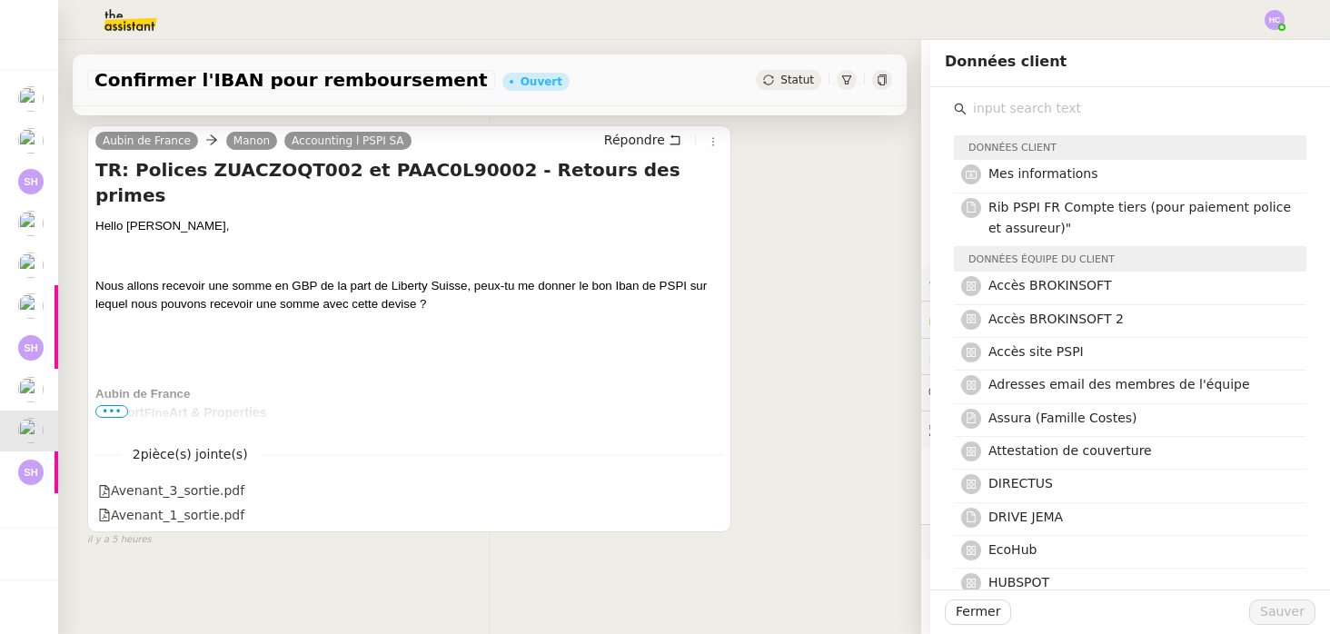
click at [1052, 109] on input "text" at bounding box center [1137, 108] width 340 height 25
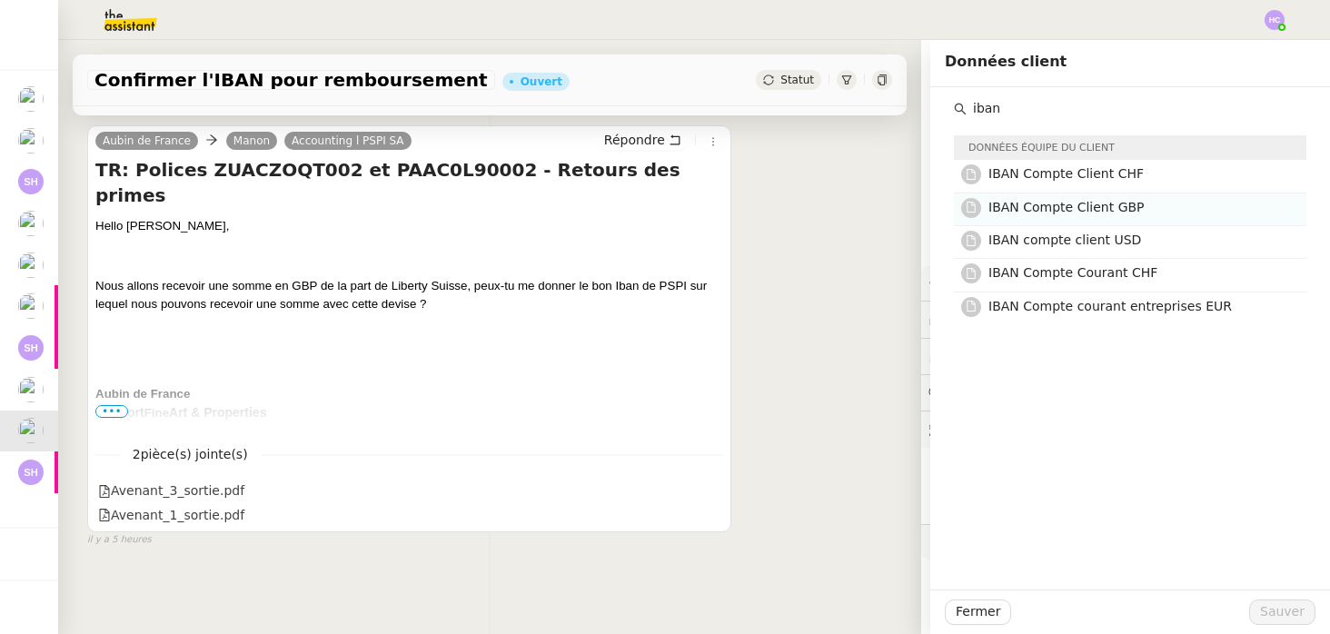
type input "iban"
click at [1103, 211] on span "IBAN Compte Client GBP" at bounding box center [1067, 207] width 156 height 15
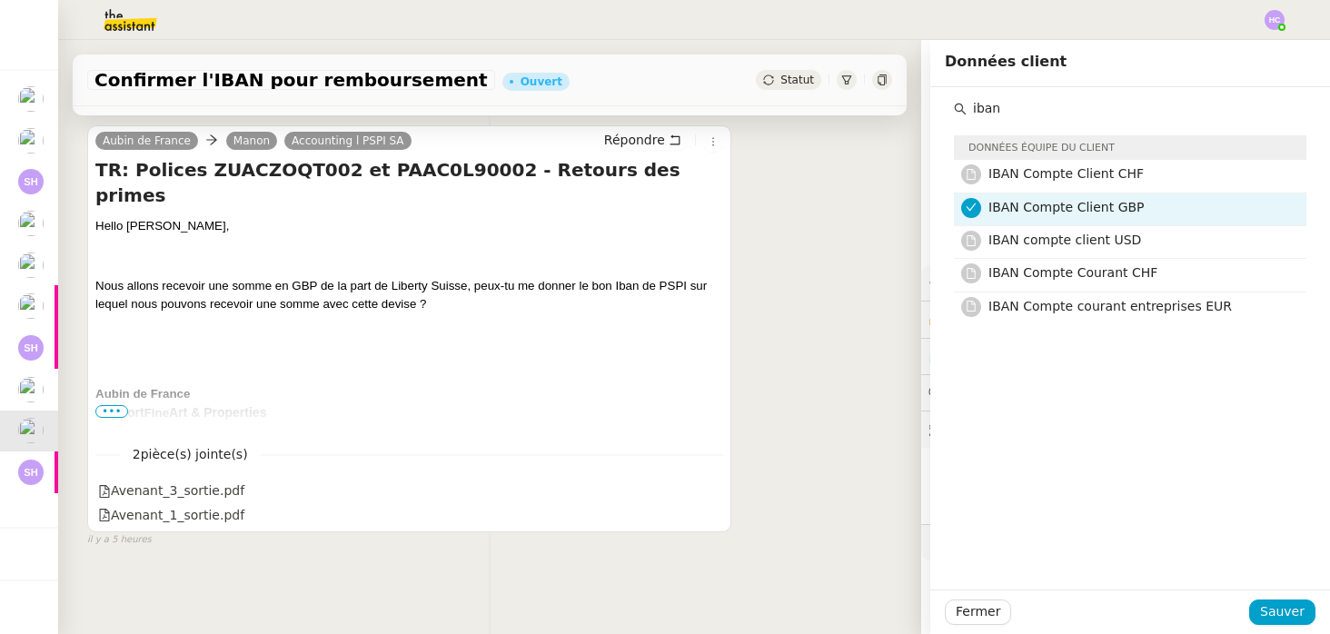
click at [770, 300] on div "Aubin de France Manon Accounting l PSPI SA Répondre TR: Polices ZUACZOQT002 et …" at bounding box center [489, 328] width 805 height 439
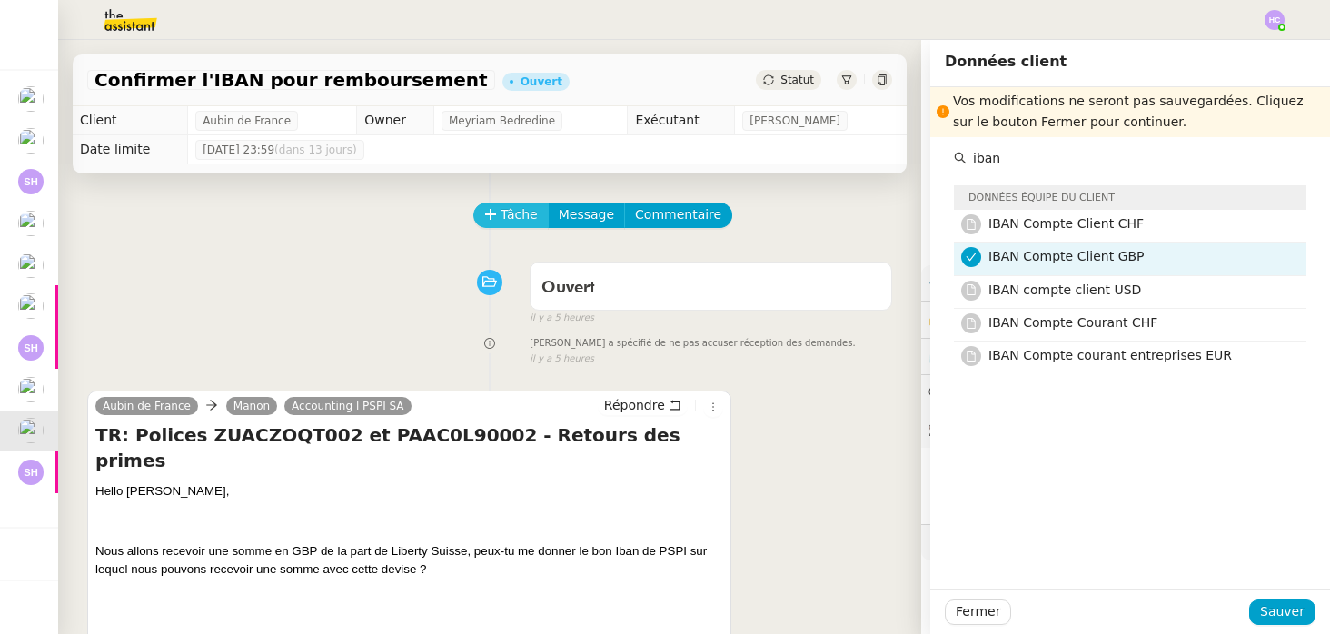
click at [507, 214] on span "Tâche" at bounding box center [519, 214] width 37 height 21
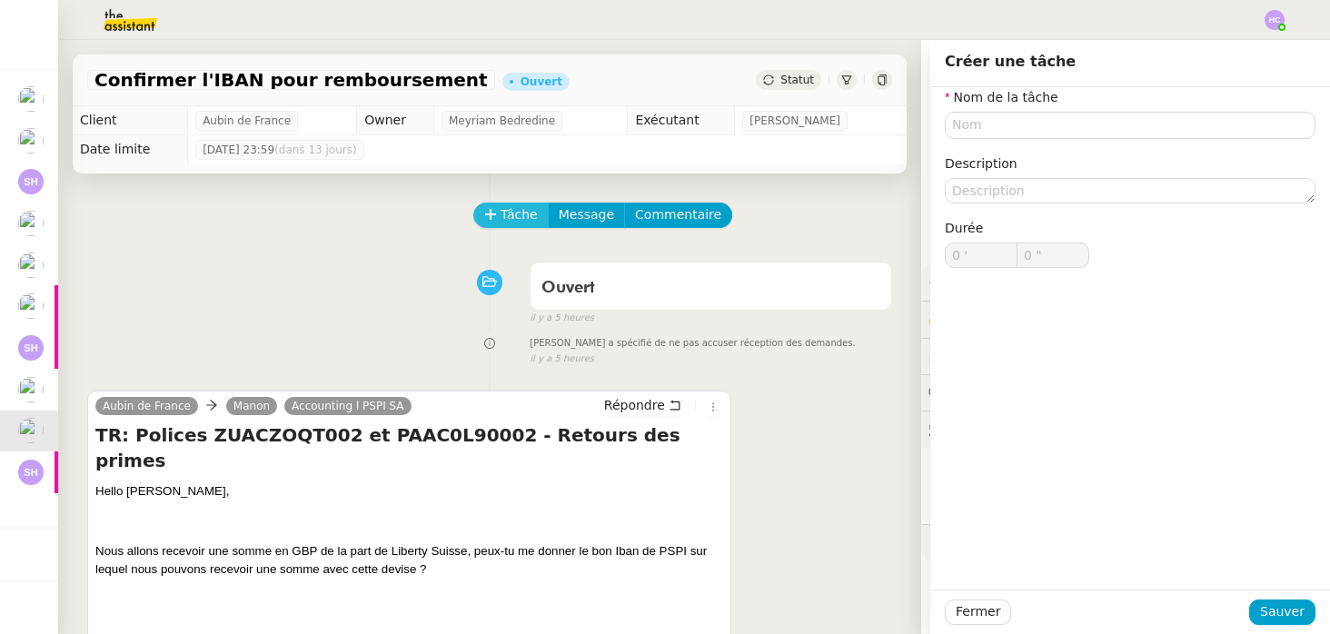
click at [507, 214] on span "Tâche" at bounding box center [519, 214] width 37 height 21
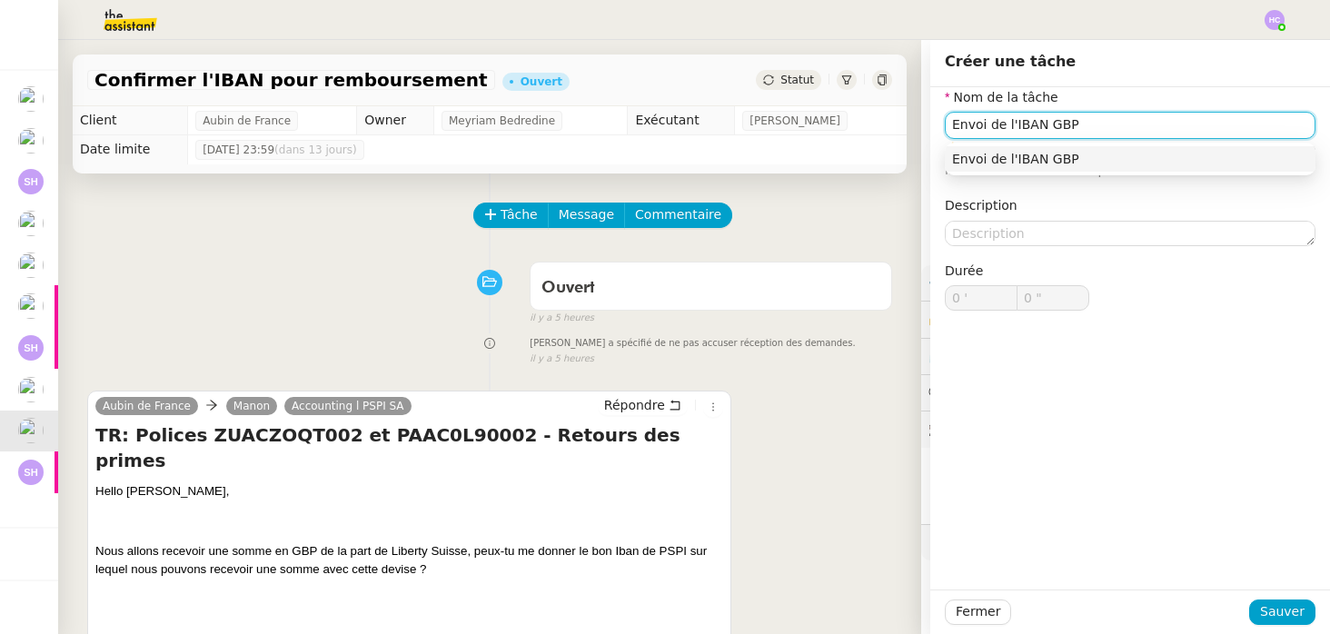
click at [1188, 158] on div "Envoi de l'IBAN GBP" at bounding box center [1130, 159] width 356 height 16
type input "Envoi de l'IBAN GBP"
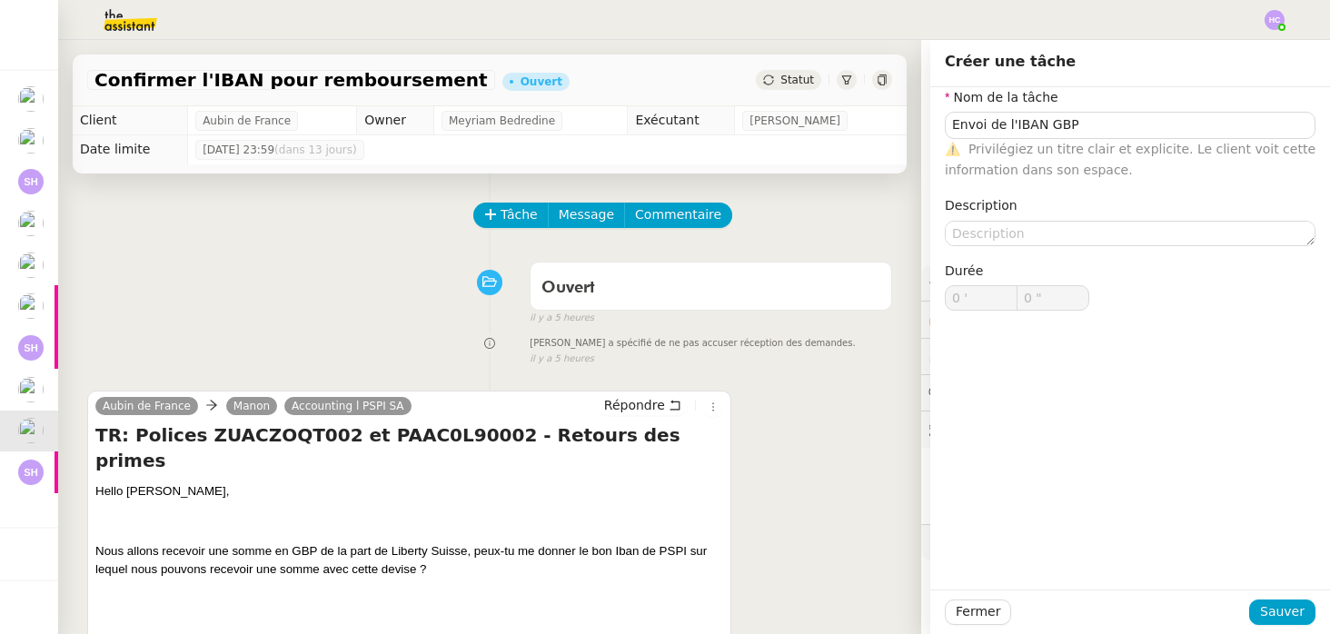
click at [1282, 625] on div "Fermer Sauver" at bounding box center [1130, 612] width 400 height 45
click at [1281, 621] on span "Sauver" at bounding box center [1282, 611] width 45 height 21
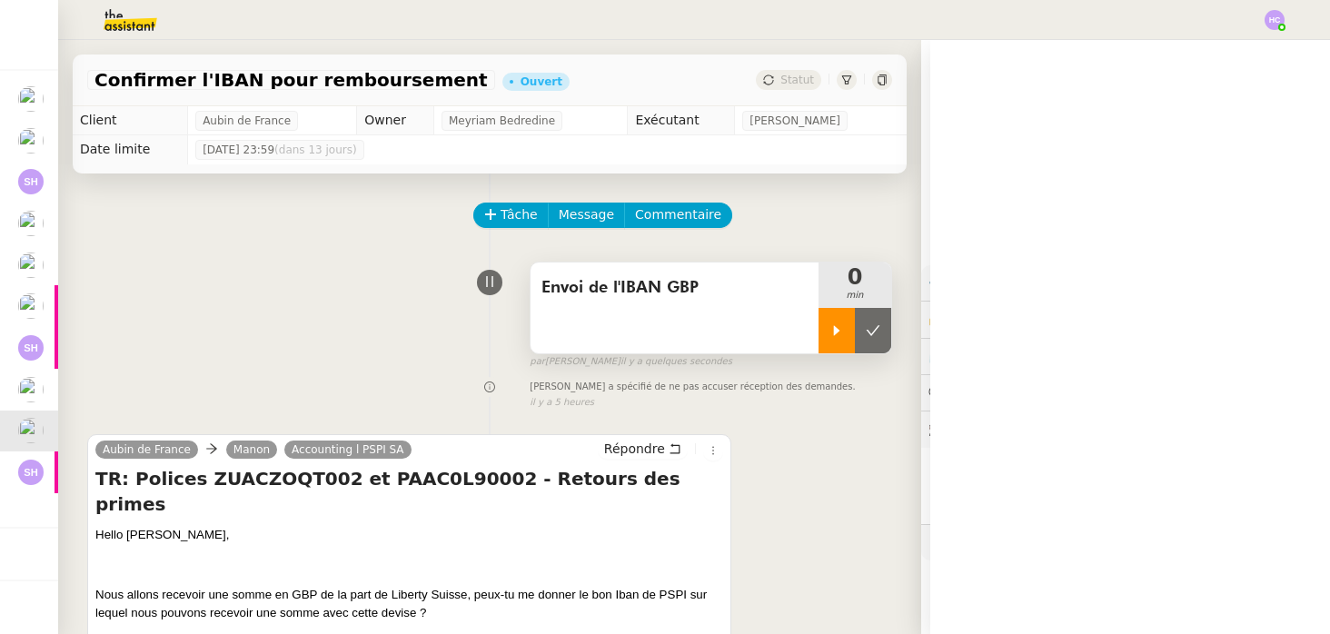
click at [836, 334] on icon at bounding box center [837, 330] width 15 height 15
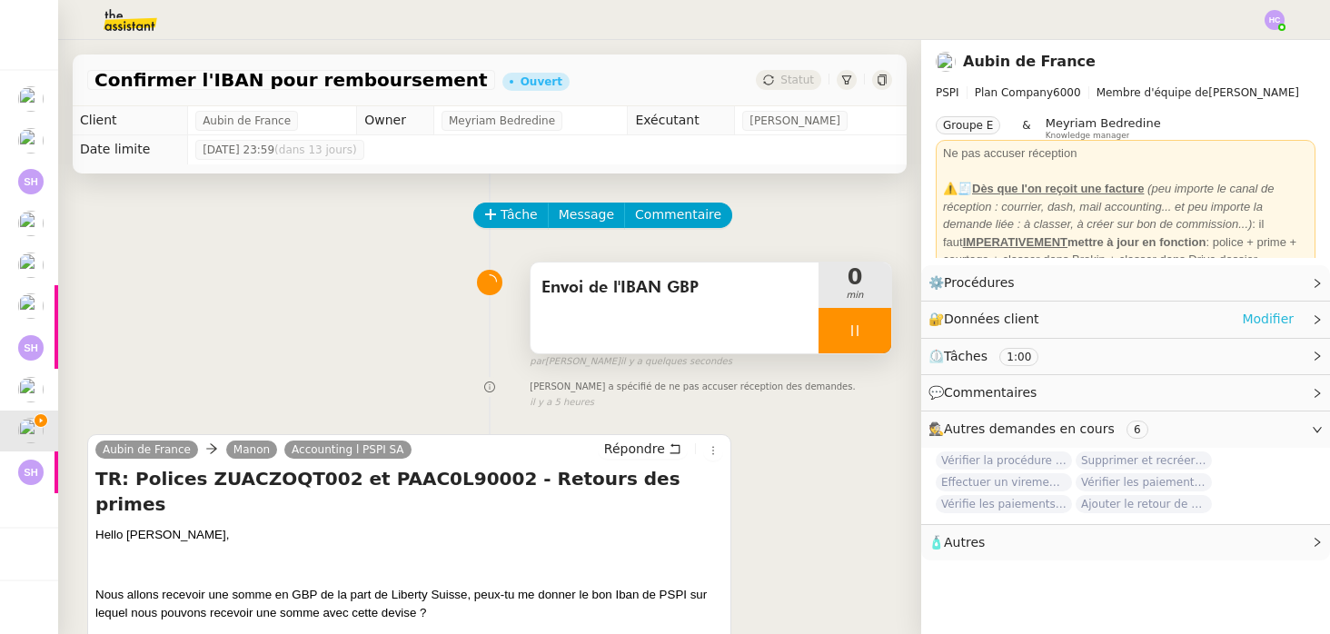
click at [1267, 318] on link "Modifier" at bounding box center [1268, 319] width 52 height 21
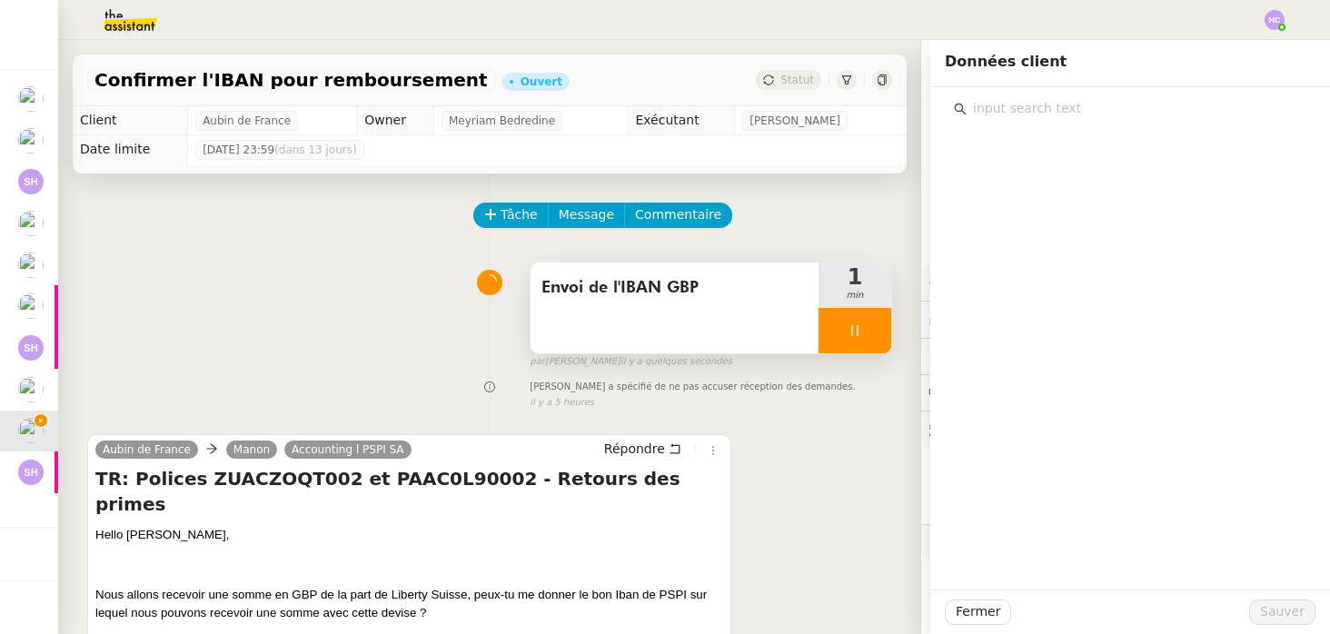
click at [1072, 112] on input "text" at bounding box center [1137, 108] width 340 height 25
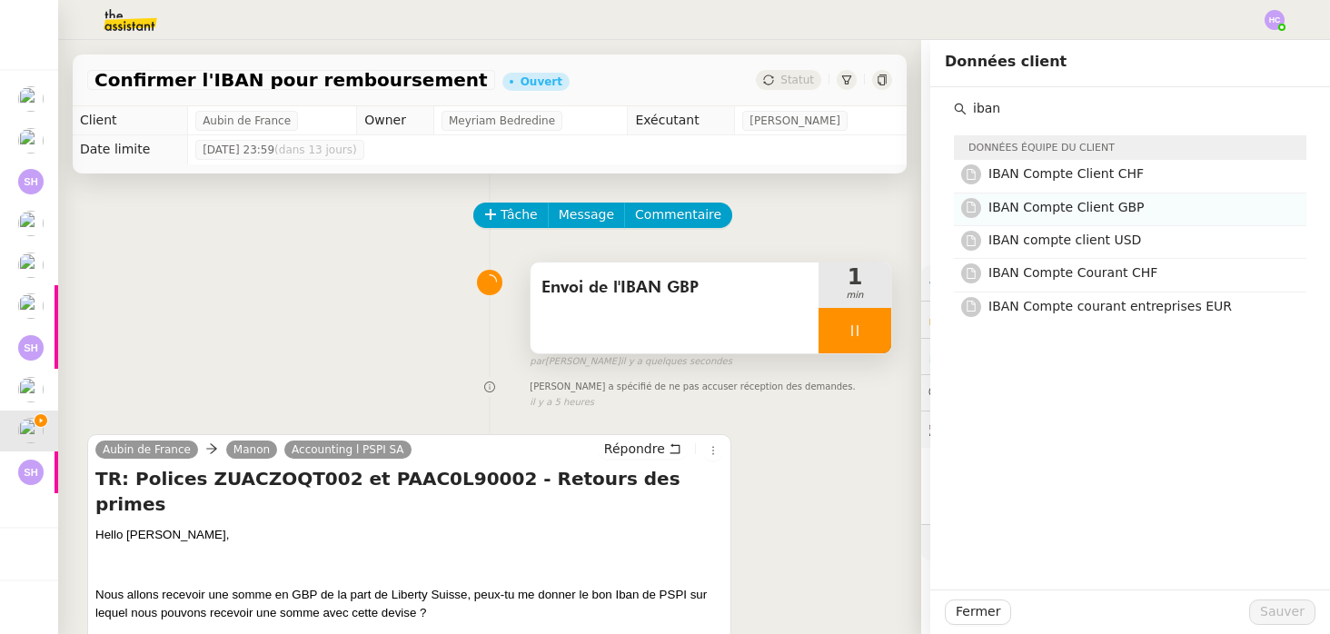
type input "iban"
click at [1104, 210] on span "IBAN Compte Client GBP" at bounding box center [1067, 207] width 156 height 15
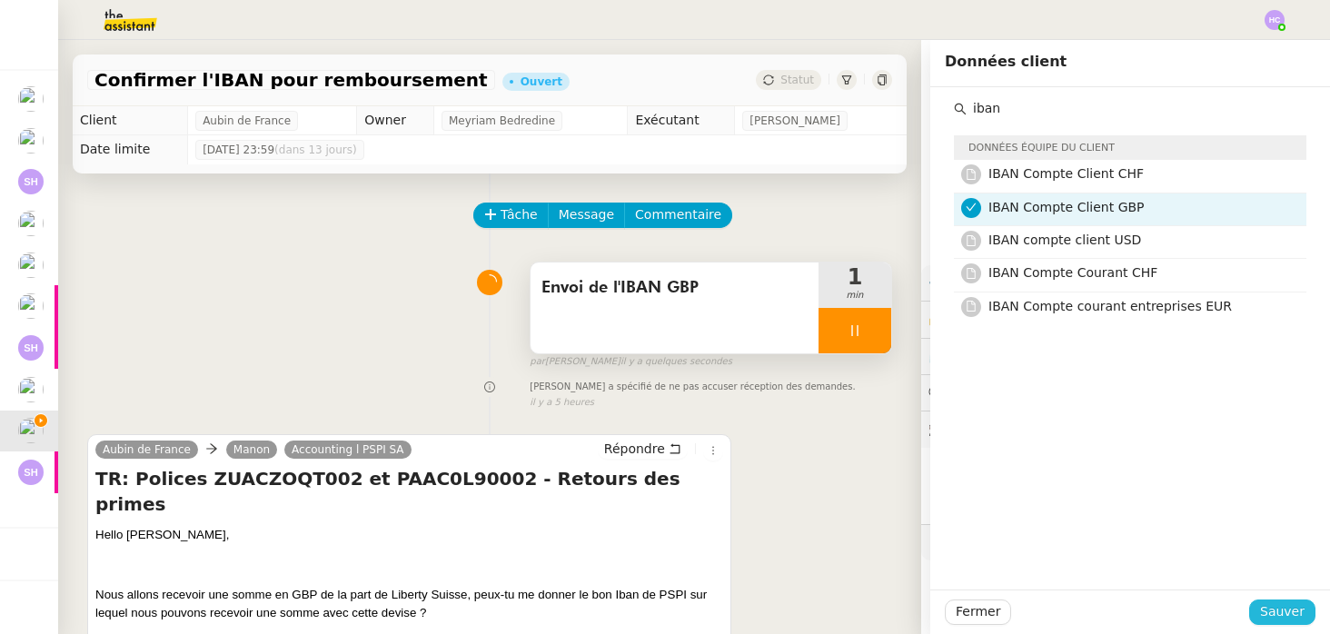
click at [1294, 606] on span "Sauver" at bounding box center [1282, 611] width 45 height 21
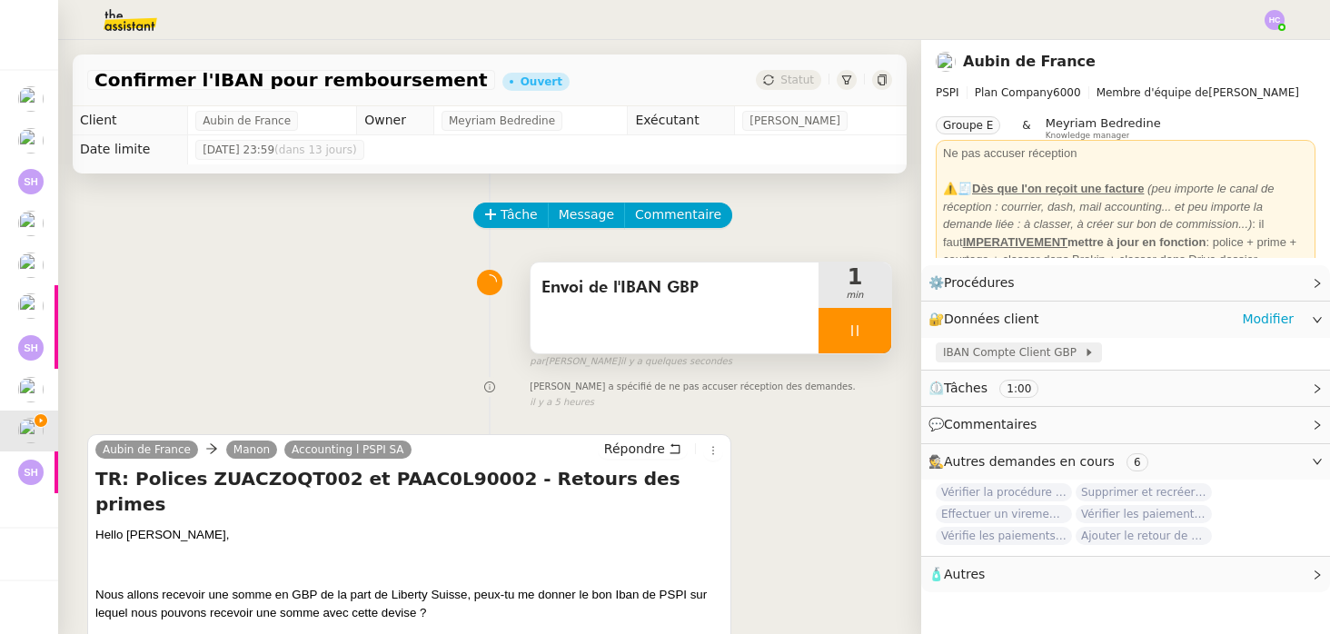
click at [1019, 353] on span "IBAN Compte Client GBP" at bounding box center [1013, 352] width 141 height 18
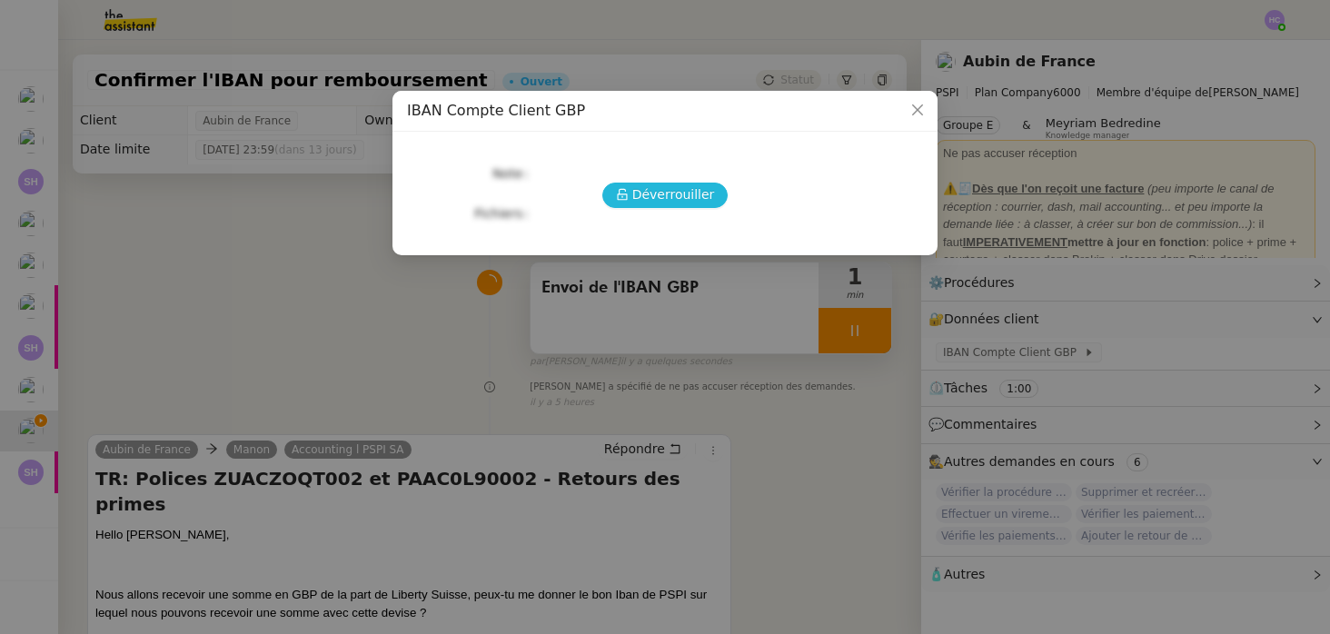
click at [640, 197] on span "Déverrouiller" at bounding box center [673, 194] width 83 height 21
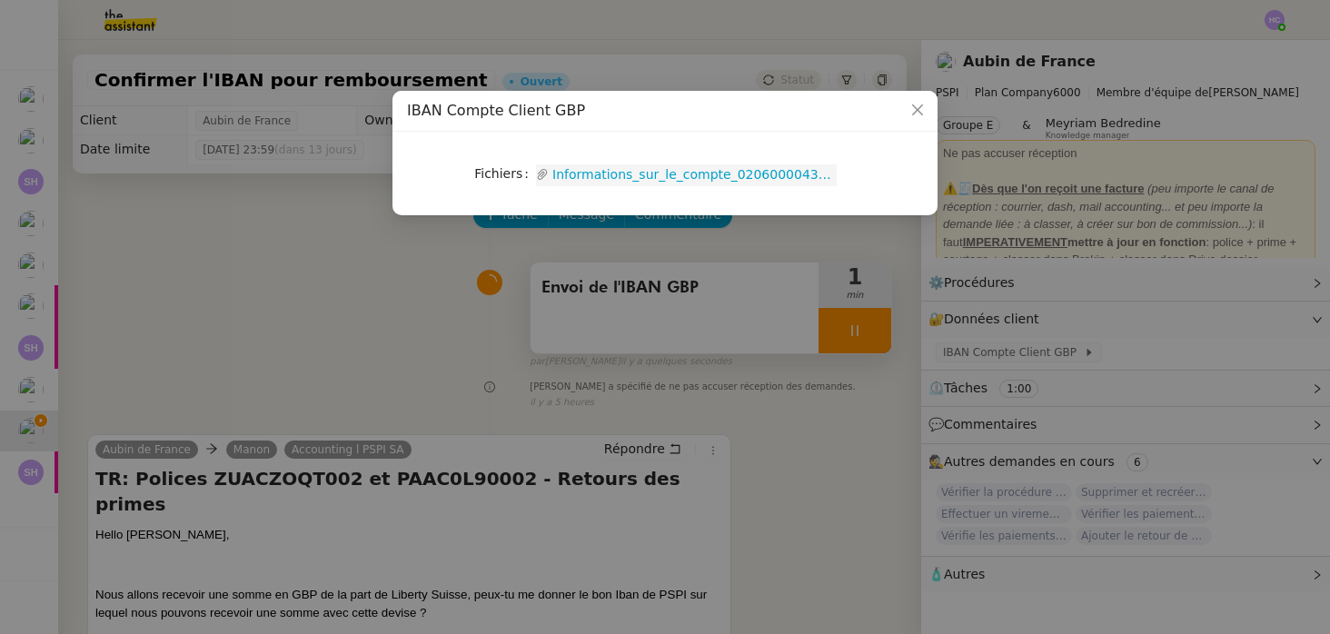
click at [637, 169] on link "Informations_sur_le_compte_02060000434938610000.pdf" at bounding box center [693, 174] width 288 height 21
click at [348, 233] on nz-modal-container "IBAN Compte Client GBP Fichiers Upload Informations_sur_le_compte_0206000043493…" at bounding box center [665, 317] width 1330 height 634
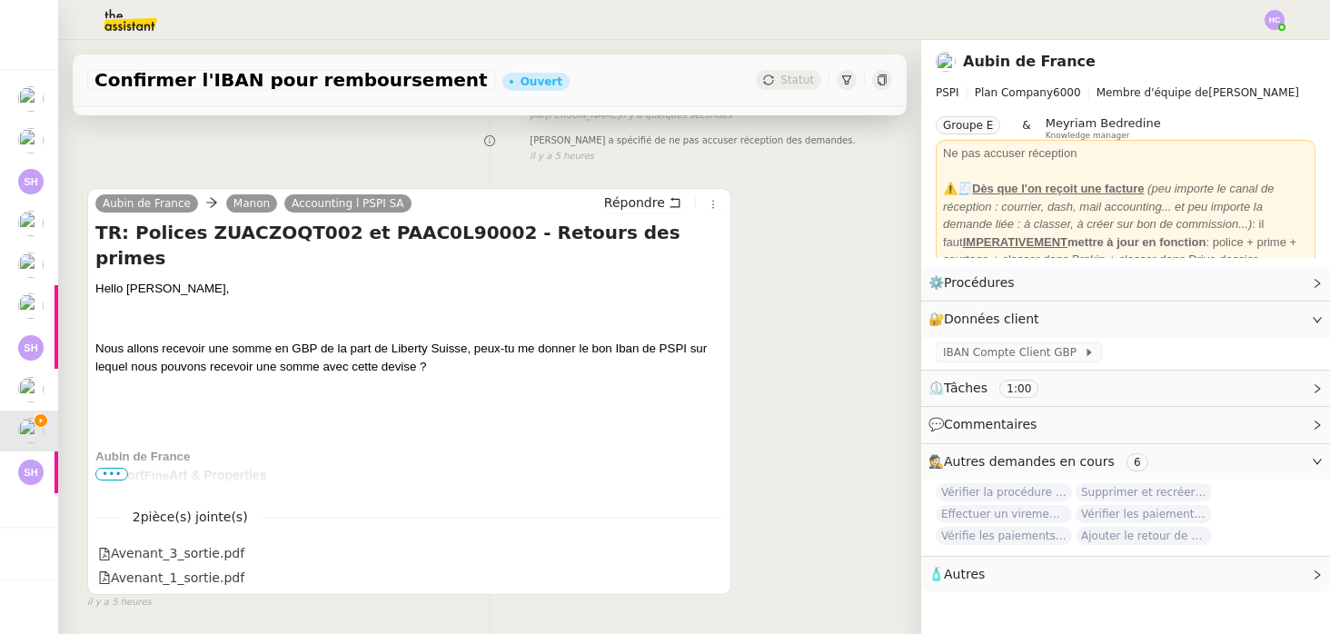
scroll to position [252, 0]
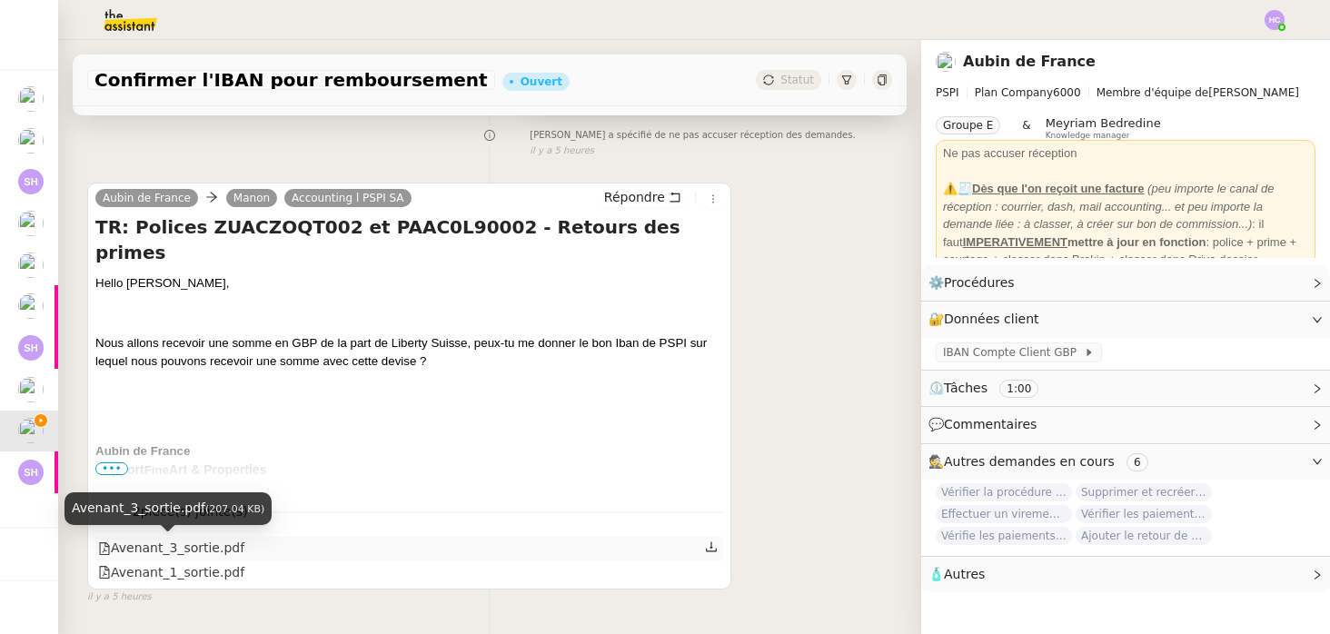
click at [214, 544] on div "Avenant_3_sortie.pdf" at bounding box center [171, 548] width 146 height 21
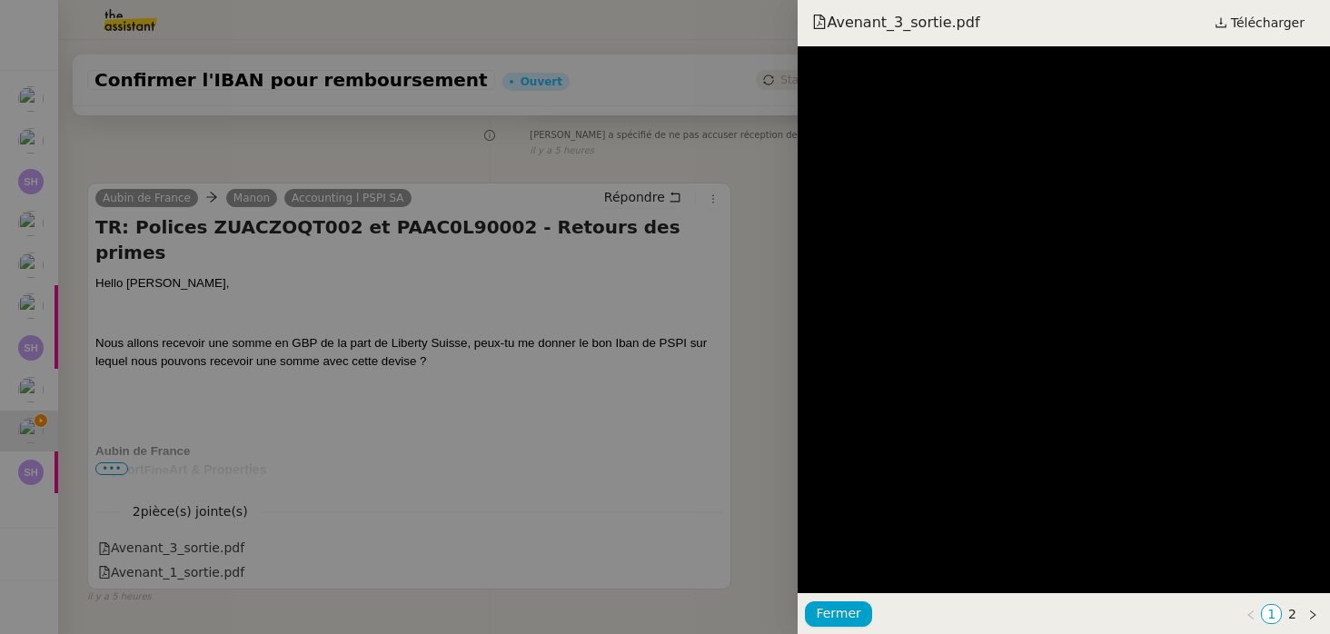
click at [222, 553] on div at bounding box center [665, 317] width 1330 height 634
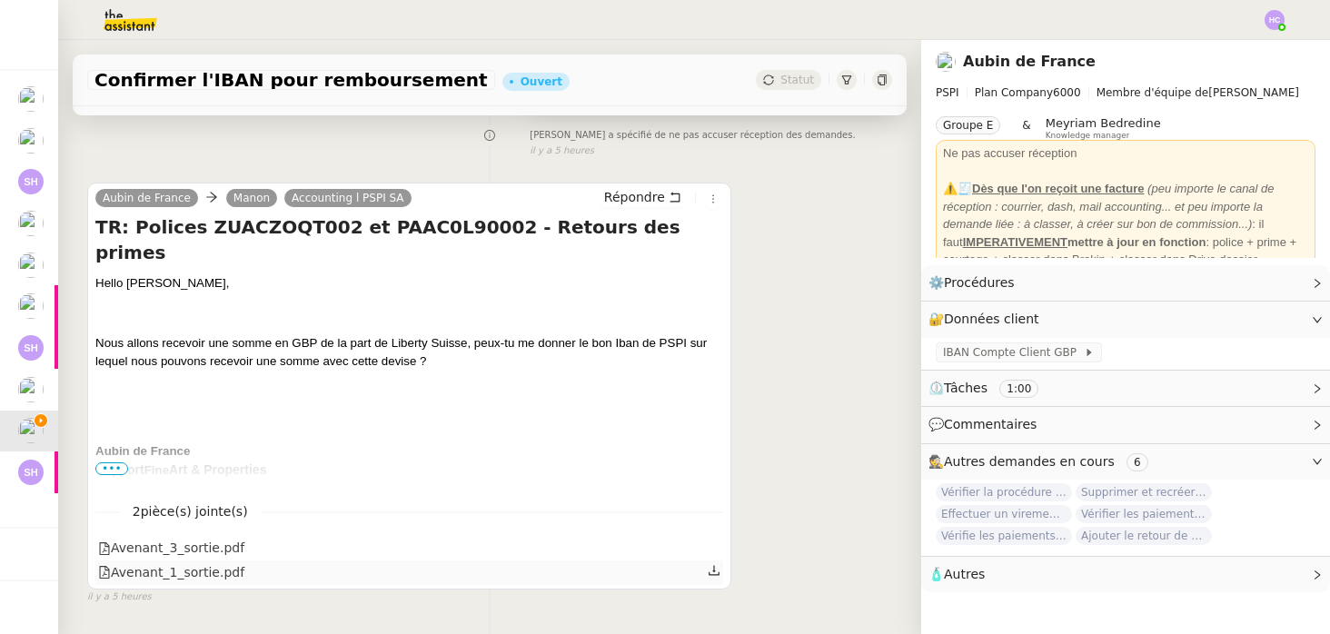
click at [215, 570] on div "Avenant_1_sortie.pdf" at bounding box center [171, 572] width 146 height 21
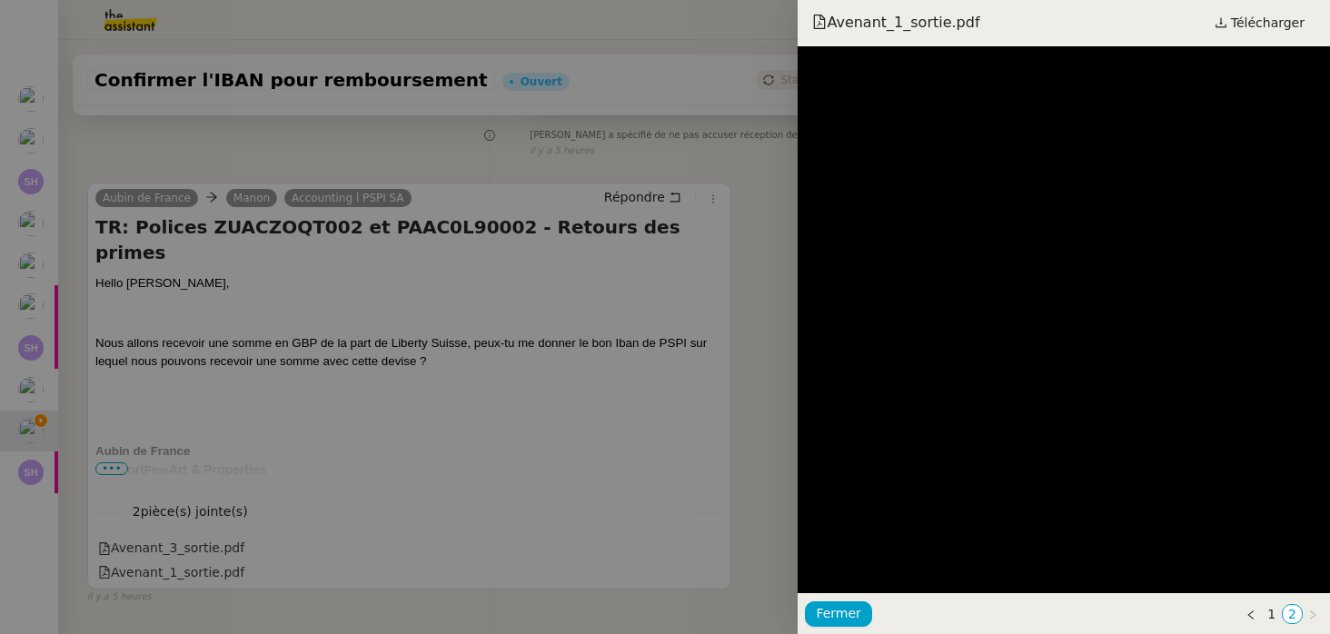
click at [721, 449] on div at bounding box center [665, 317] width 1330 height 634
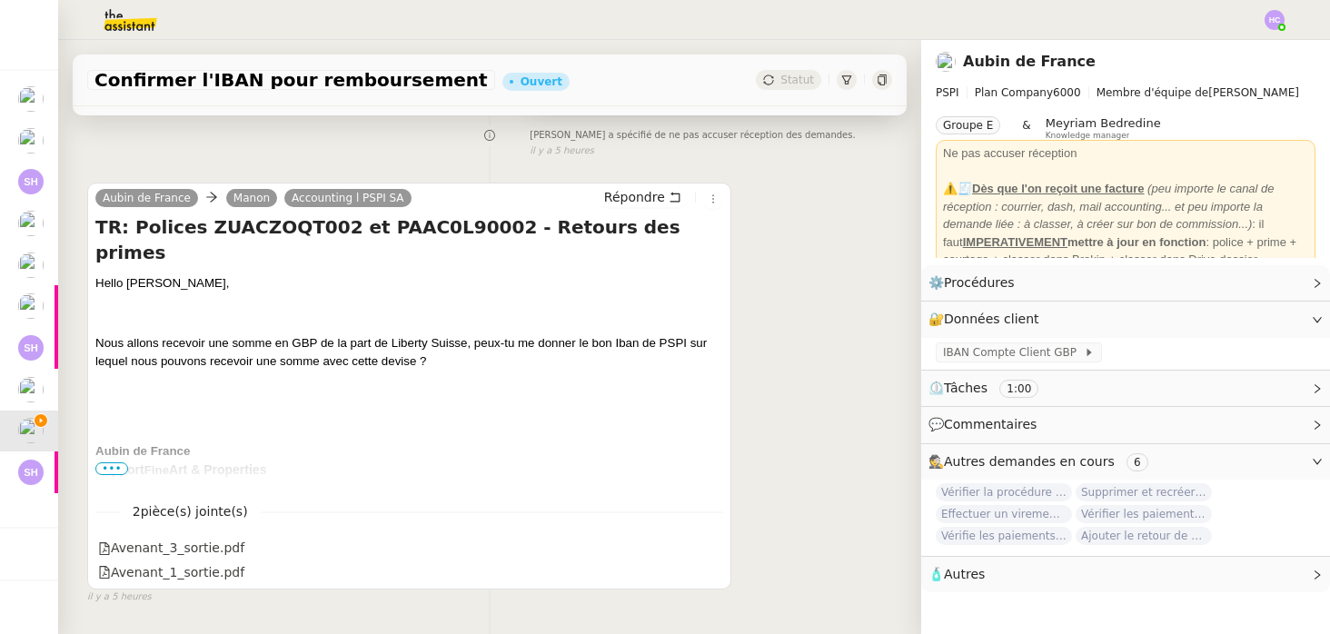
scroll to position [0, 0]
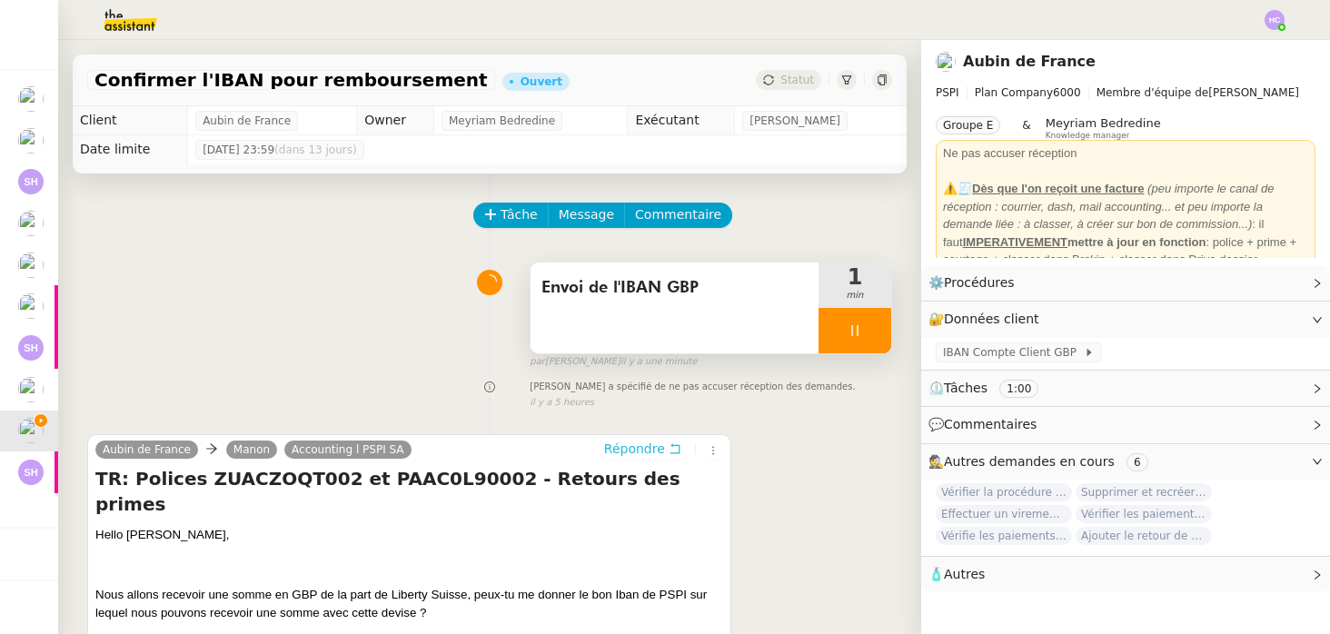
click at [660, 448] on span "Répondre" at bounding box center [634, 449] width 61 height 18
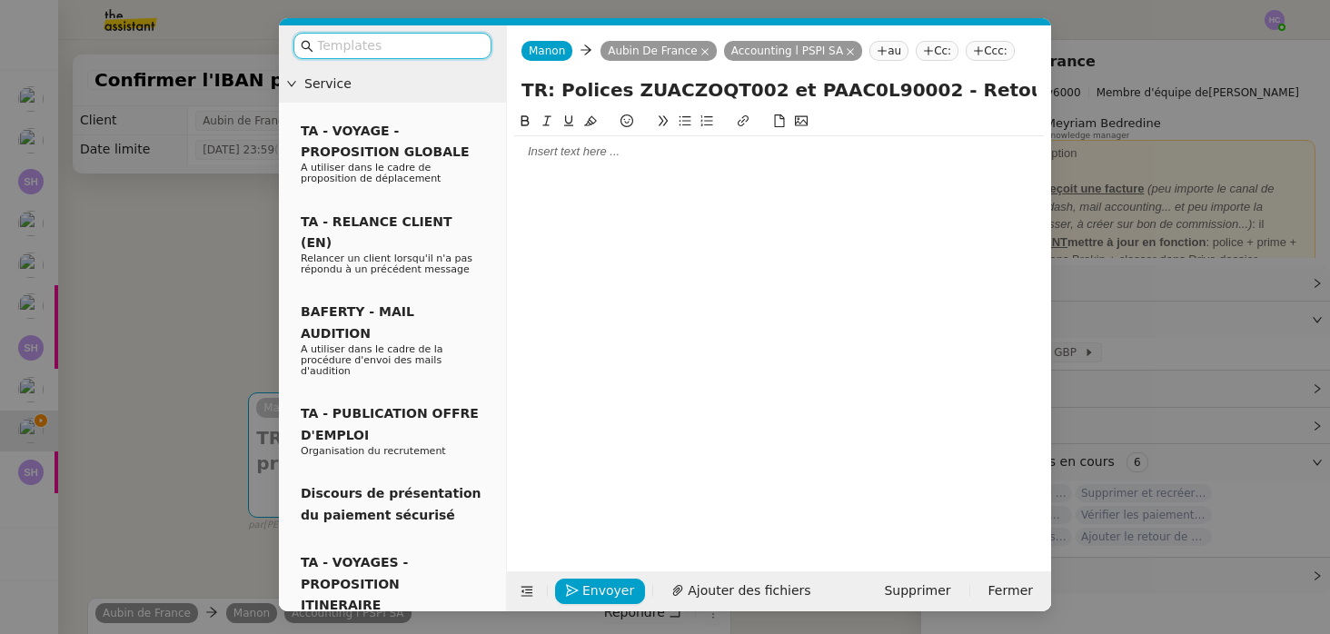
click at [641, 154] on div at bounding box center [779, 152] width 530 height 16
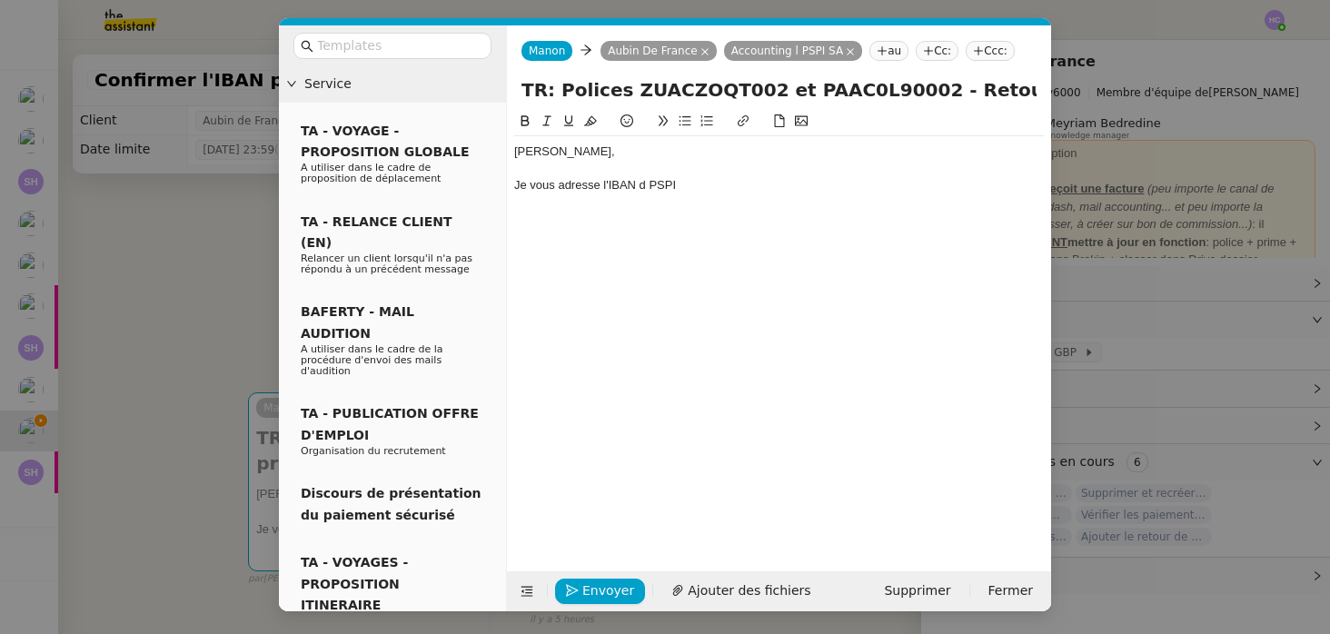
drag, startPoint x: 643, startPoint y: 185, endPoint x: 689, endPoint y: 188, distance: 45.5
click at [689, 188] on div "Je vous adresse l'IBAN d PSPI" at bounding box center [779, 185] width 530 height 16
click at [597, 190] on div "Je vous adresse l'IBAN du compte courant PSPI GBP." at bounding box center [779, 185] width 530 height 16
click at [783, 188] on div "Je vous adresse en pièce jointe l'IBAN du compte courant PSPI GBP." at bounding box center [779, 185] width 530 height 16
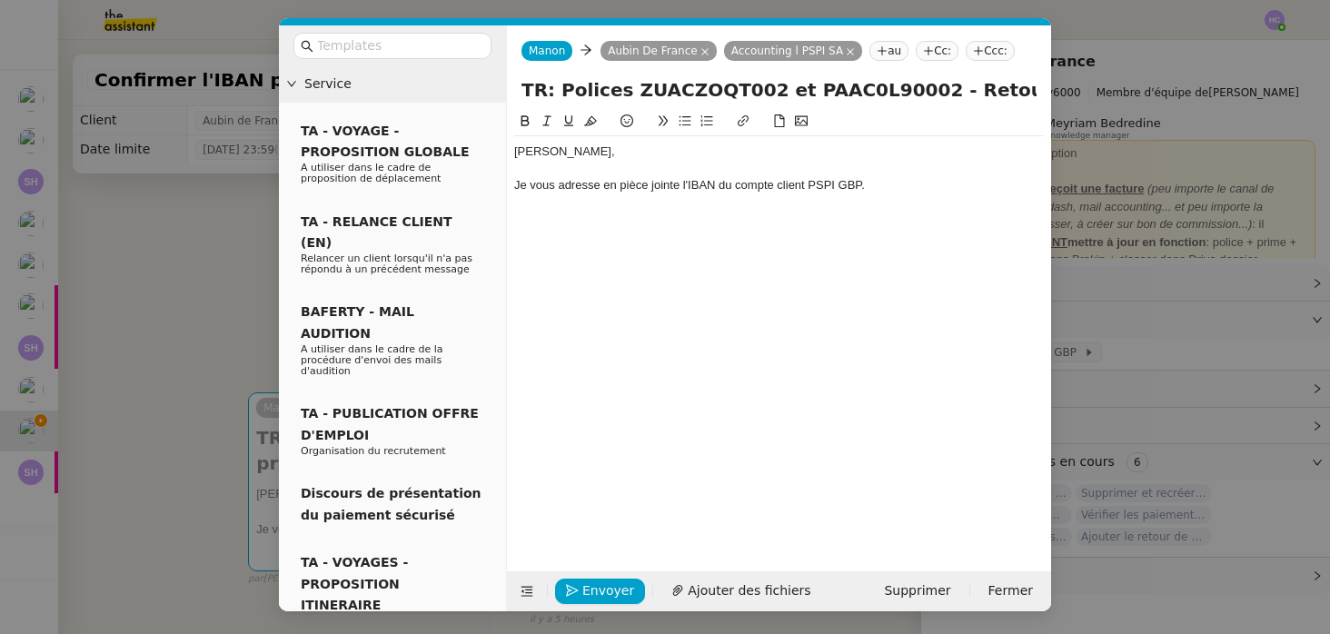
click at [887, 187] on div "Je vous adresse en pièce jointe l'IBAN du compte client PSPI GBP." at bounding box center [779, 185] width 530 height 16
click at [179, 417] on nz-modal-container "Service TA - VOYAGE - PROPOSITION GLOBALE A utiliser dans le cadre de propositi…" at bounding box center [665, 317] width 1330 height 634
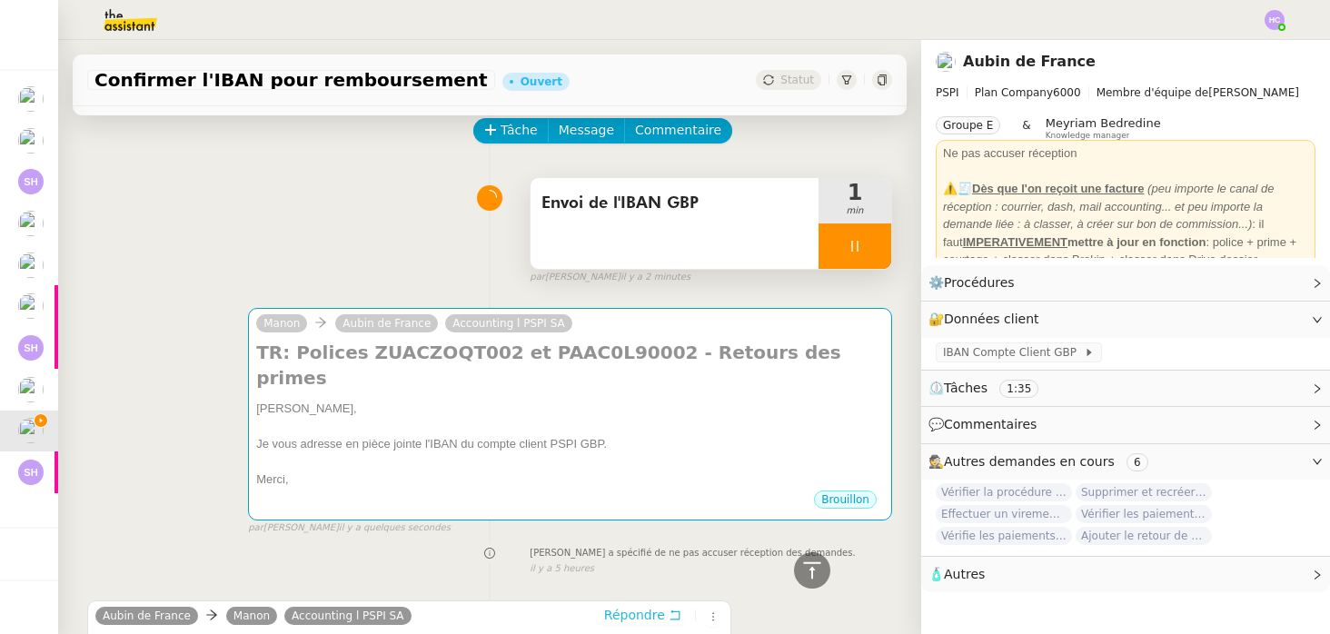
scroll to position [15, 0]
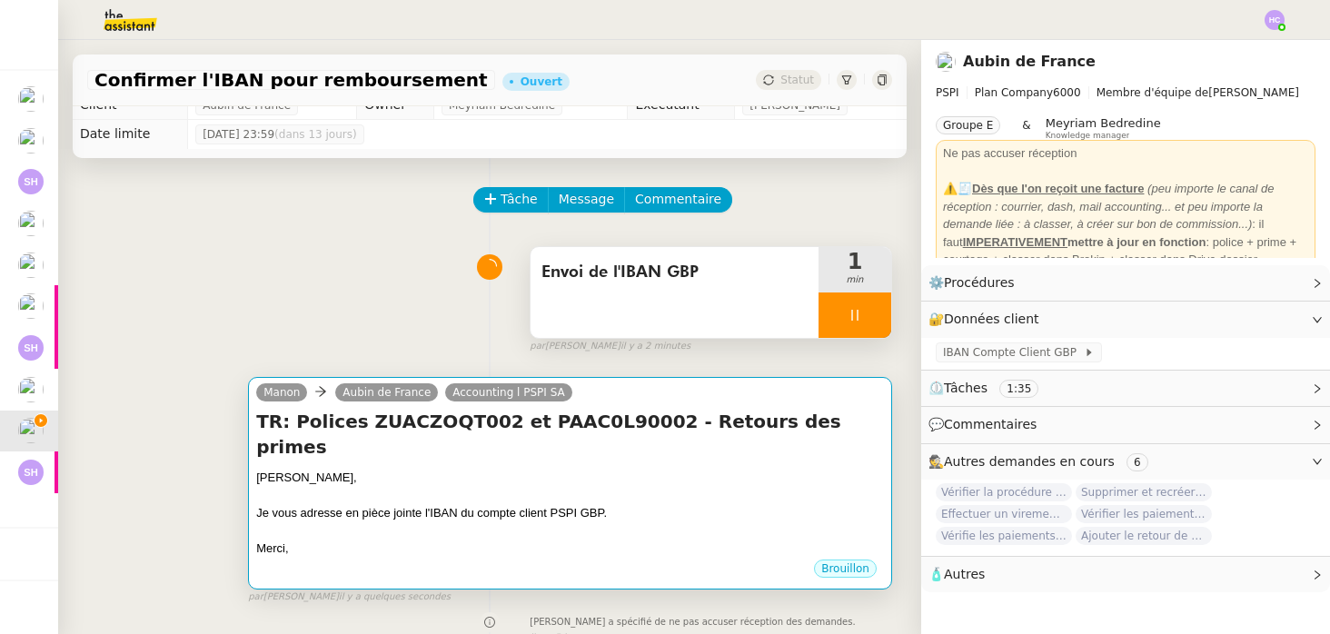
click at [512, 522] on div at bounding box center [570, 531] width 628 height 18
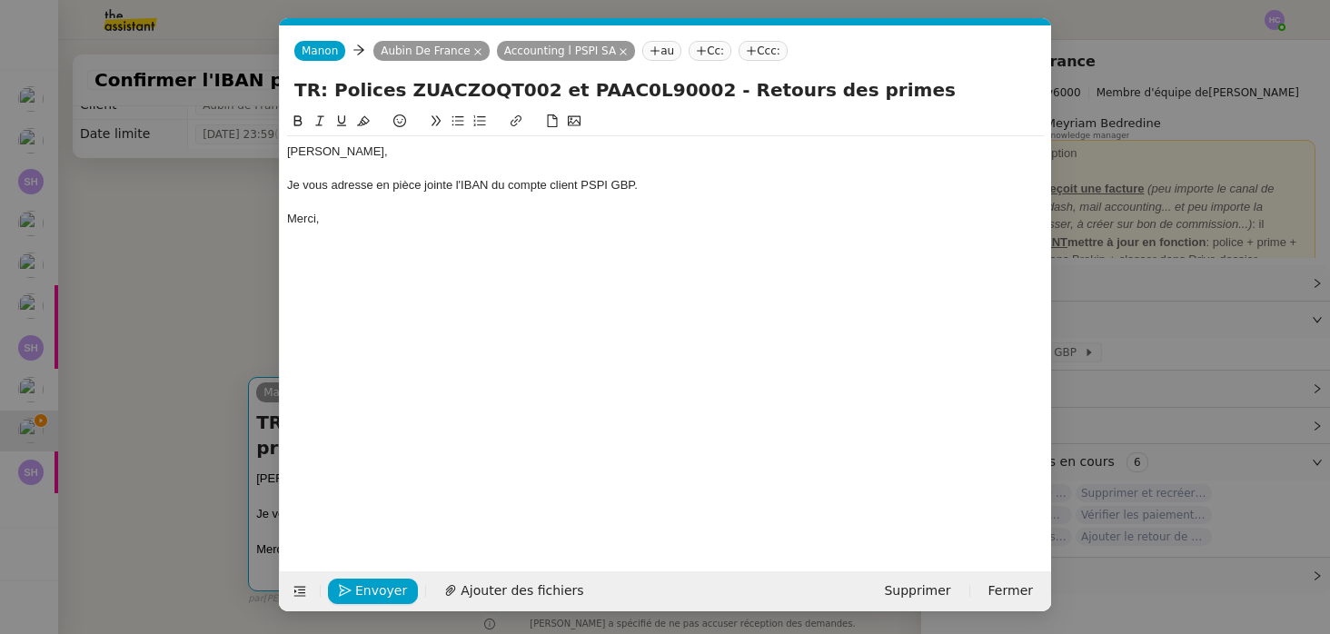
scroll to position [0, 38]
click at [494, 593] on span "Ajouter des fichiers" at bounding box center [522, 591] width 123 height 21
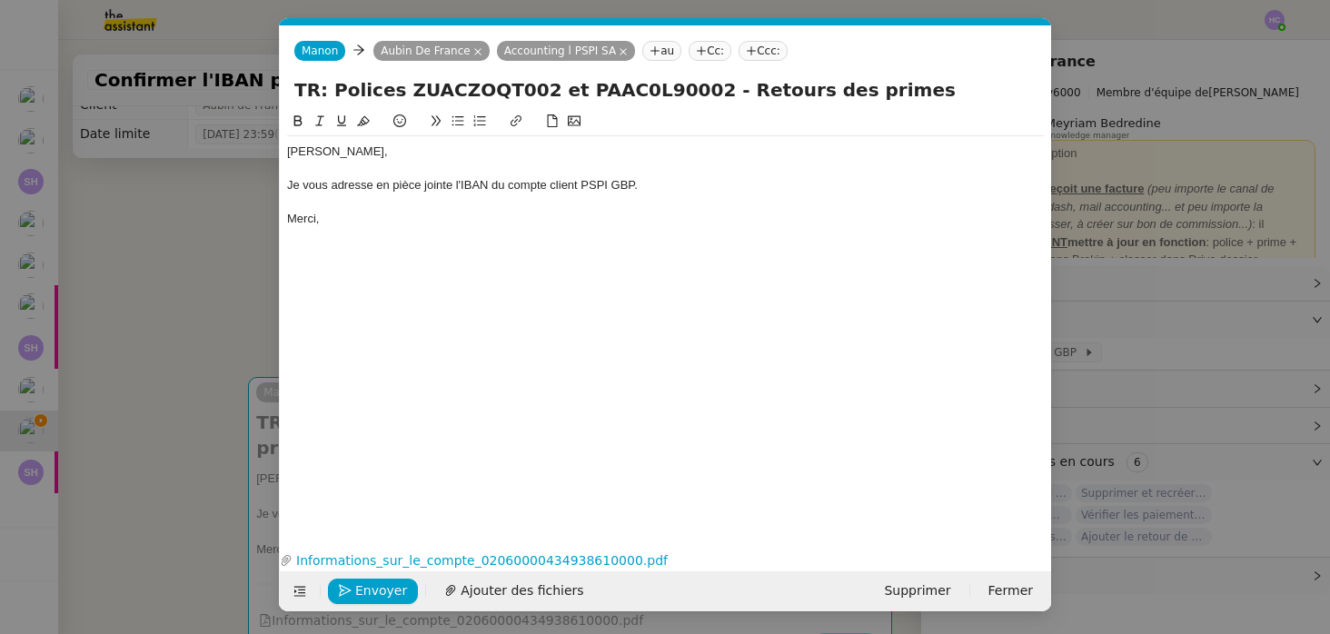
click at [611, 188] on div "Je vous adresse en pièce jointe l'IBAN du compte client PSPI GBP." at bounding box center [665, 185] width 757 height 16
click at [364, 589] on span "Envoyer" at bounding box center [381, 591] width 52 height 21
click at [366, 591] on span "Confirmer l'envoi" at bounding box center [409, 591] width 109 height 21
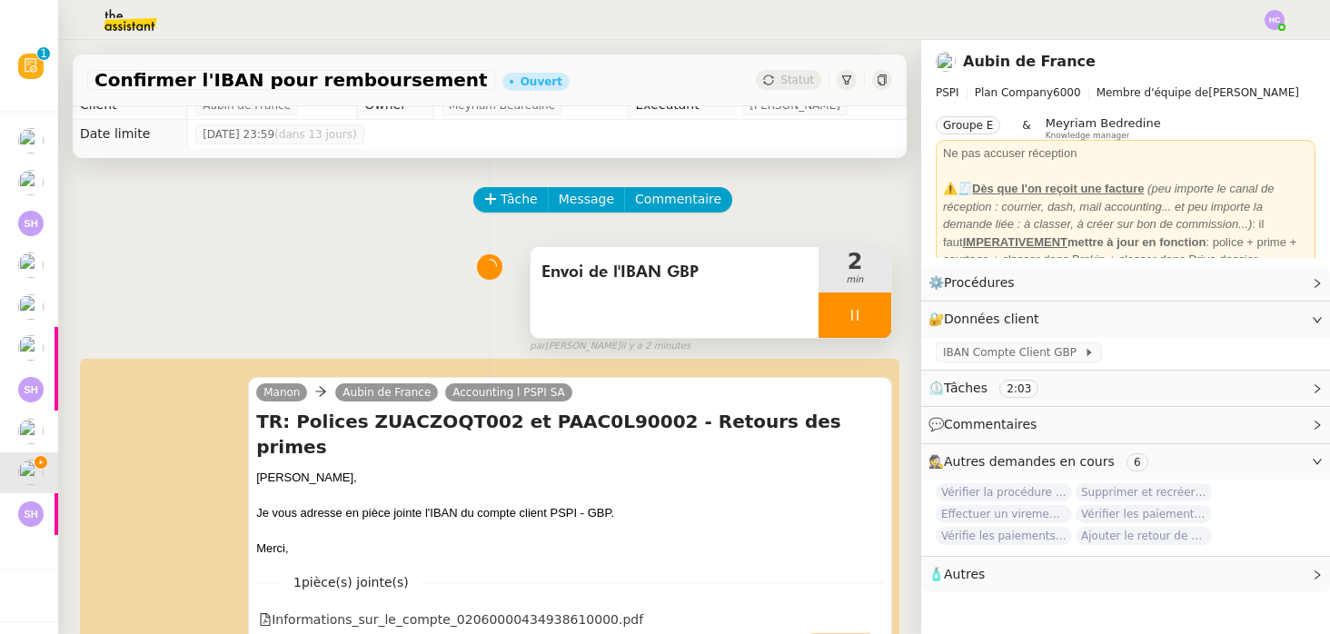
click at [880, 321] on div at bounding box center [855, 315] width 73 height 45
click at [880, 321] on button at bounding box center [873, 315] width 36 height 45
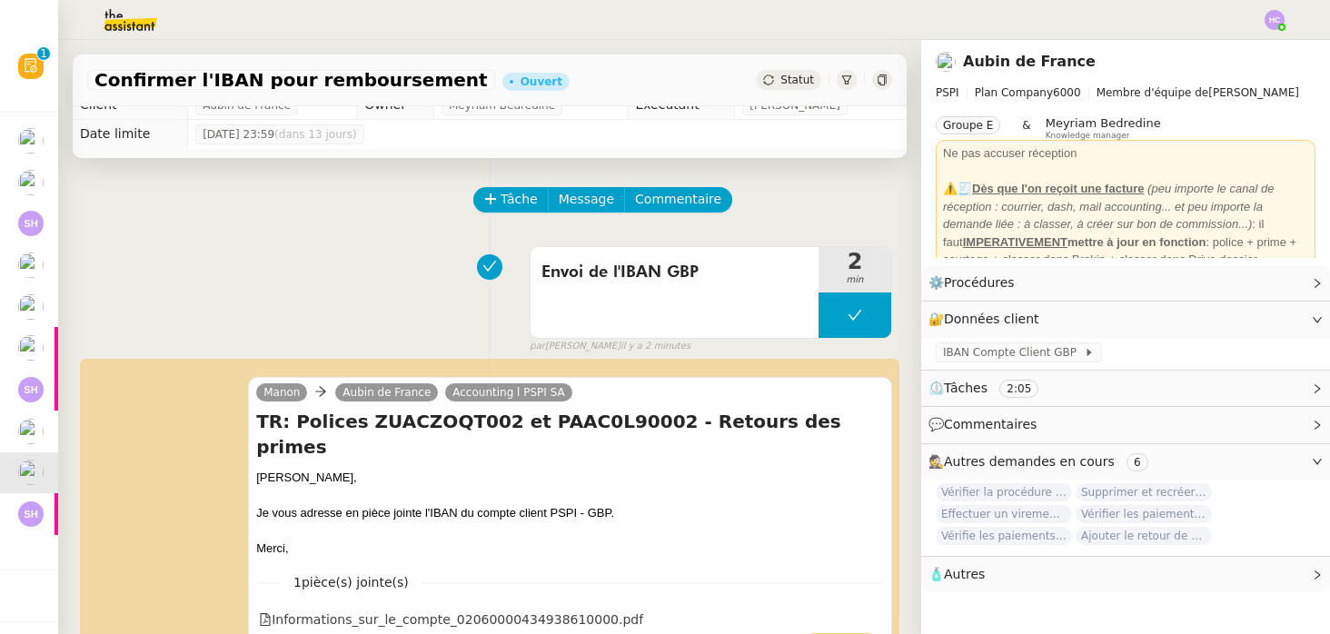
click at [796, 75] on span "Statut" at bounding box center [797, 80] width 34 height 13
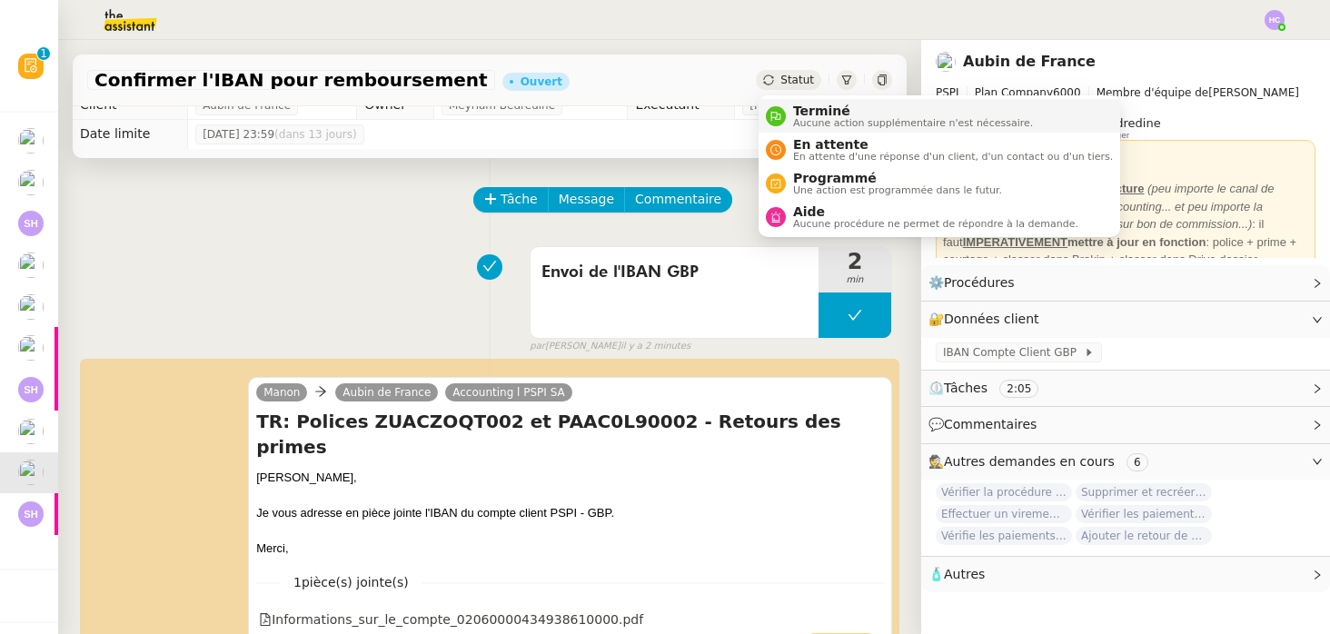
click at [799, 110] on span "Terminé" at bounding box center [913, 111] width 240 height 15
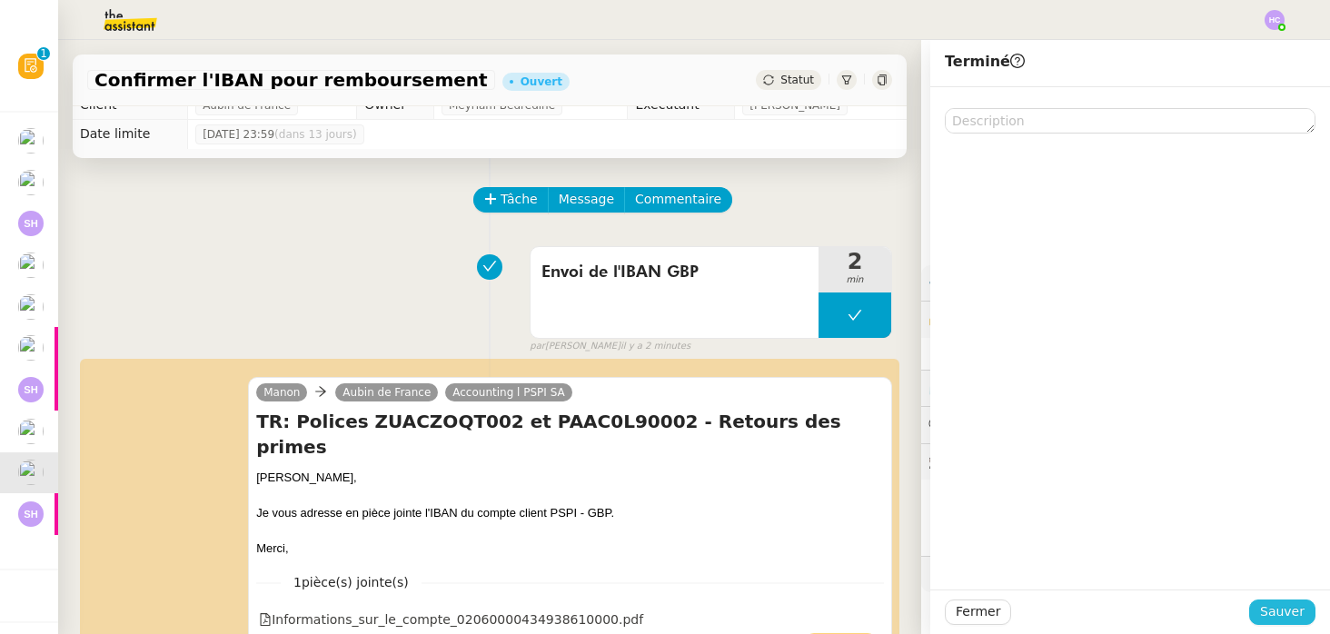
click at [1272, 607] on span "Sauver" at bounding box center [1282, 611] width 45 height 21
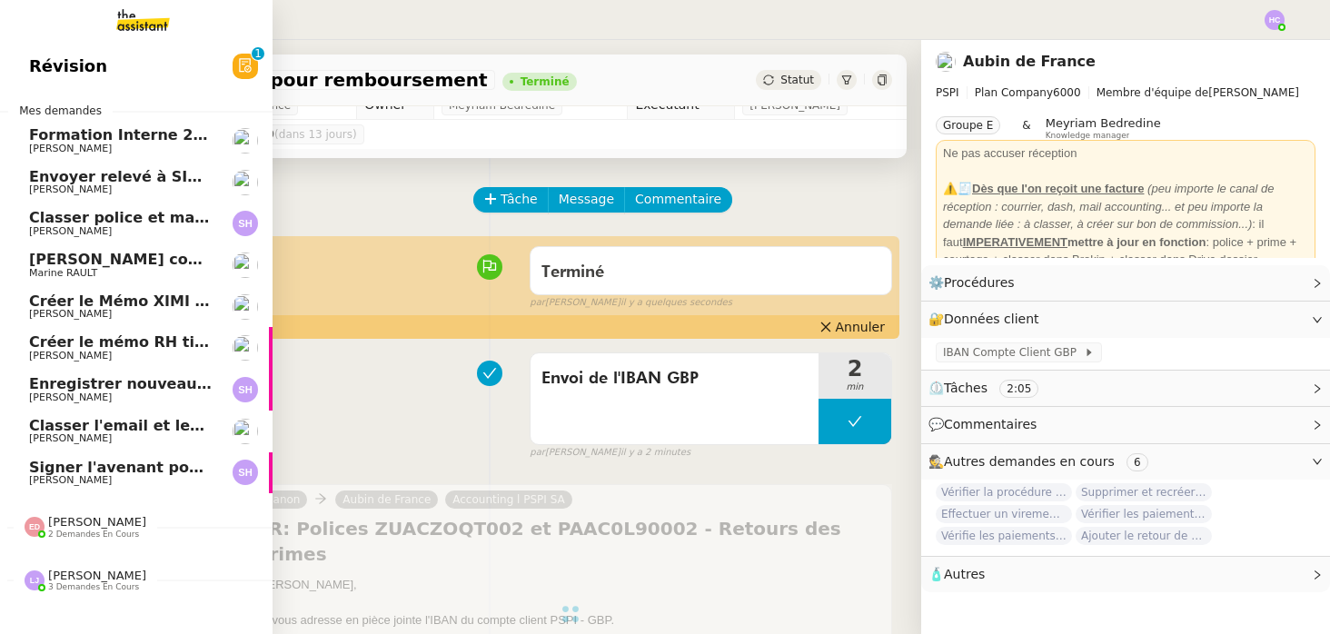
click at [125, 173] on span "Envoyer relevé à SIP pour [PERSON_NAME]" at bounding box center [205, 176] width 353 height 17
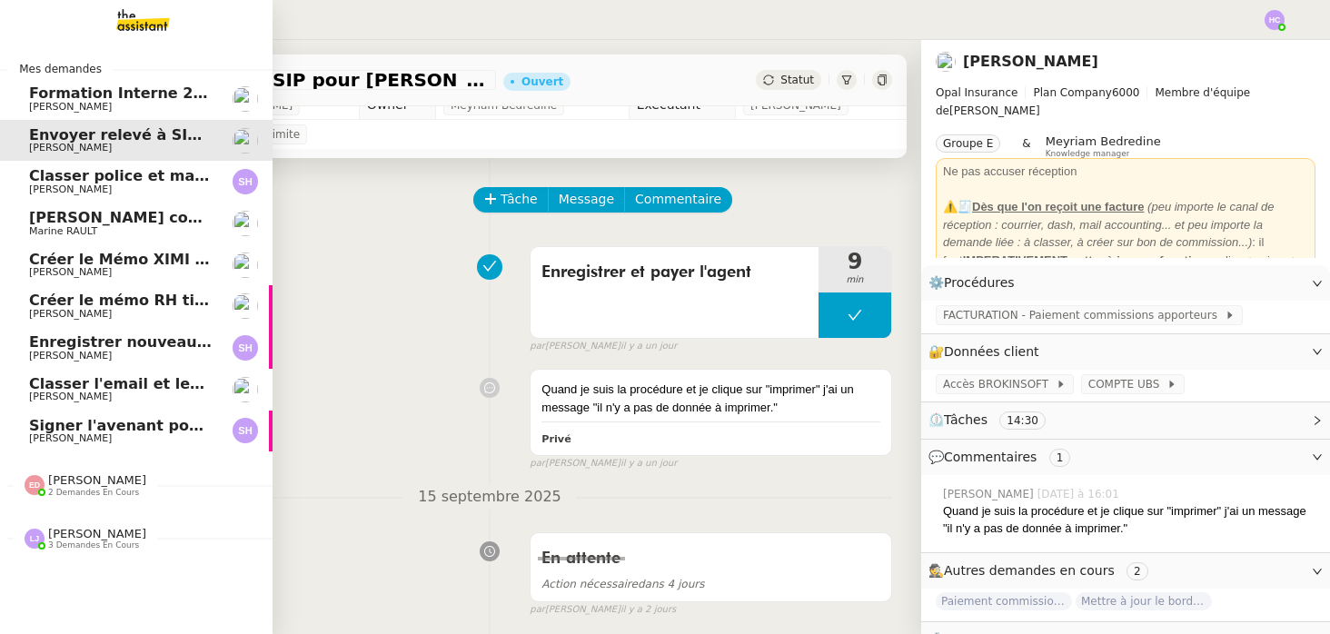
click at [148, 177] on span "Classer police et mandat dans brokin" at bounding box center [181, 175] width 305 height 17
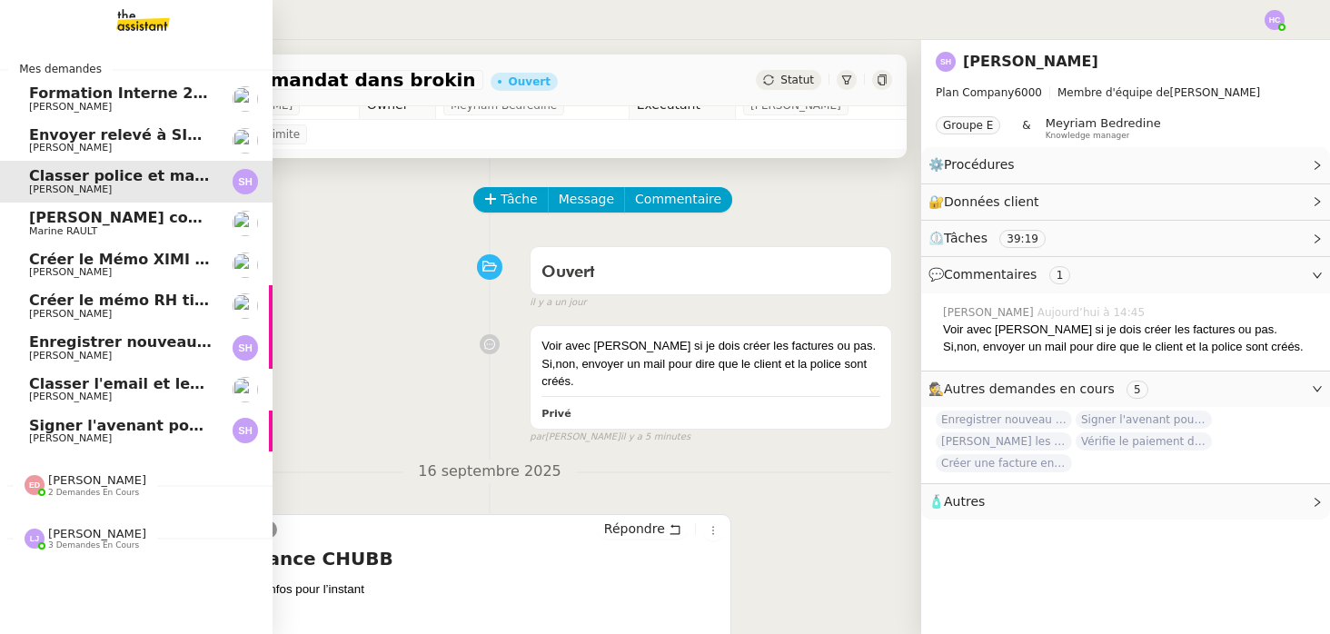
click at [142, 228] on span "Marine RAULT" at bounding box center [121, 231] width 184 height 11
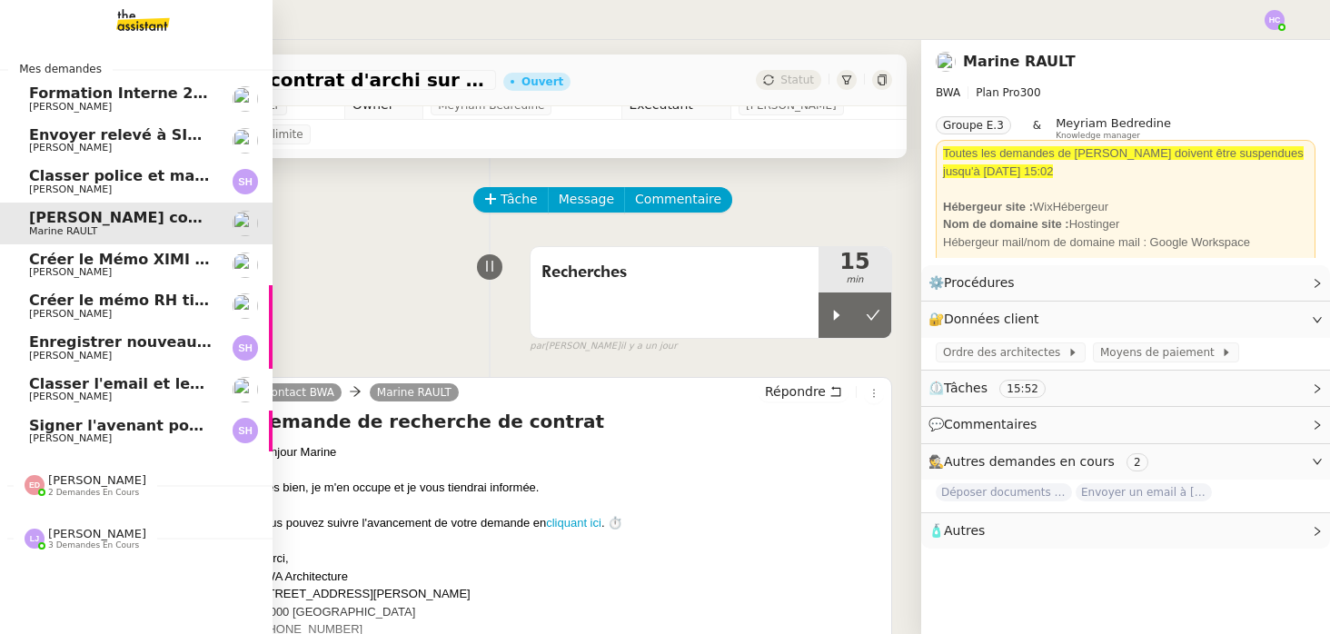
click at [136, 270] on span "[PERSON_NAME]" at bounding box center [121, 272] width 184 height 11
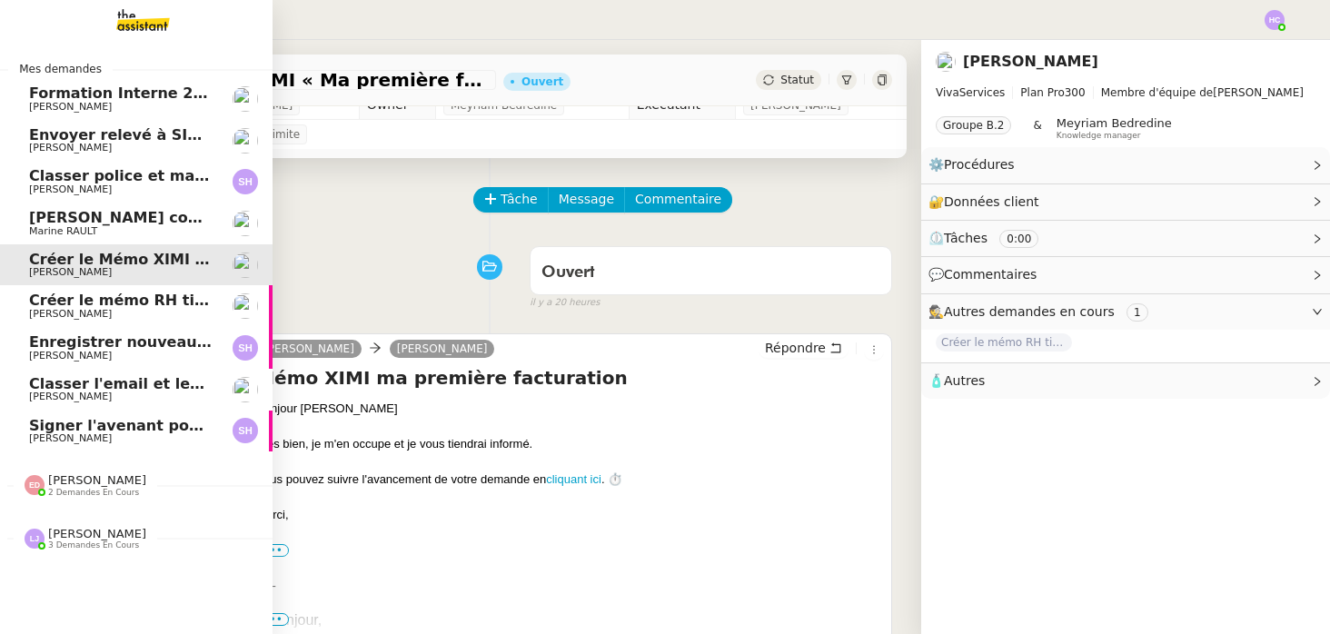
click at [82, 216] on span "[PERSON_NAME] contrat d'archi sur site de l'ordre" at bounding box center [235, 217] width 412 height 17
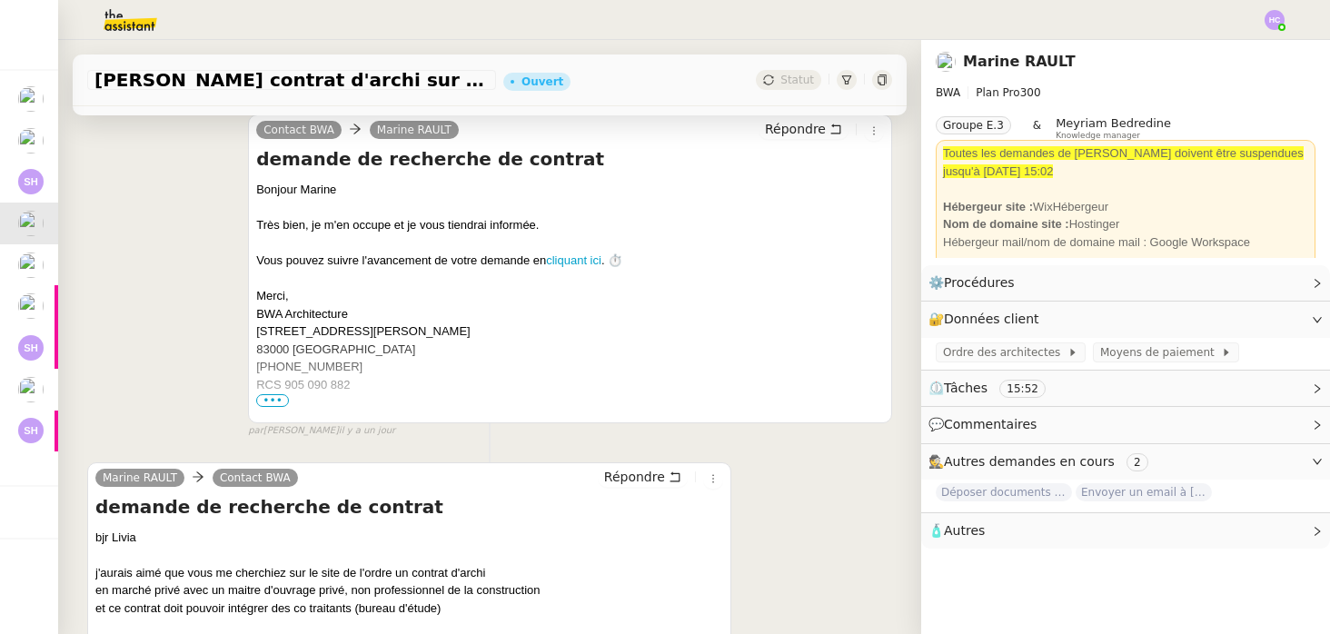
scroll to position [398, 0]
